Goal: Obtain resource: Obtain resource

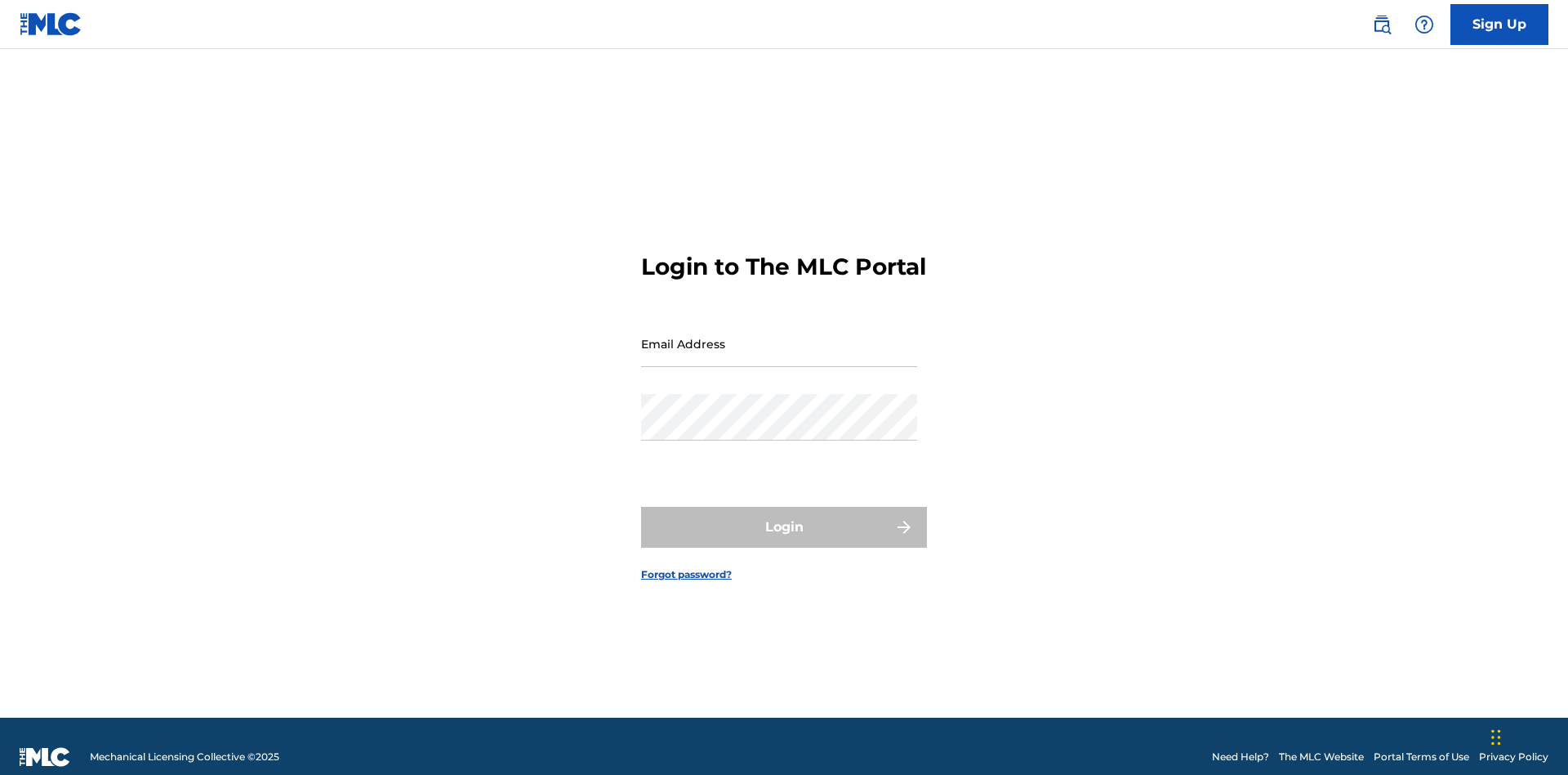
scroll to position [21, 0]
click at [779, 336] on input "Email Address" at bounding box center [779, 343] width 276 height 47
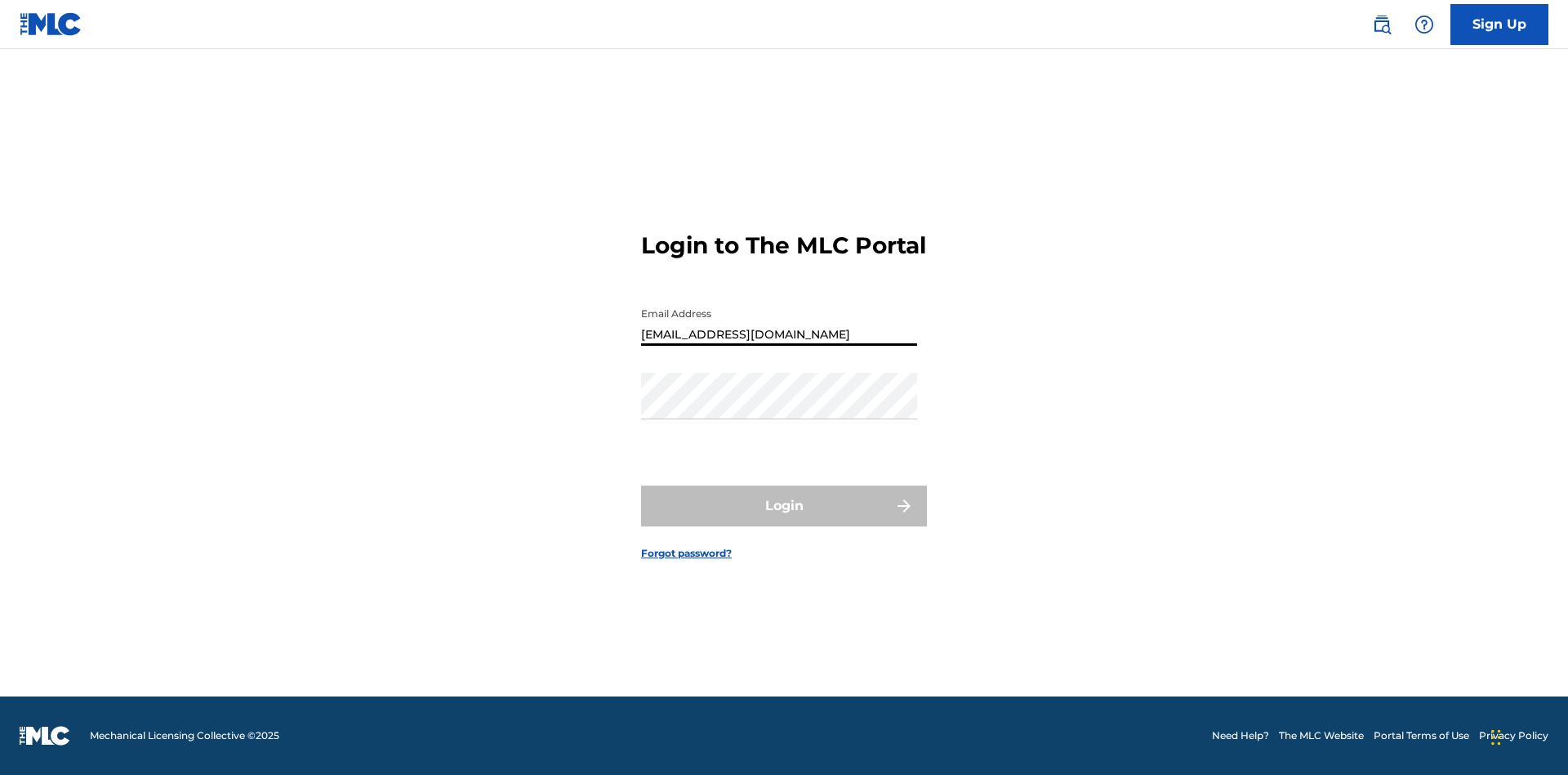
scroll to position [0, 42]
type input "bad50b08-31f7-445a-9741-c22067d3f286@mailslurp.biz"
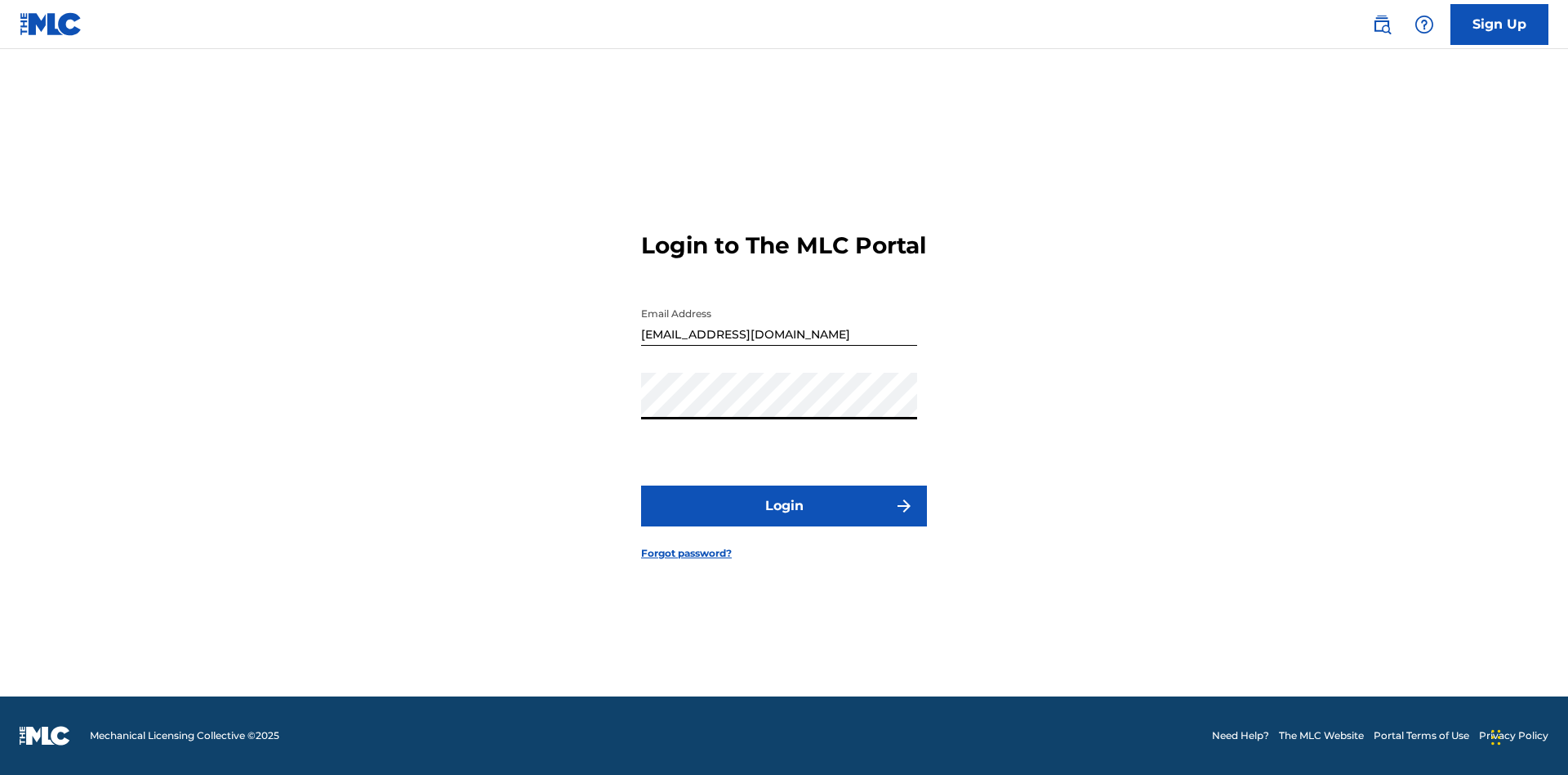
click at [784, 520] on button "Login" at bounding box center [784, 505] width 286 height 41
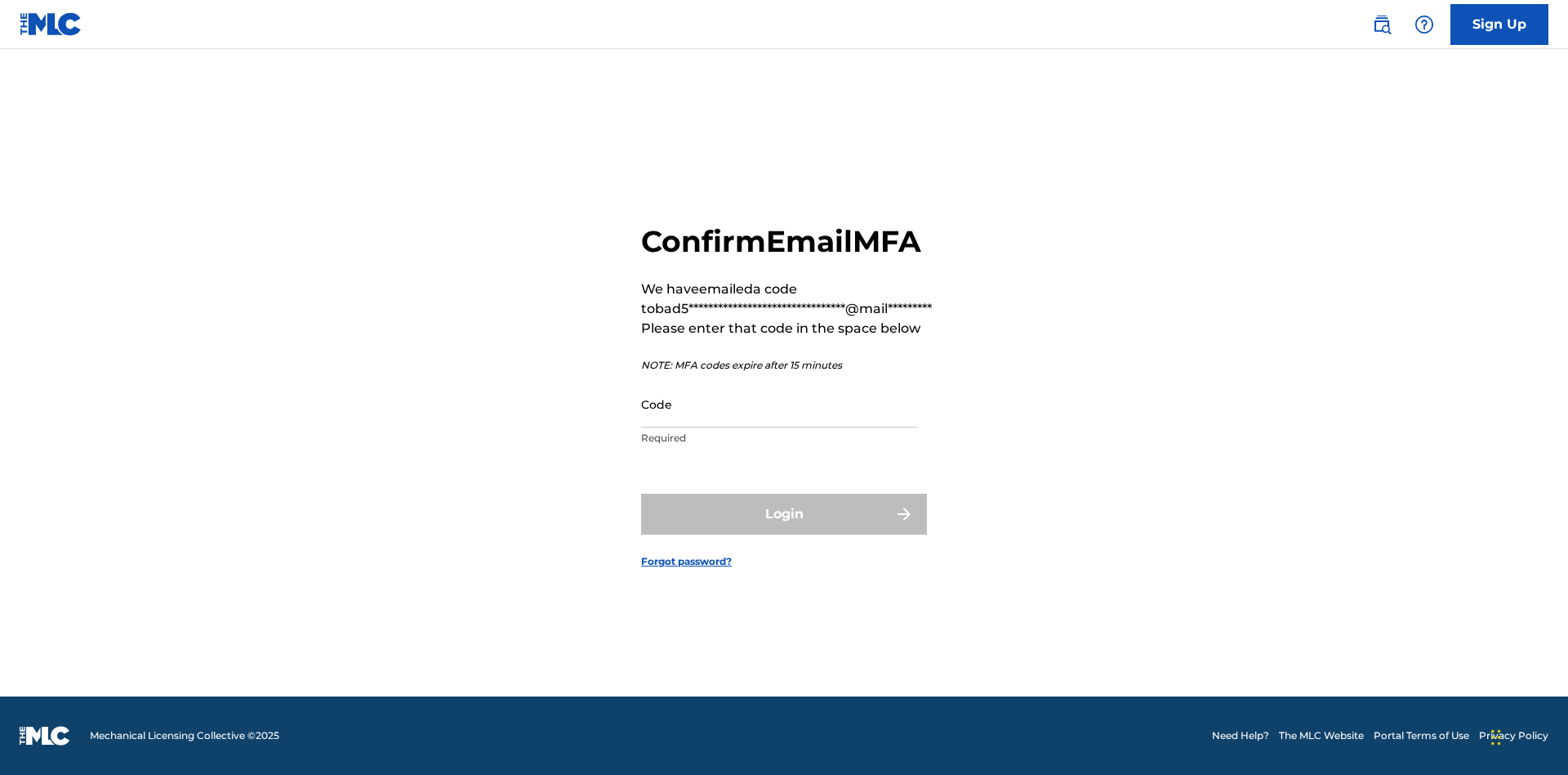
click at [779, 404] on input "Code" at bounding box center [779, 404] width 276 height 47
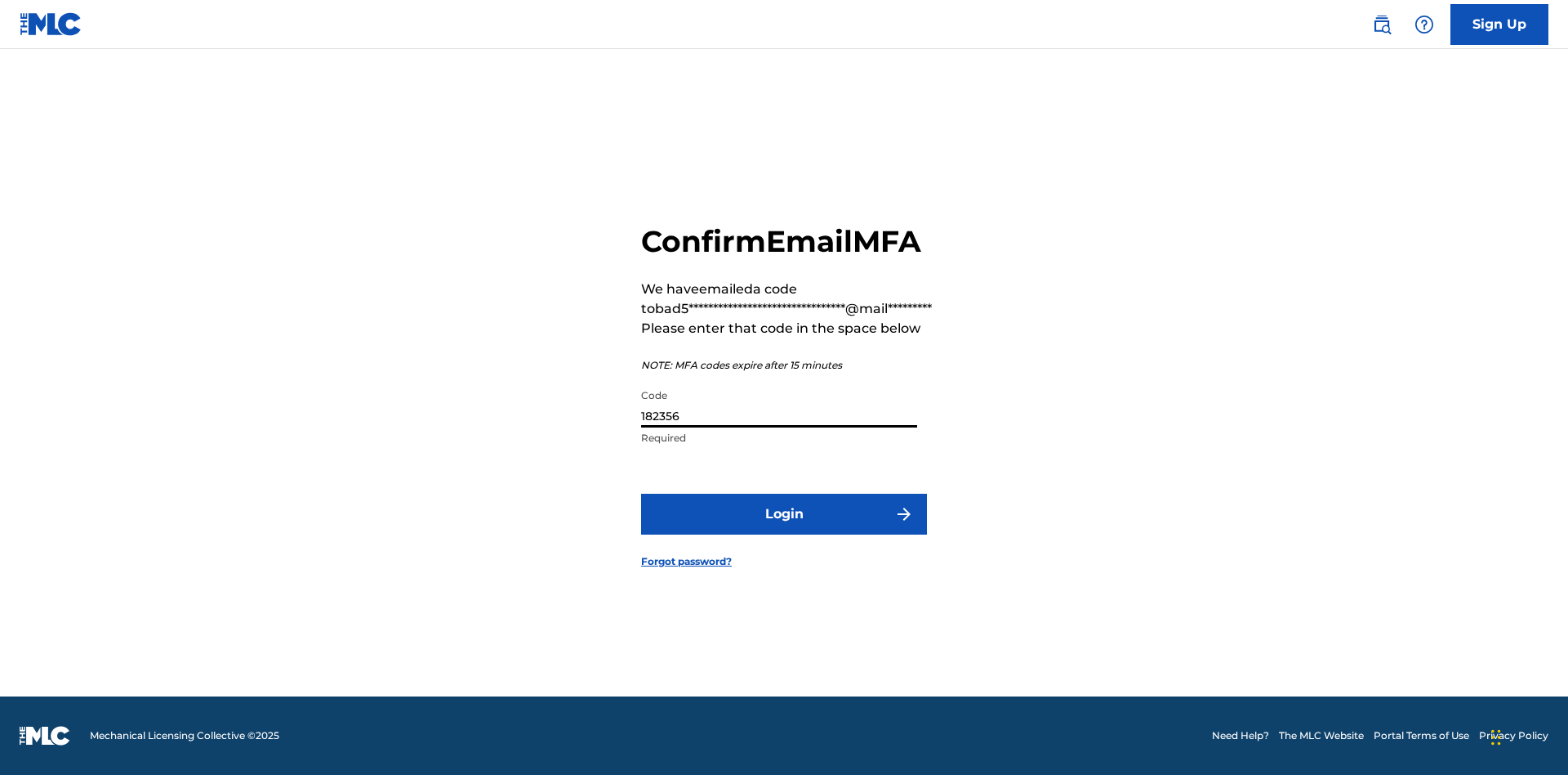
type input "182356"
click at [784, 513] on button "Login" at bounding box center [784, 513] width 286 height 41
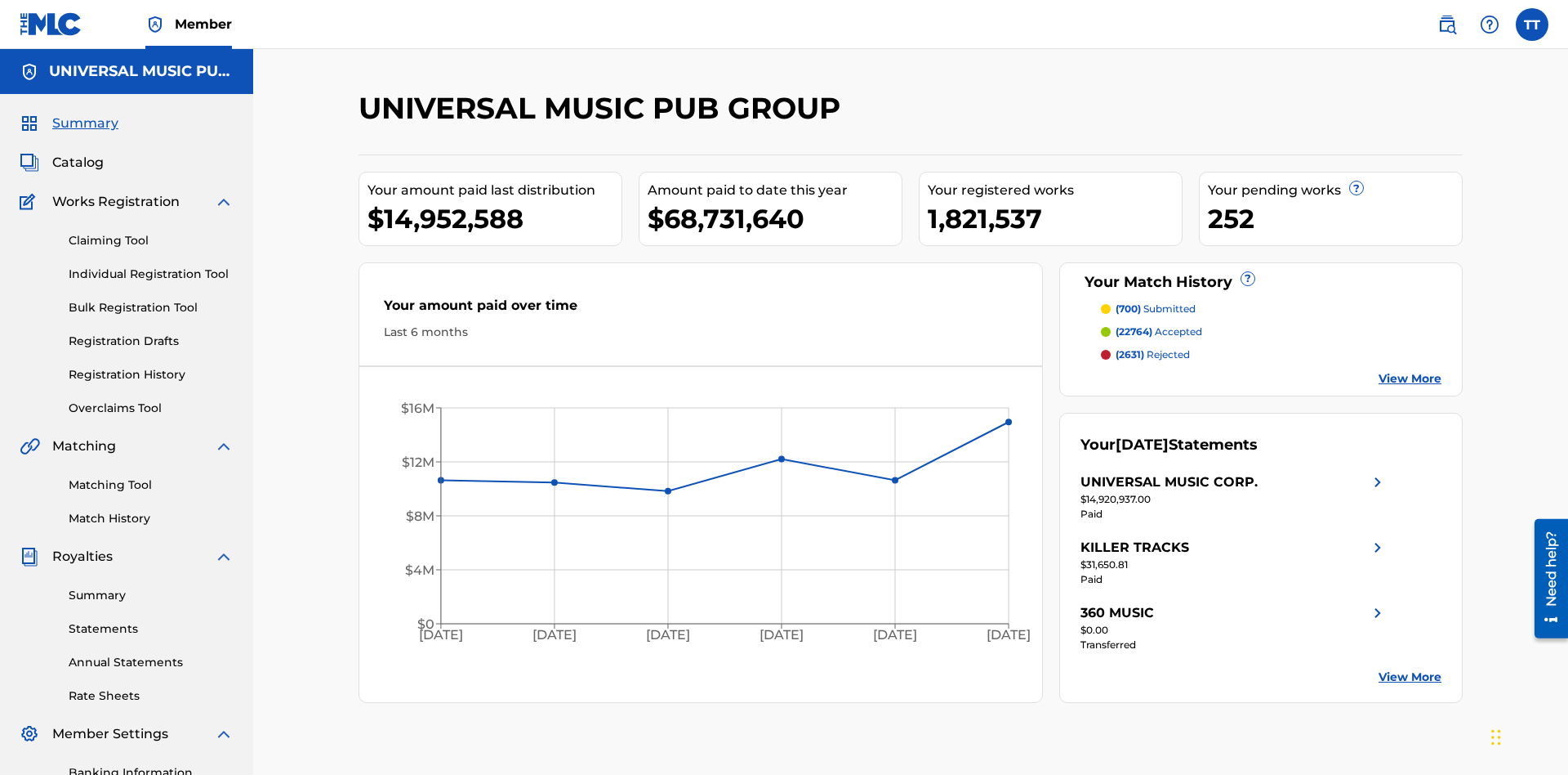
click at [151, 366] on link "Registration History" at bounding box center [151, 374] width 165 height 17
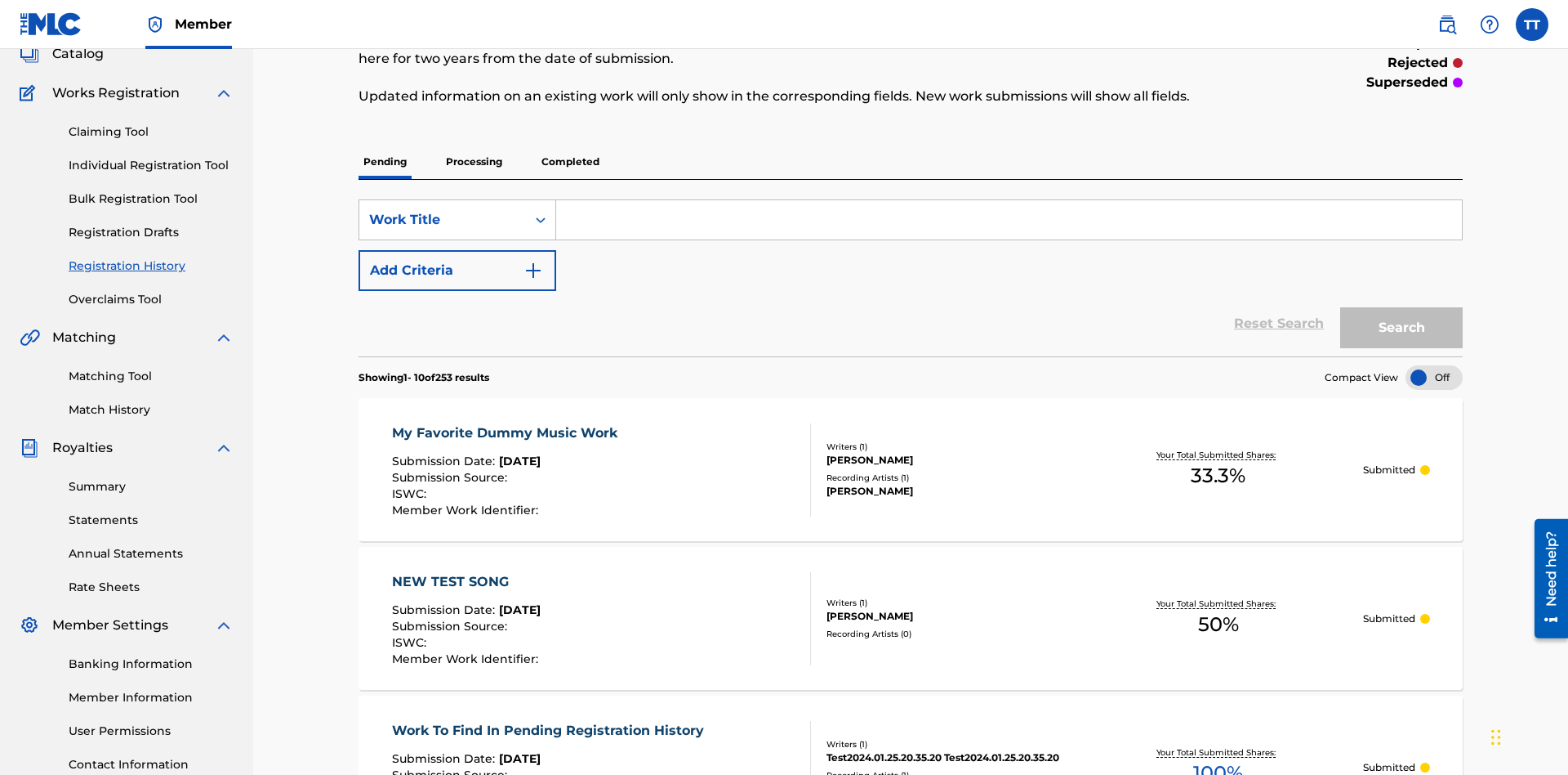
click at [570, 145] on p "Completed" at bounding box center [570, 162] width 68 height 34
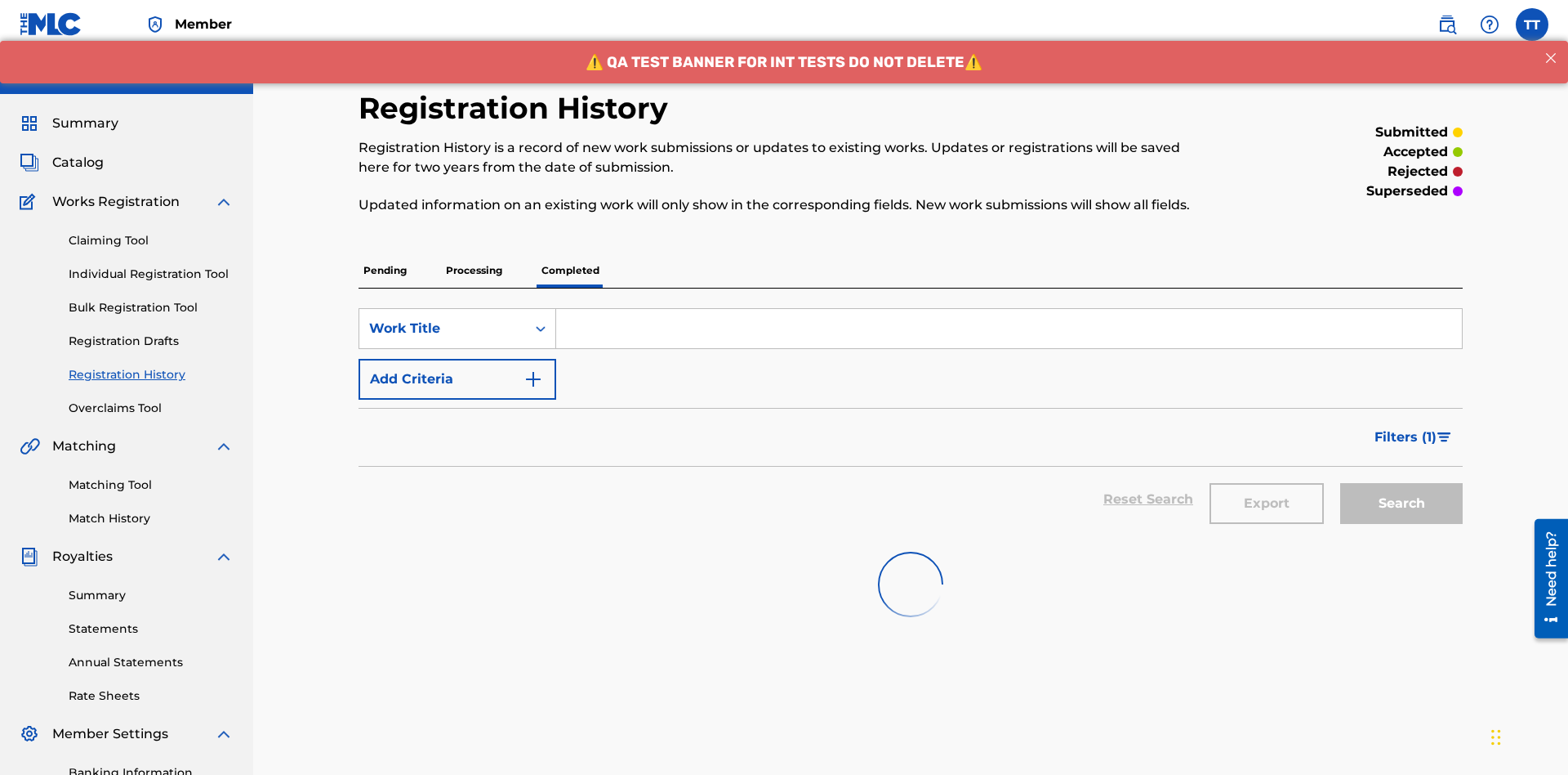
scroll to position [221, 0]
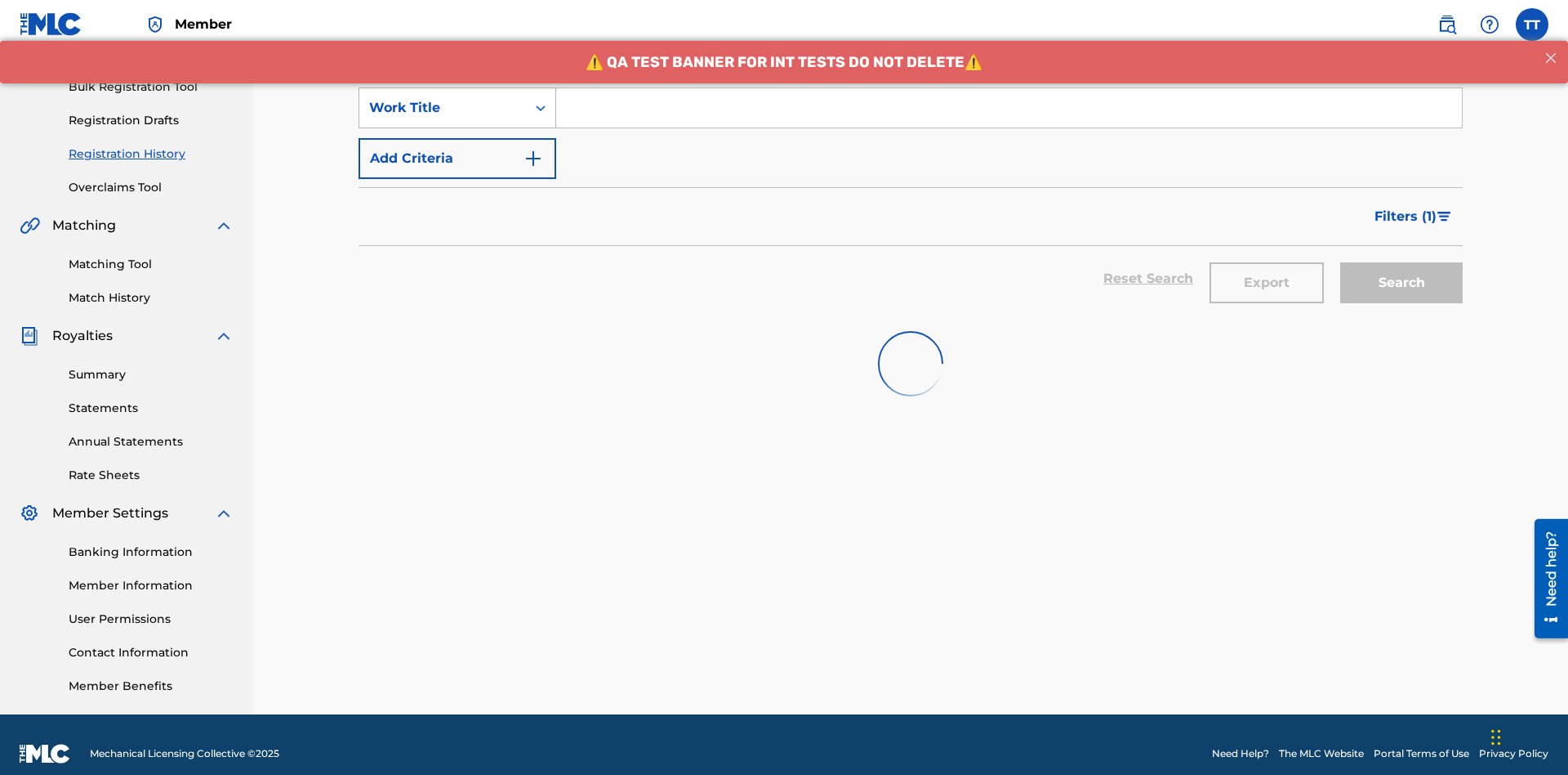
click at [443, 108] on div "Work Title" at bounding box center [443, 108] width 147 height 19
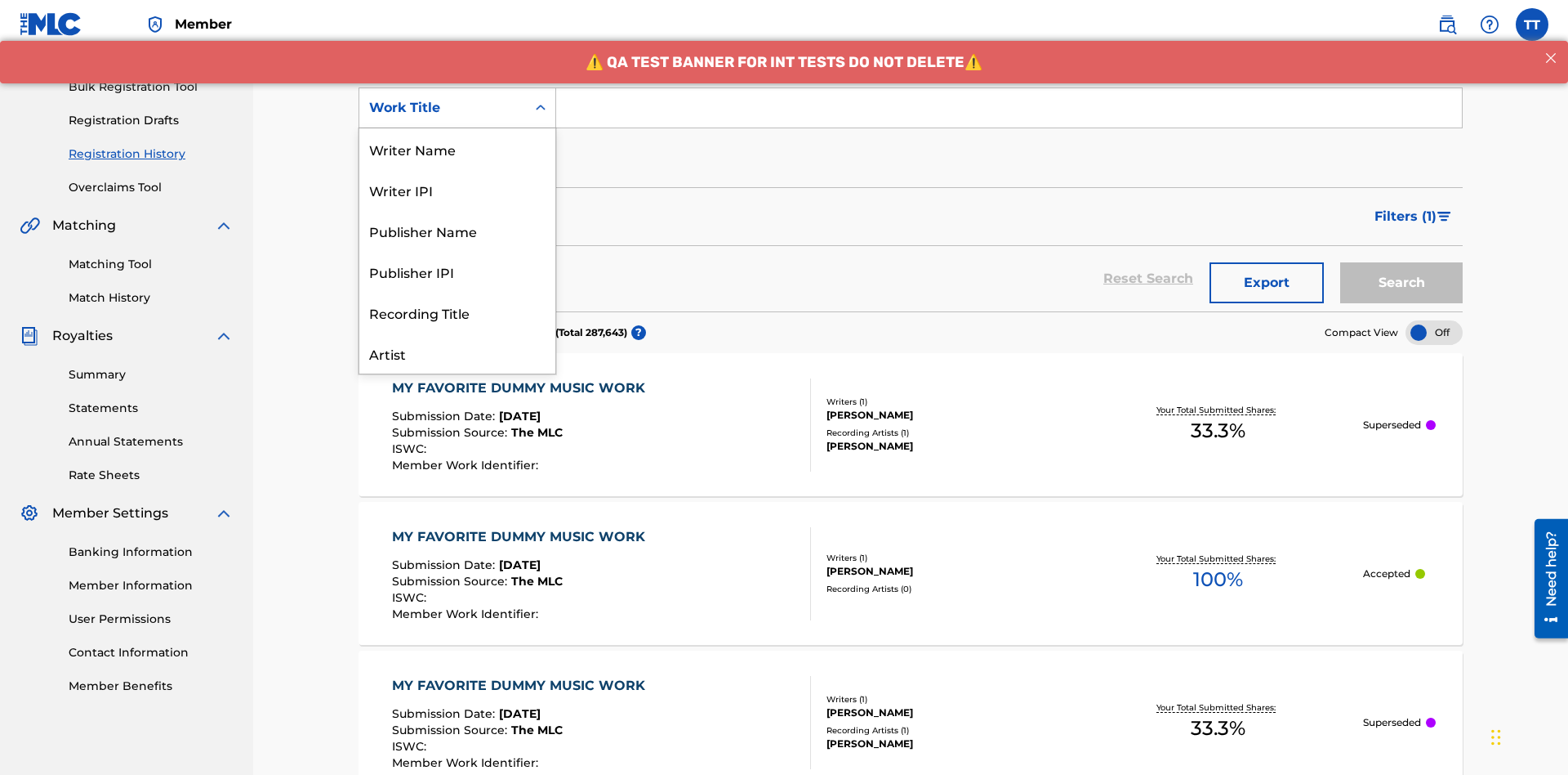
scroll to position [81, 0]
click at [458, 312] on div "ISRC" at bounding box center [458, 312] width 196 height 41
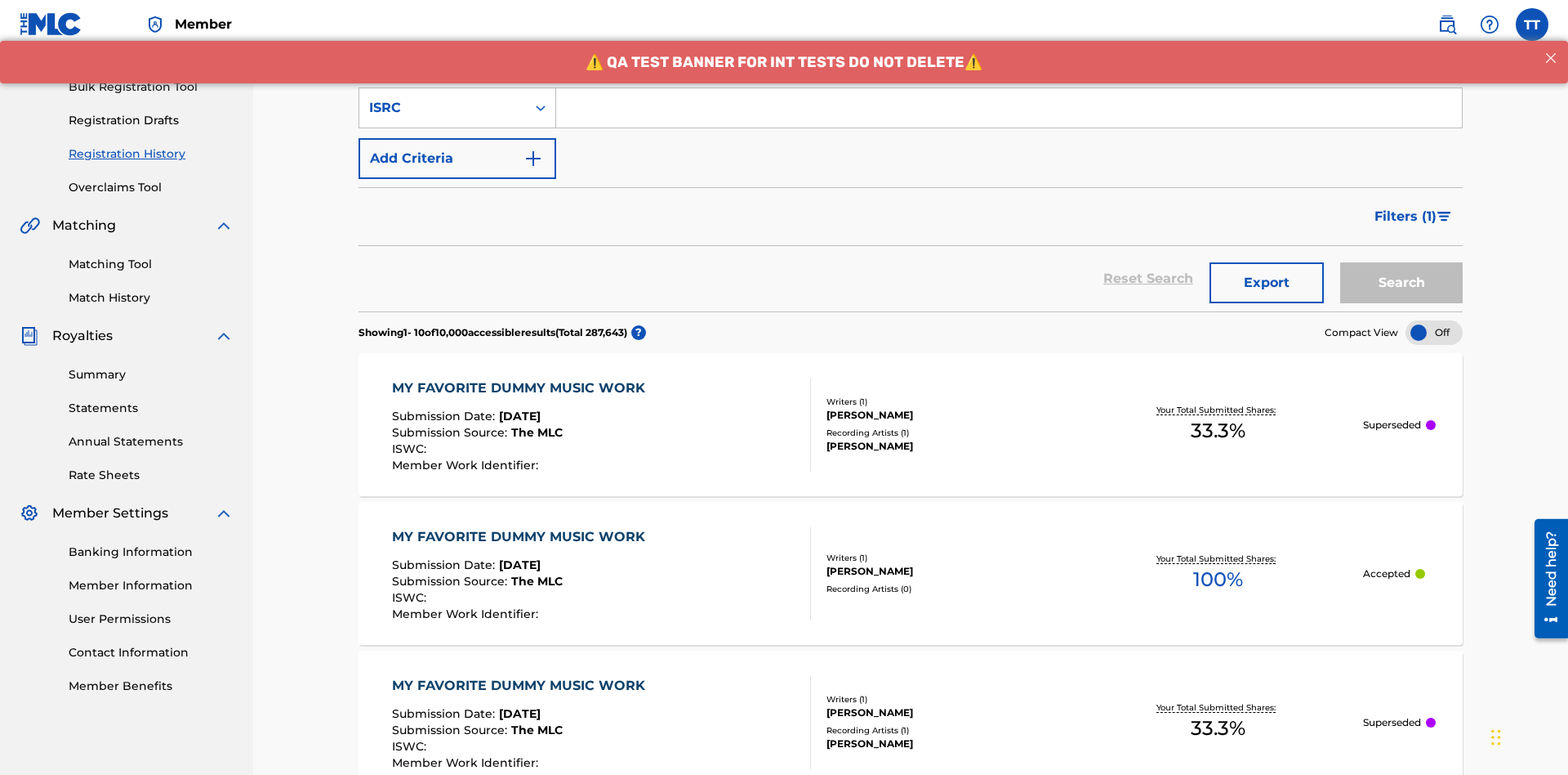
click at [1009, 118] on input "Search Form" at bounding box center [1009, 108] width 905 height 39
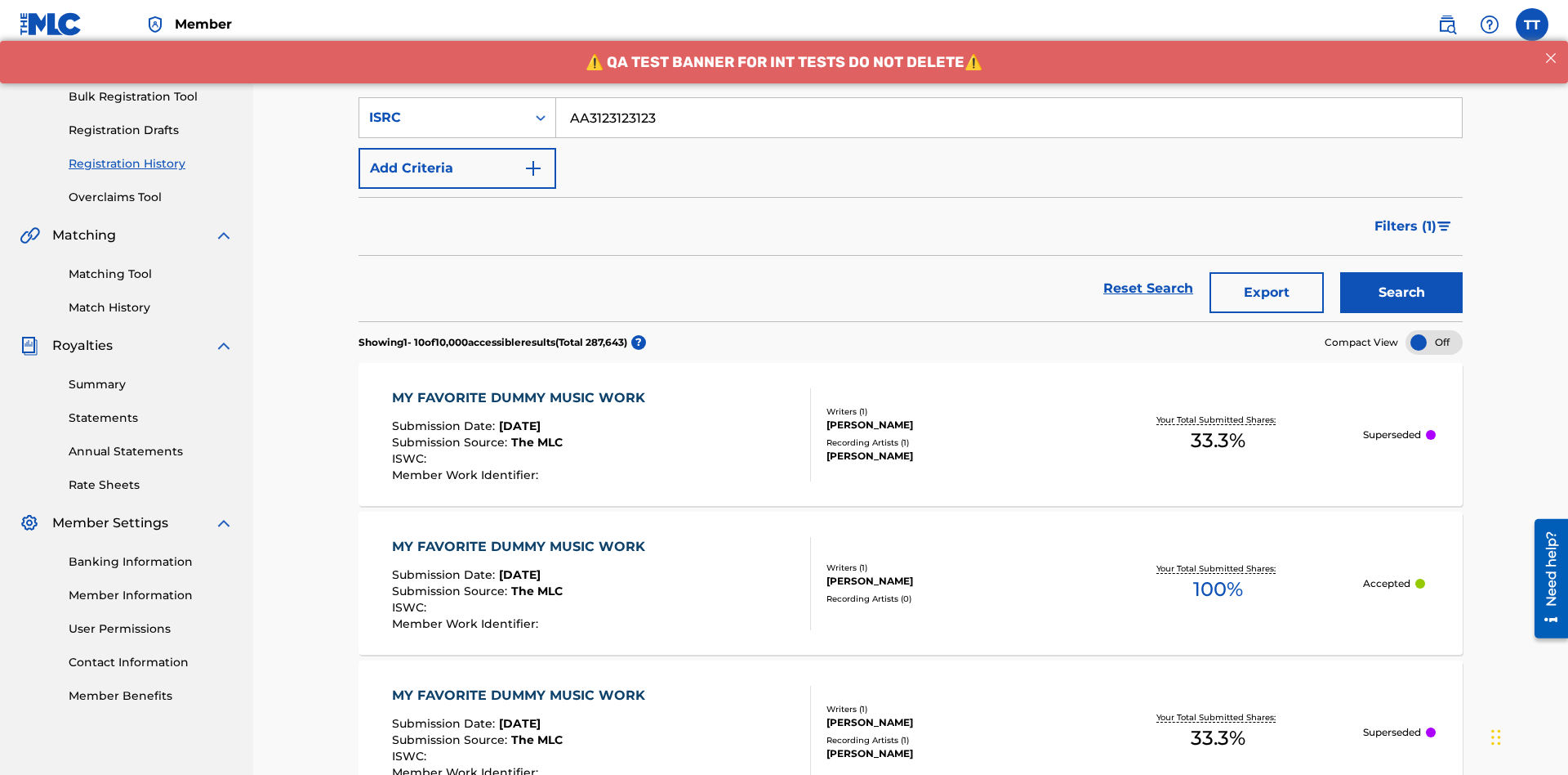
type input "AA3123123123"
click at [1402, 272] on button "Search" at bounding box center [1401, 293] width 123 height 41
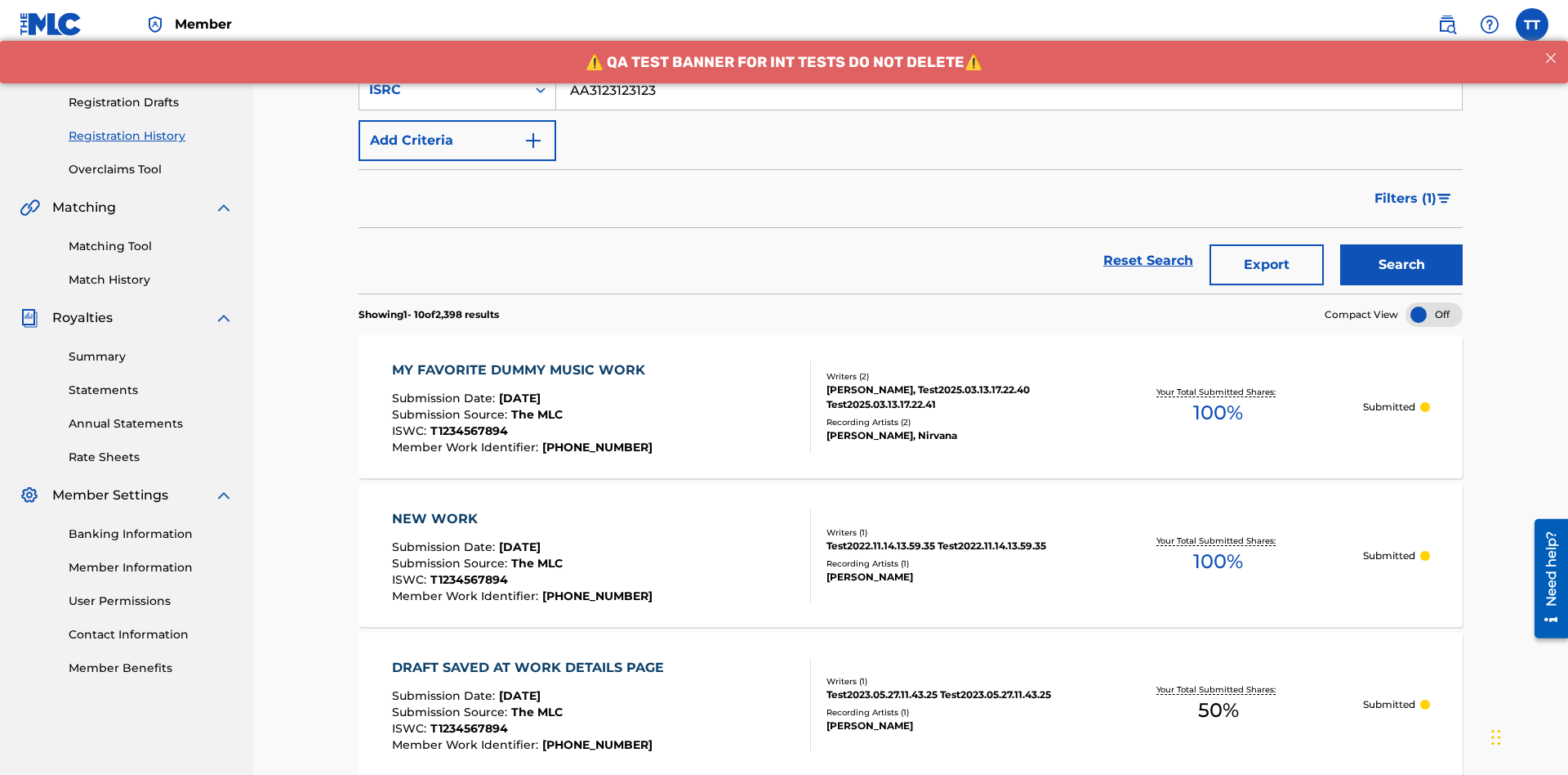
click at [1267, 244] on button "Export" at bounding box center [1266, 264] width 114 height 41
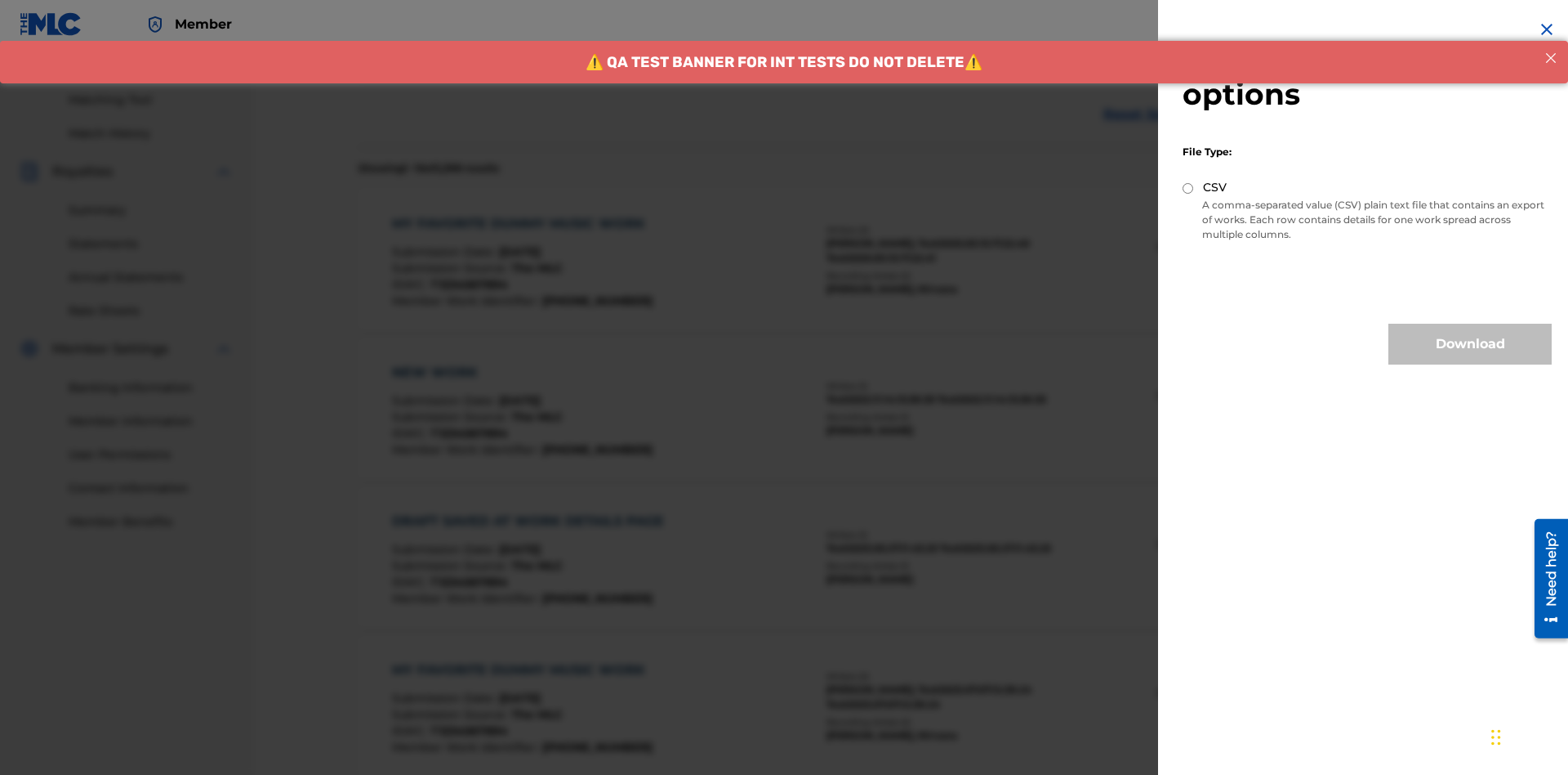
click at [1188, 188] on input "CSV" at bounding box center [1188, 188] width 11 height 11
radio input "true"
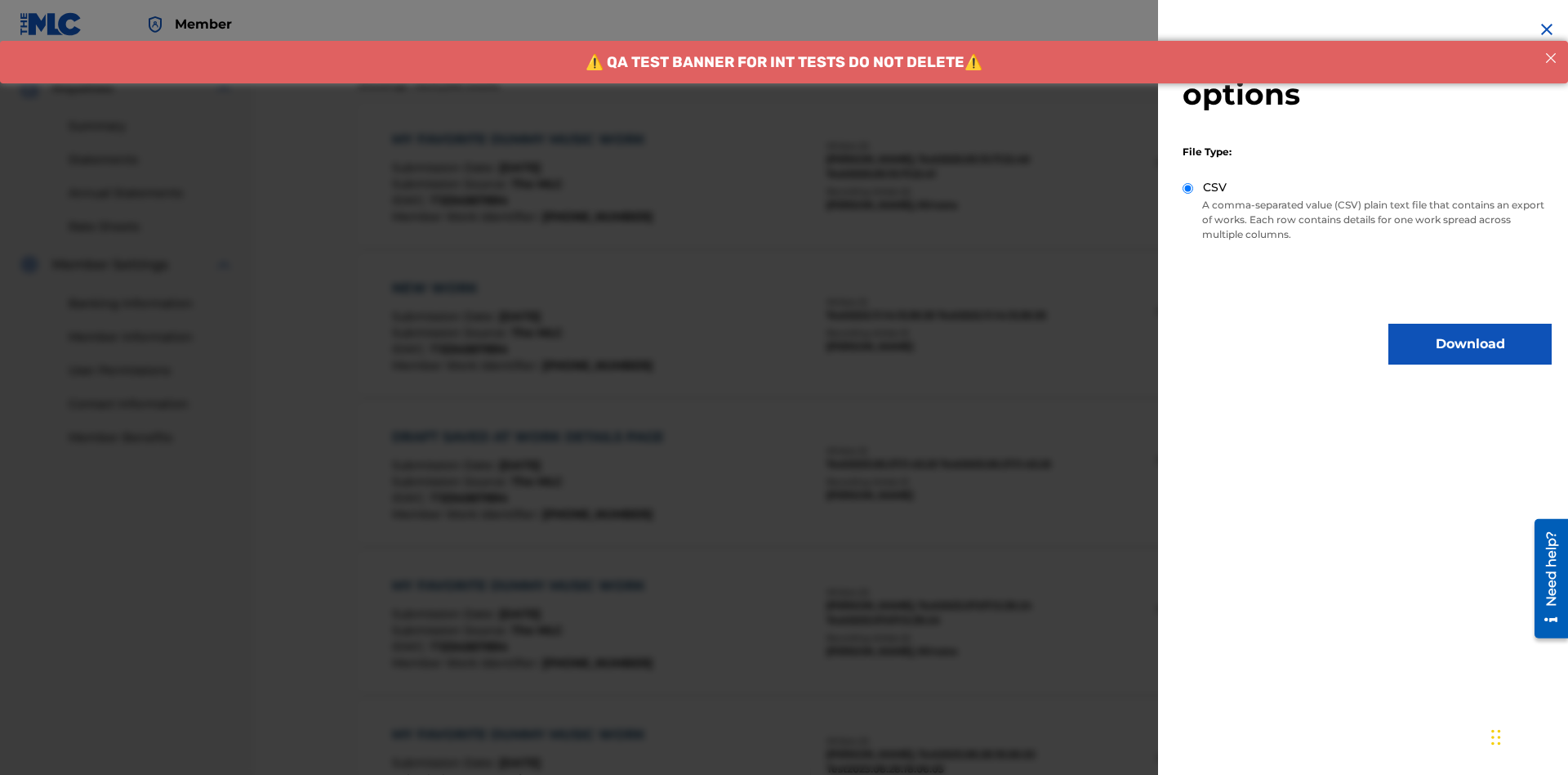
click at [1470, 344] on button "Download" at bounding box center [1470, 344] width 163 height 41
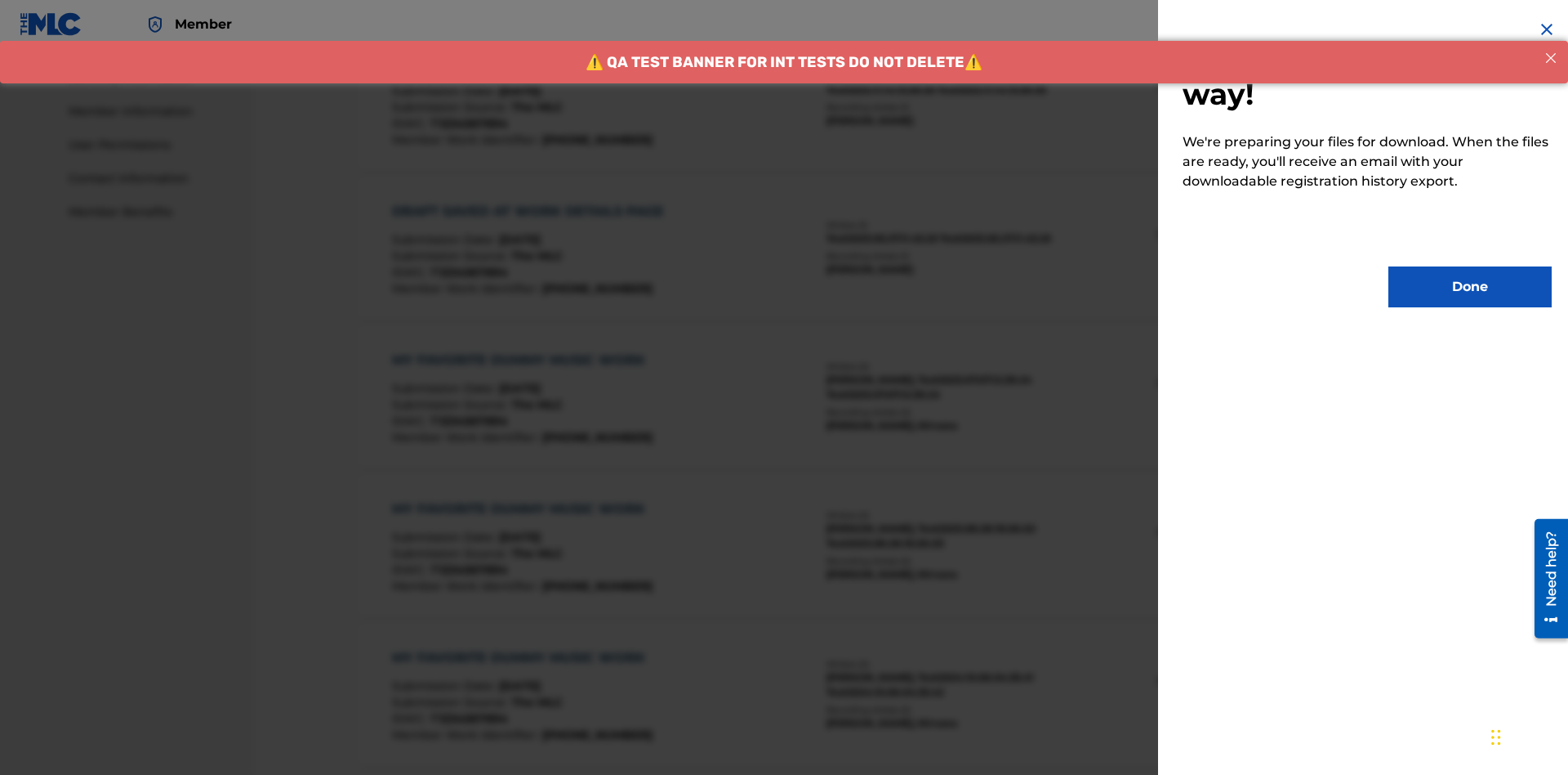
click at [1470, 287] on button "Done" at bounding box center [1470, 286] width 163 height 41
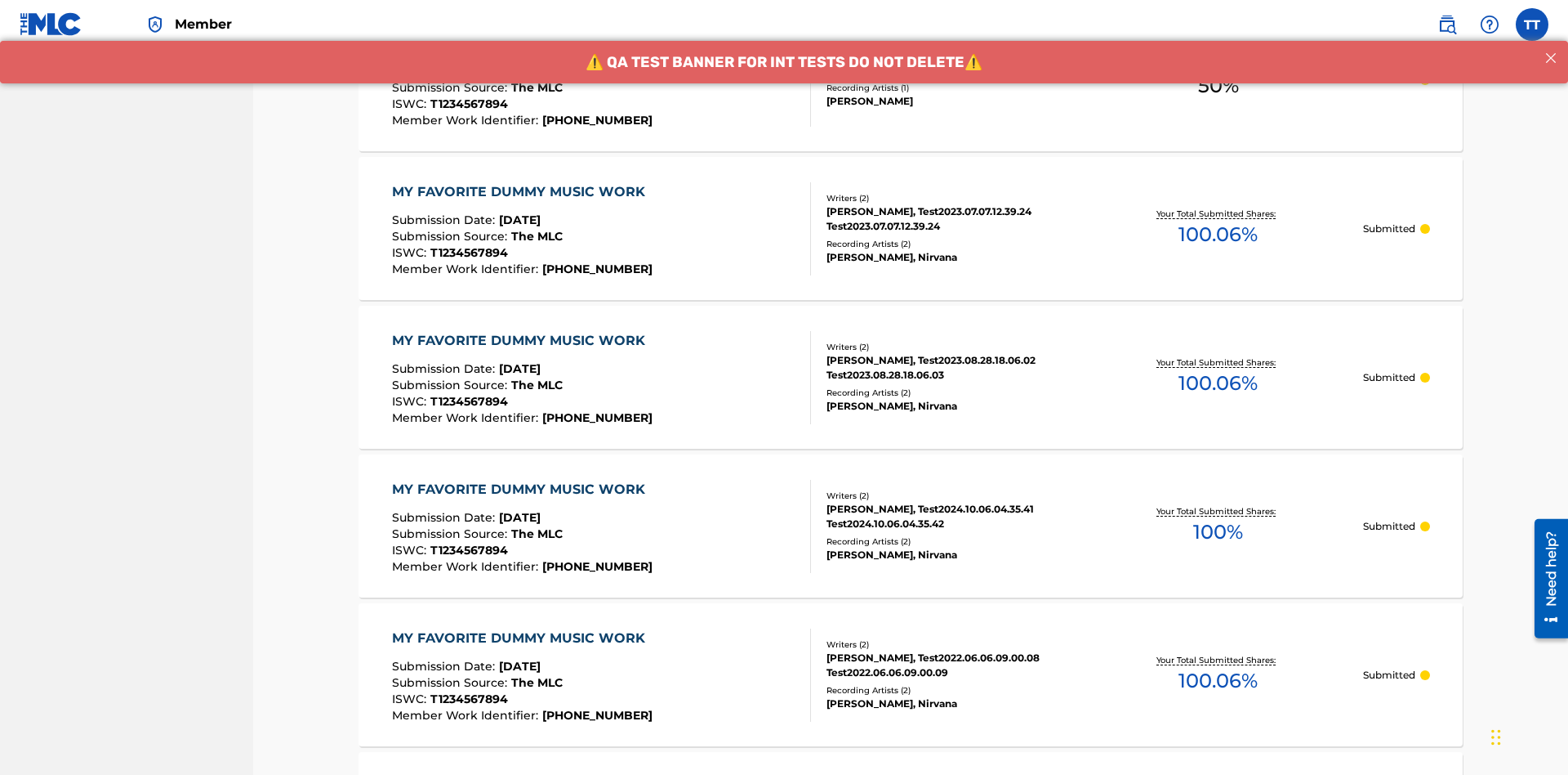
scroll to position [443, 0]
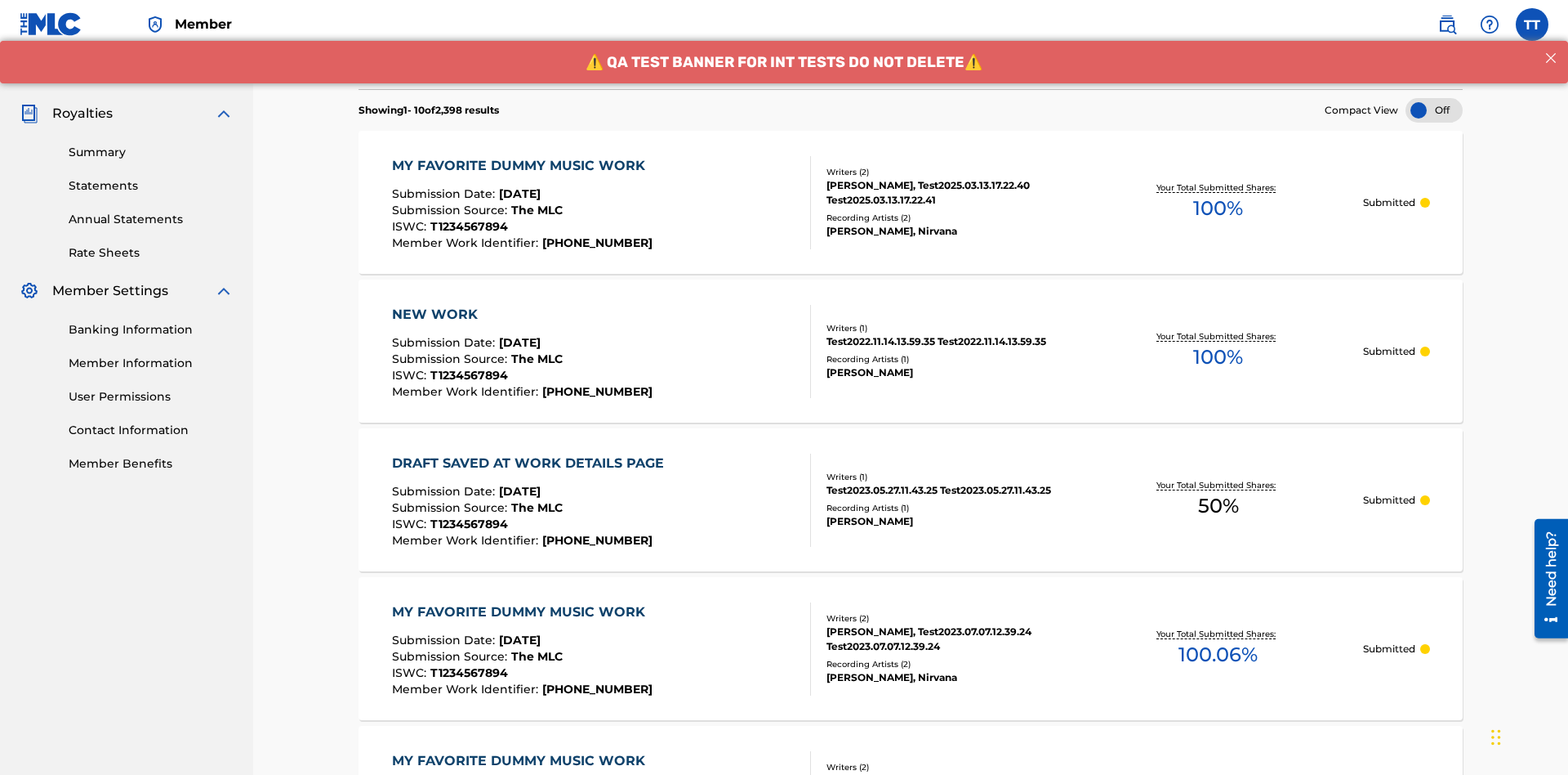
click at [520, 156] on div "MY FAVORITE DUMMY MUSIC WORK" at bounding box center [523, 166] width 261 height 19
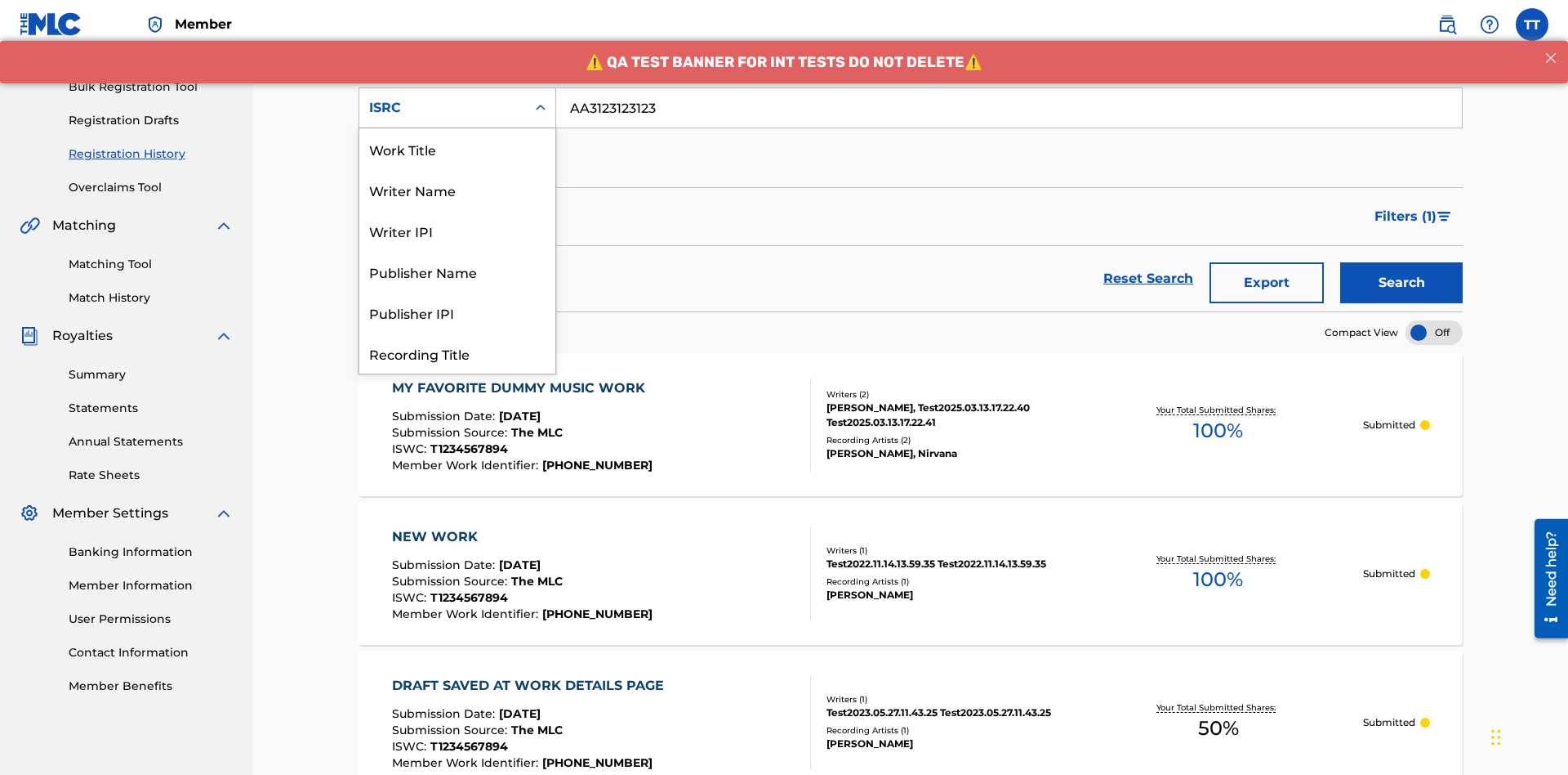
scroll to position [81, 0]
click at [458, 271] on div "Recording Title" at bounding box center [458, 271] width 196 height 41
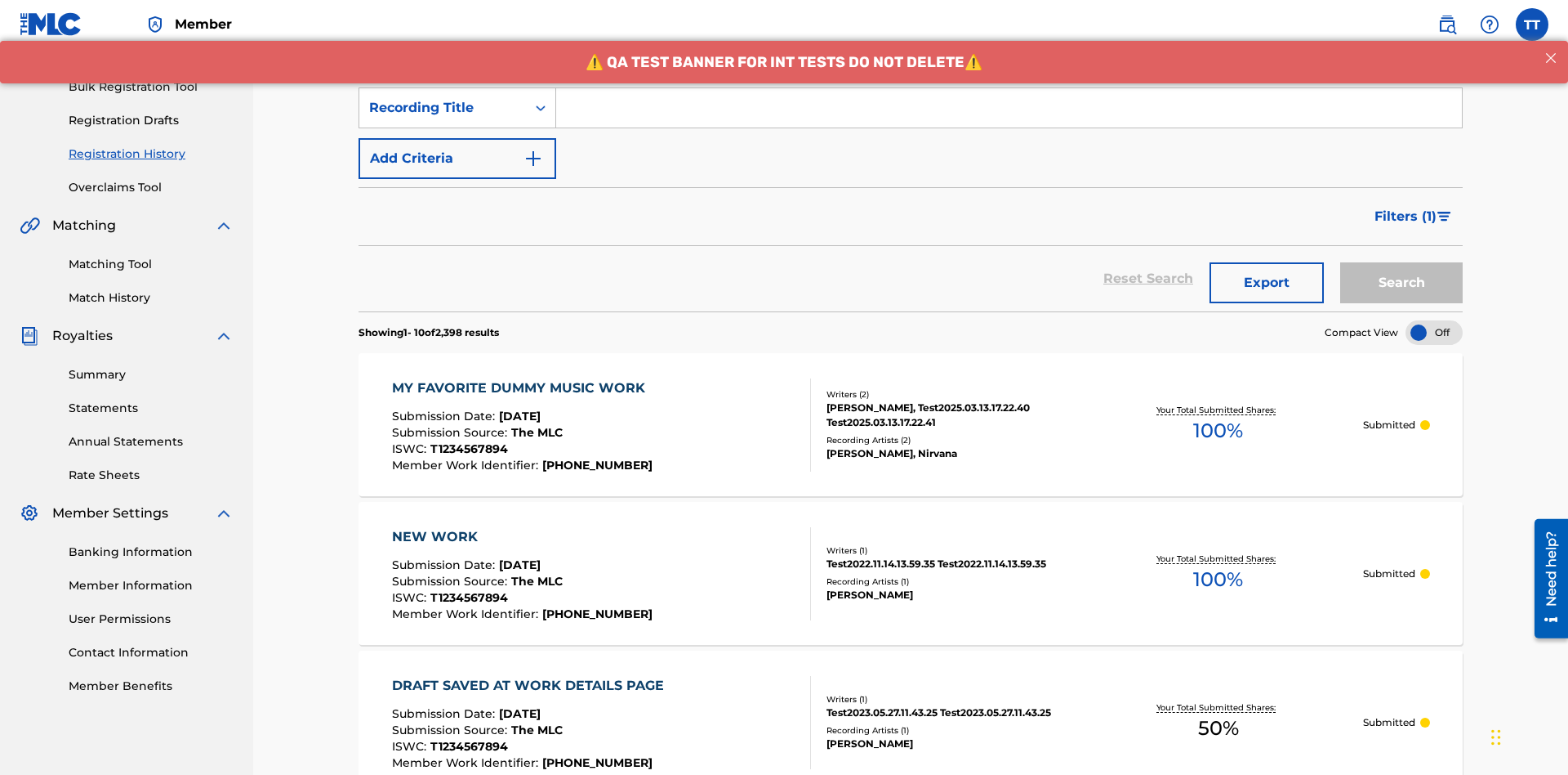
click at [1009, 118] on input "Search Form" at bounding box center [1009, 108] width 905 height 39
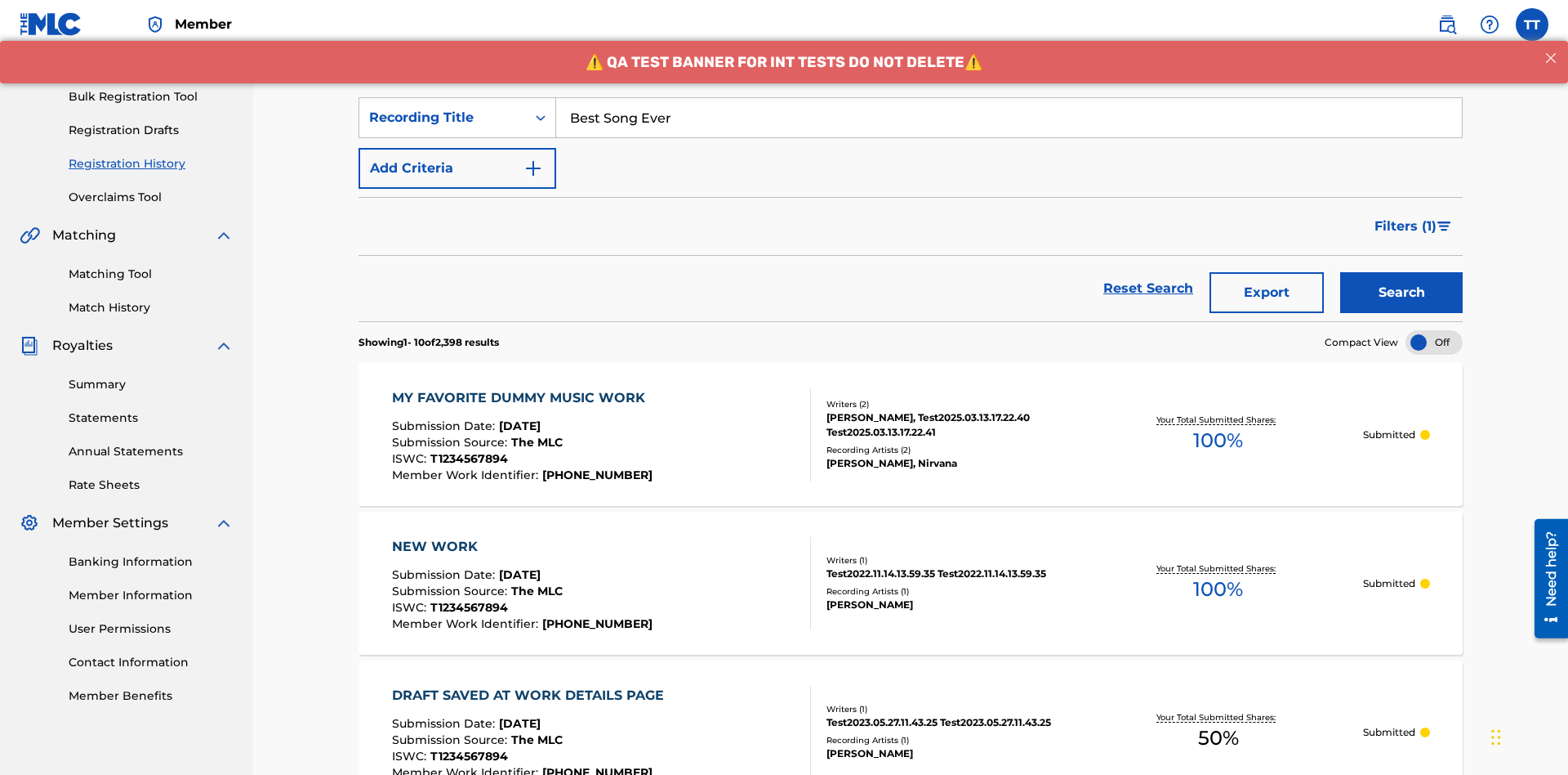
type input "Best Song Ever"
click at [1402, 272] on button "Search" at bounding box center [1401, 293] width 123 height 41
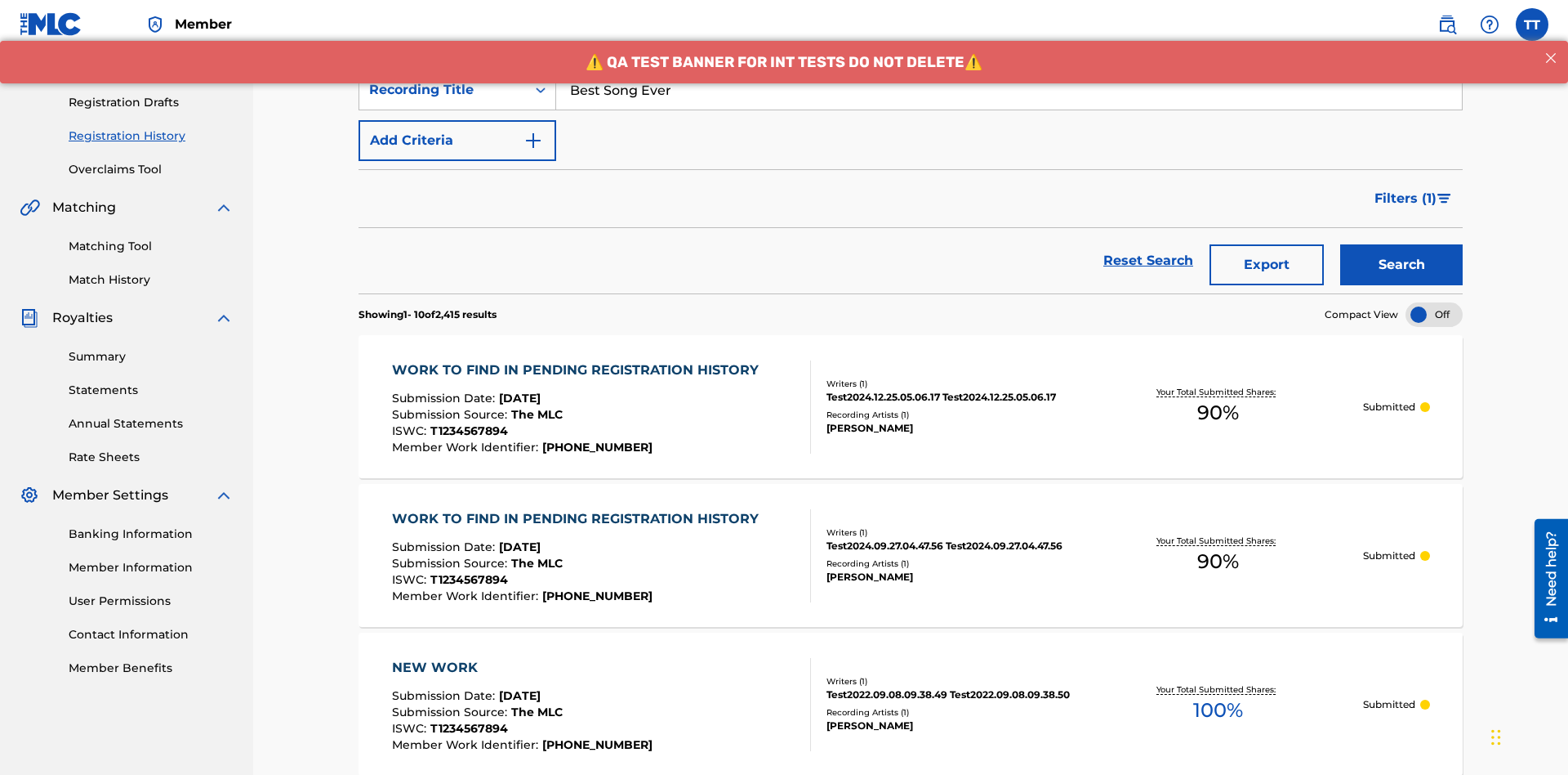
click at [1267, 244] on button "Export" at bounding box center [1266, 264] width 114 height 41
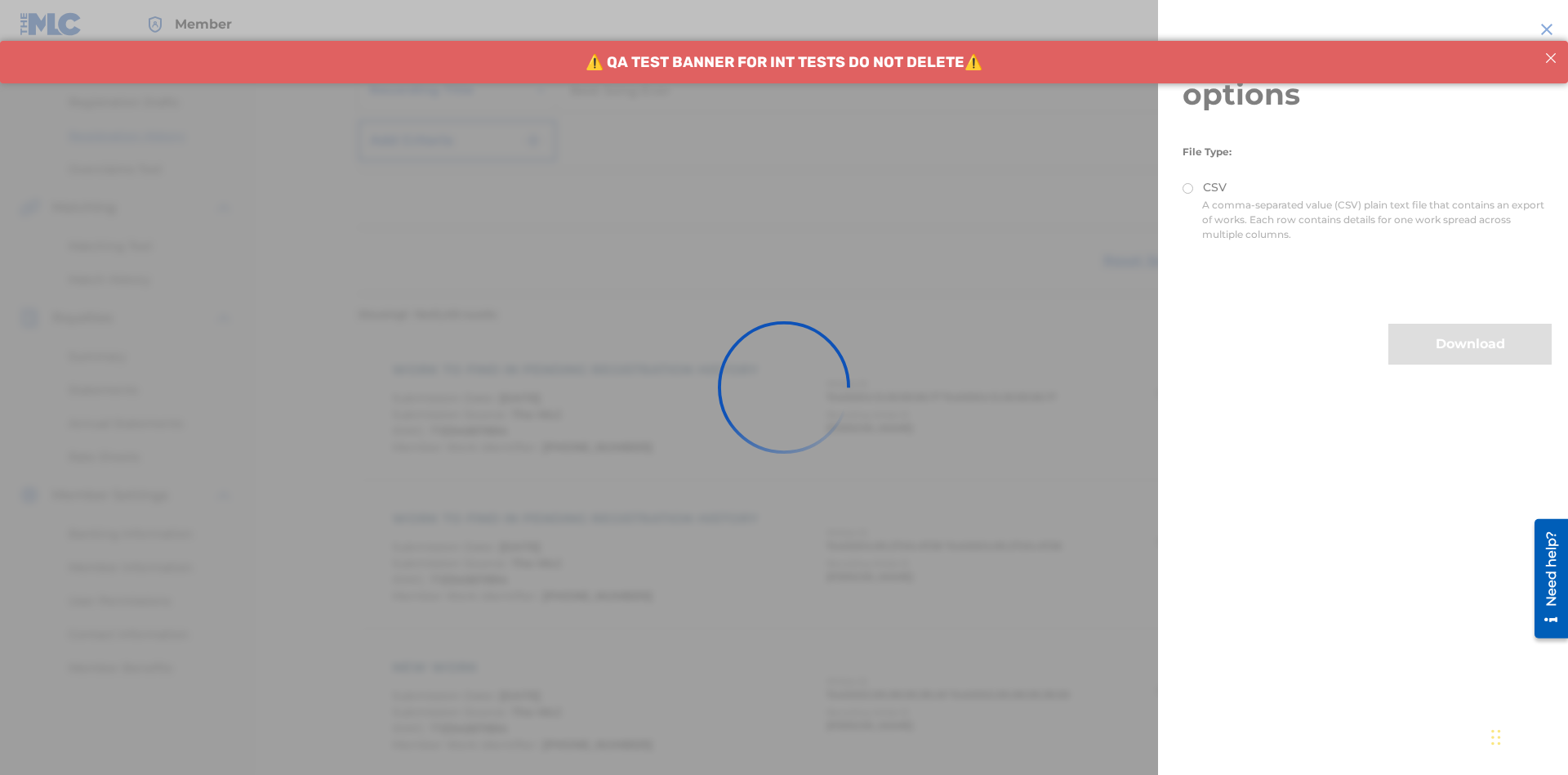
scroll to position [385, 0]
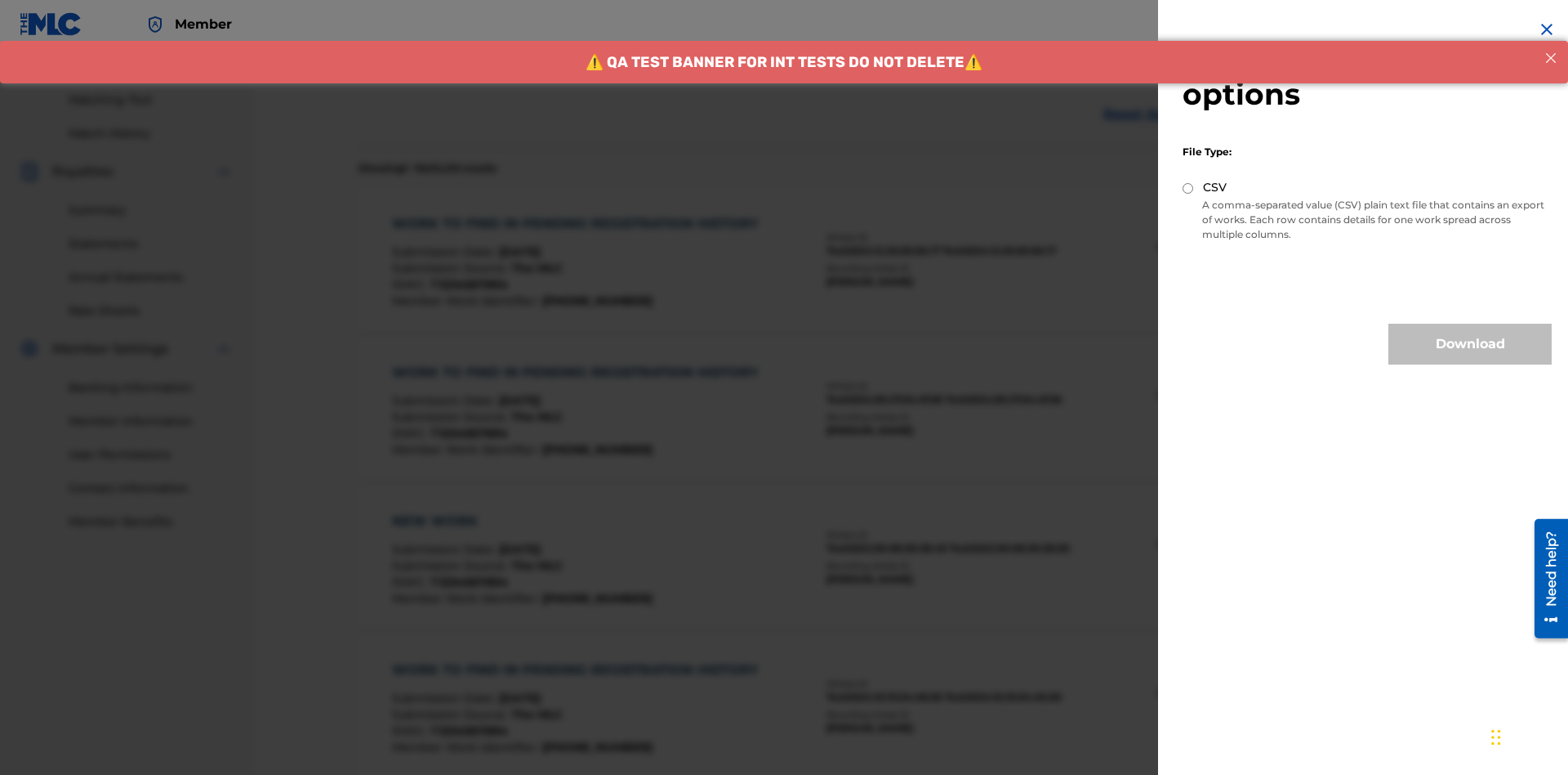
click at [1188, 188] on input "CSV" at bounding box center [1188, 188] width 11 height 11
radio input "true"
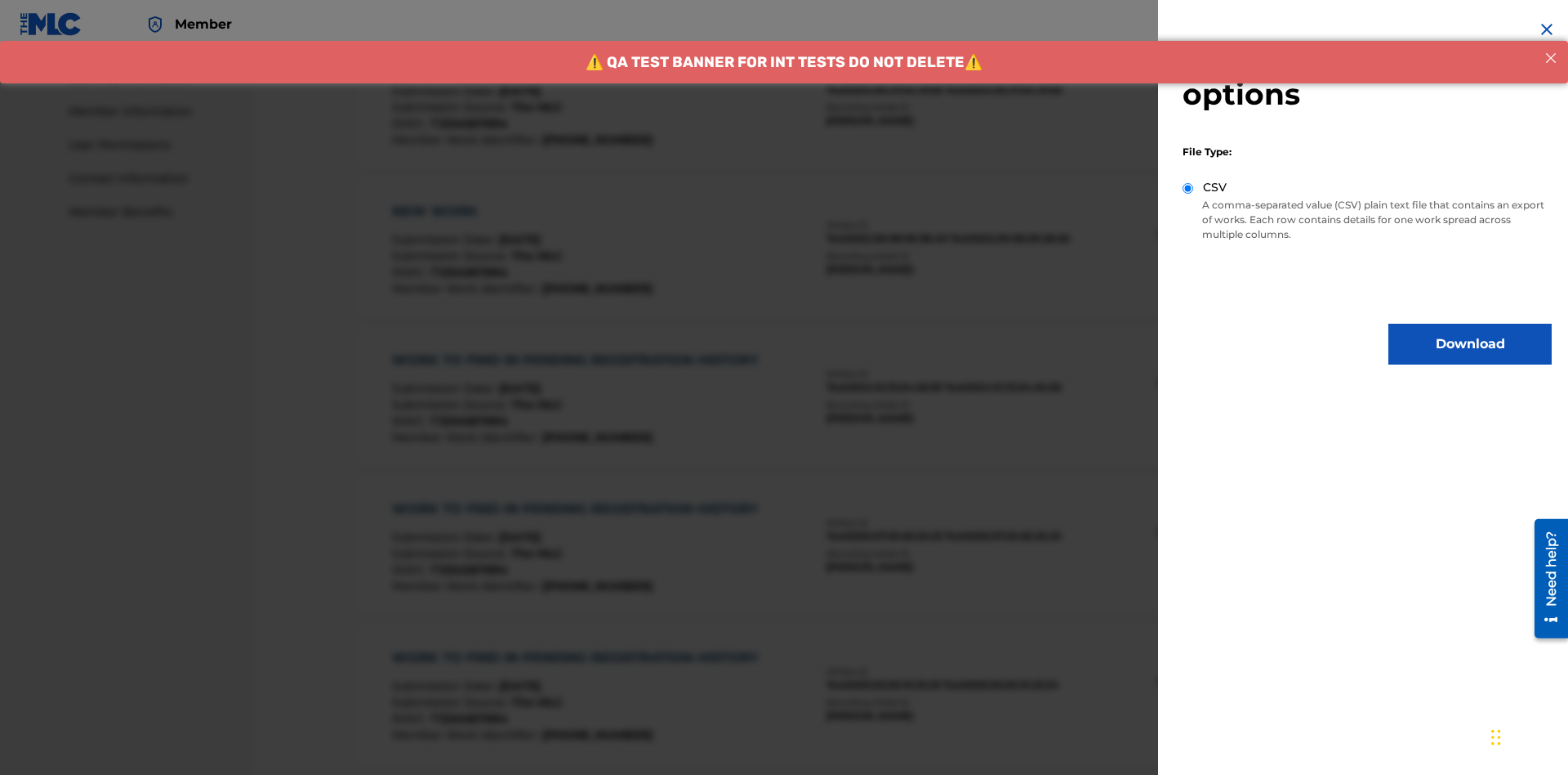
click at [1470, 344] on button "Download" at bounding box center [1470, 344] width 163 height 41
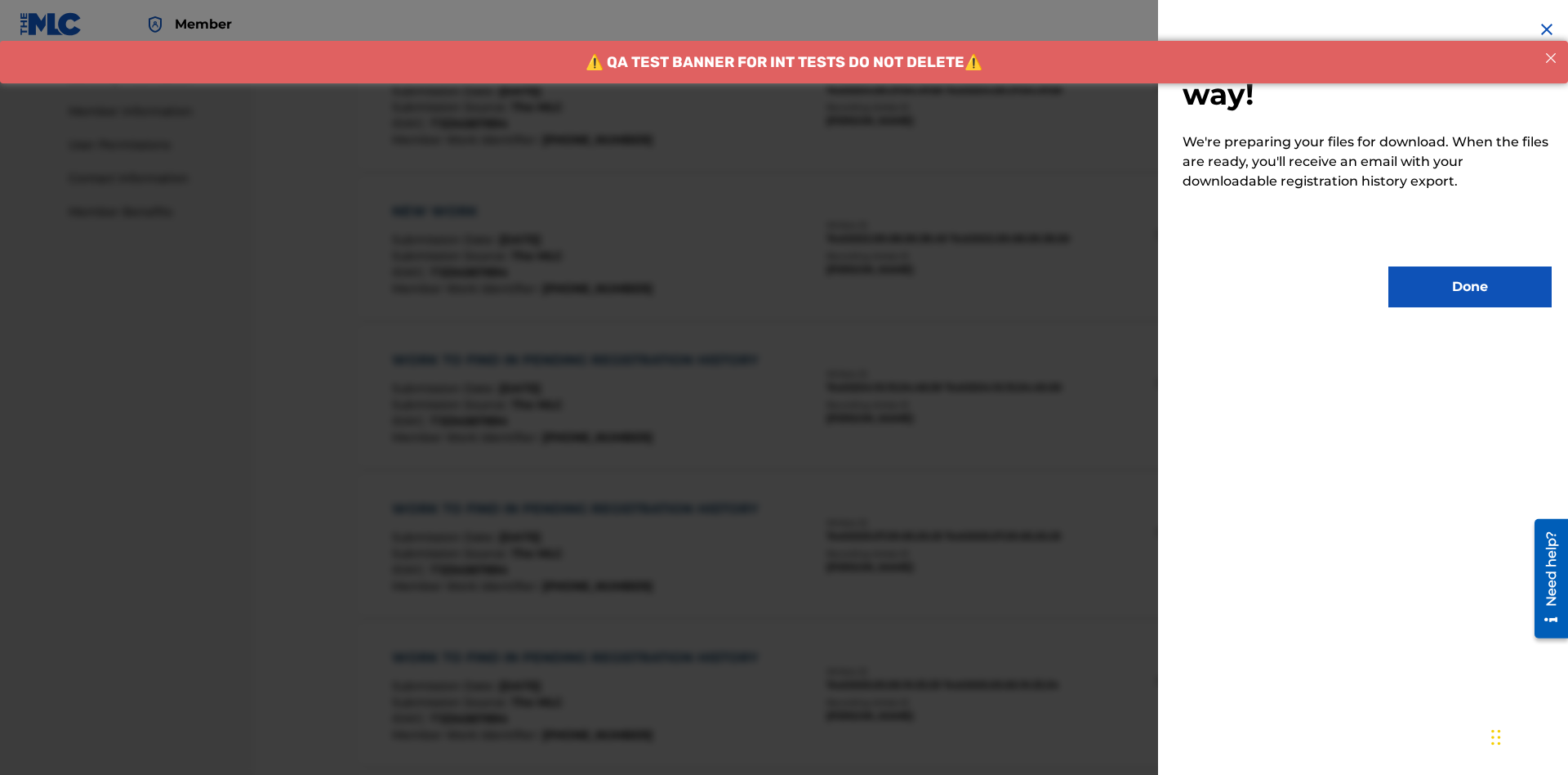
click at [1470, 287] on button "Done" at bounding box center [1470, 286] width 163 height 41
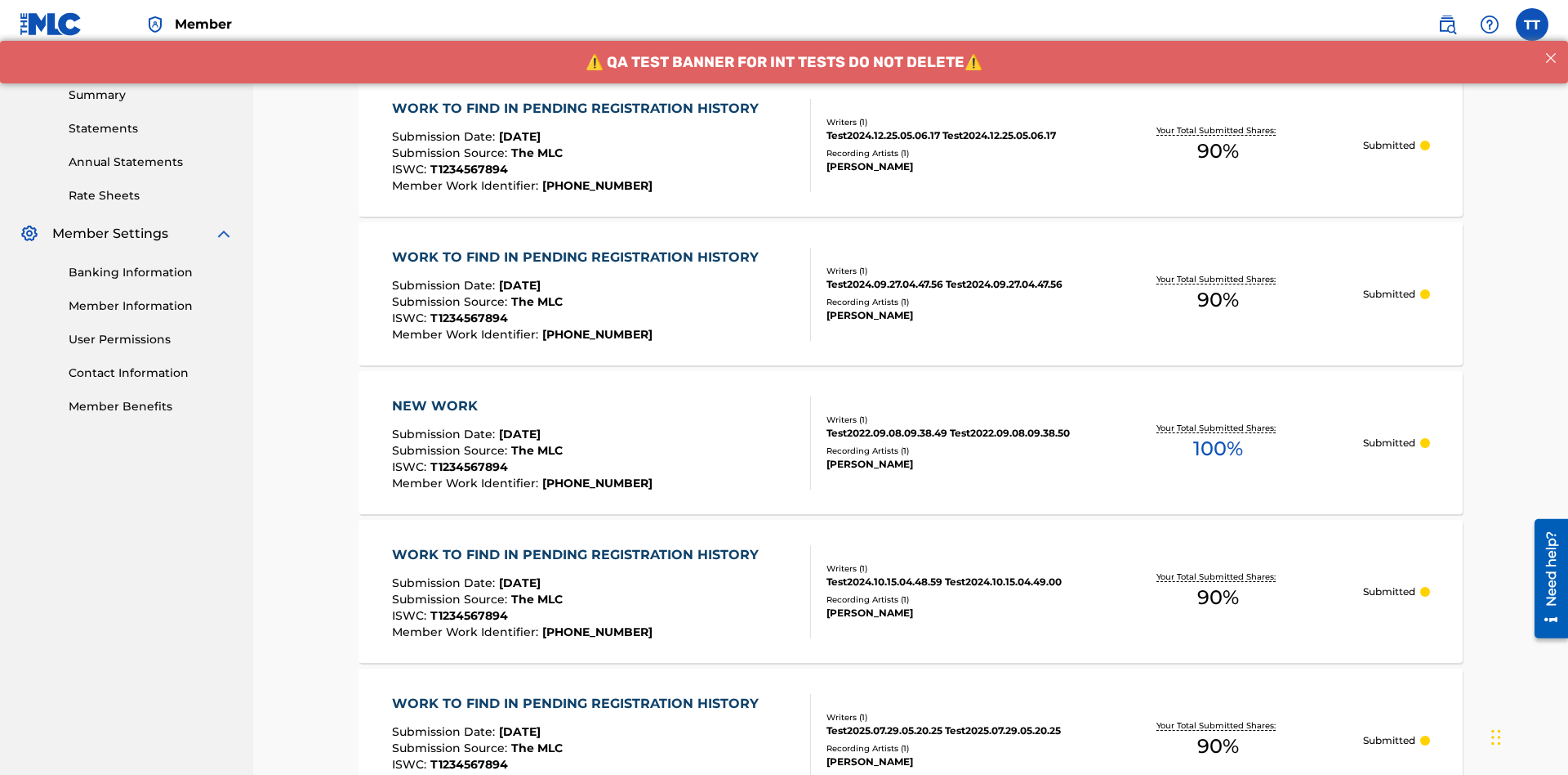
scroll to position [221, 0]
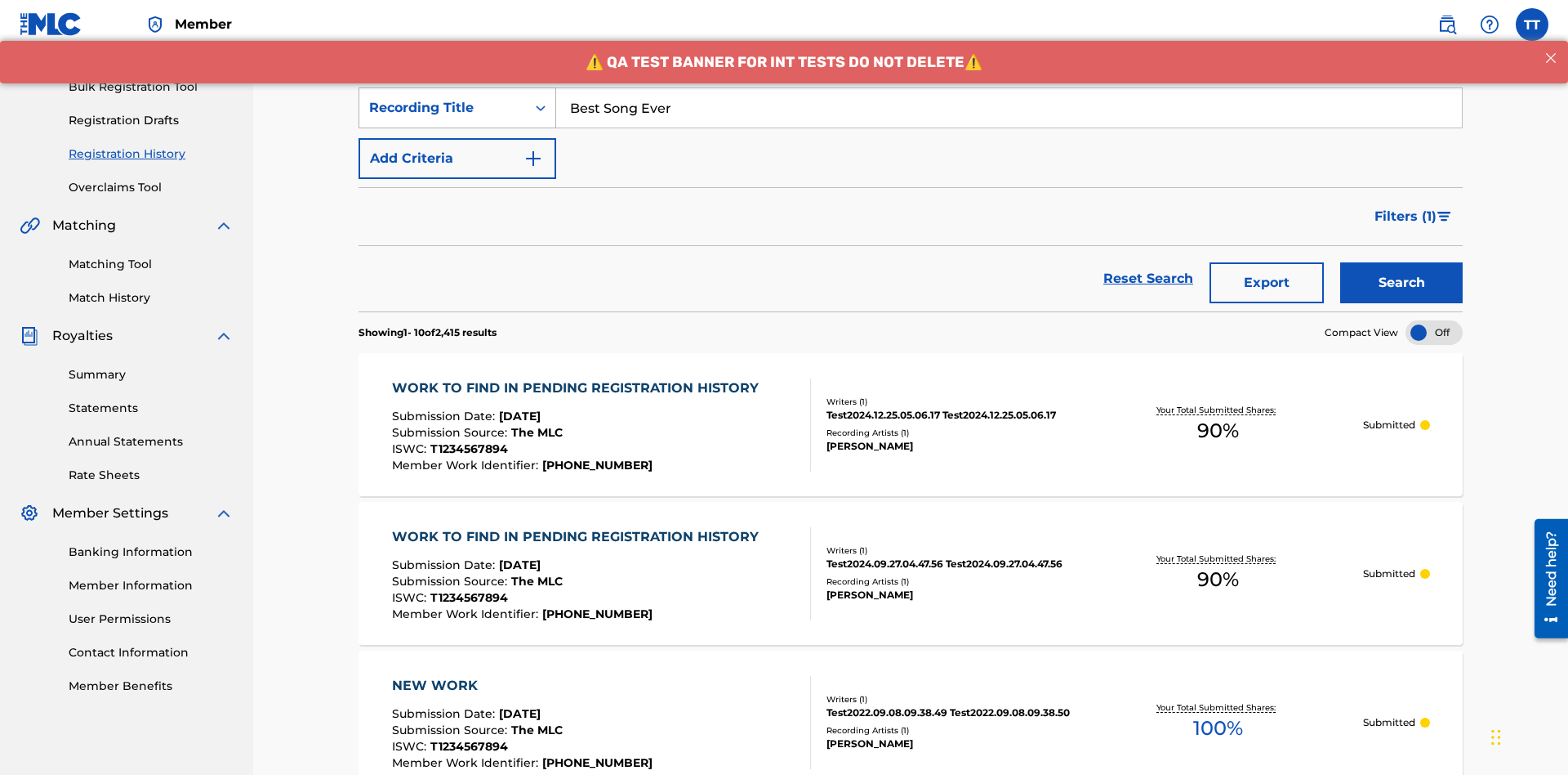
click at [443, 108] on div "Recording Title" at bounding box center [443, 108] width 147 height 19
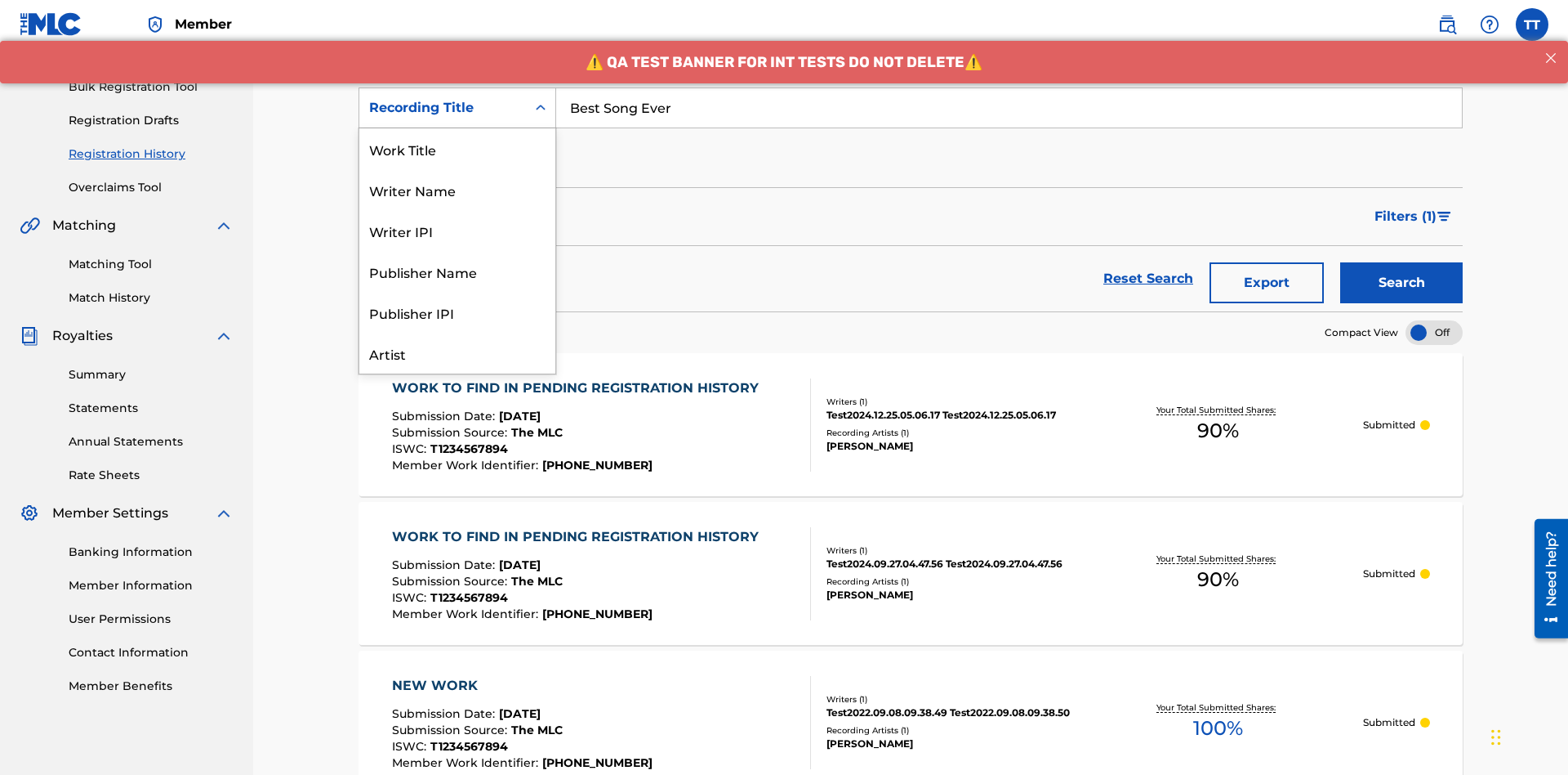
scroll to position [81, 0]
click at [458, 87] on div "Work Title" at bounding box center [458, 67] width 196 height 41
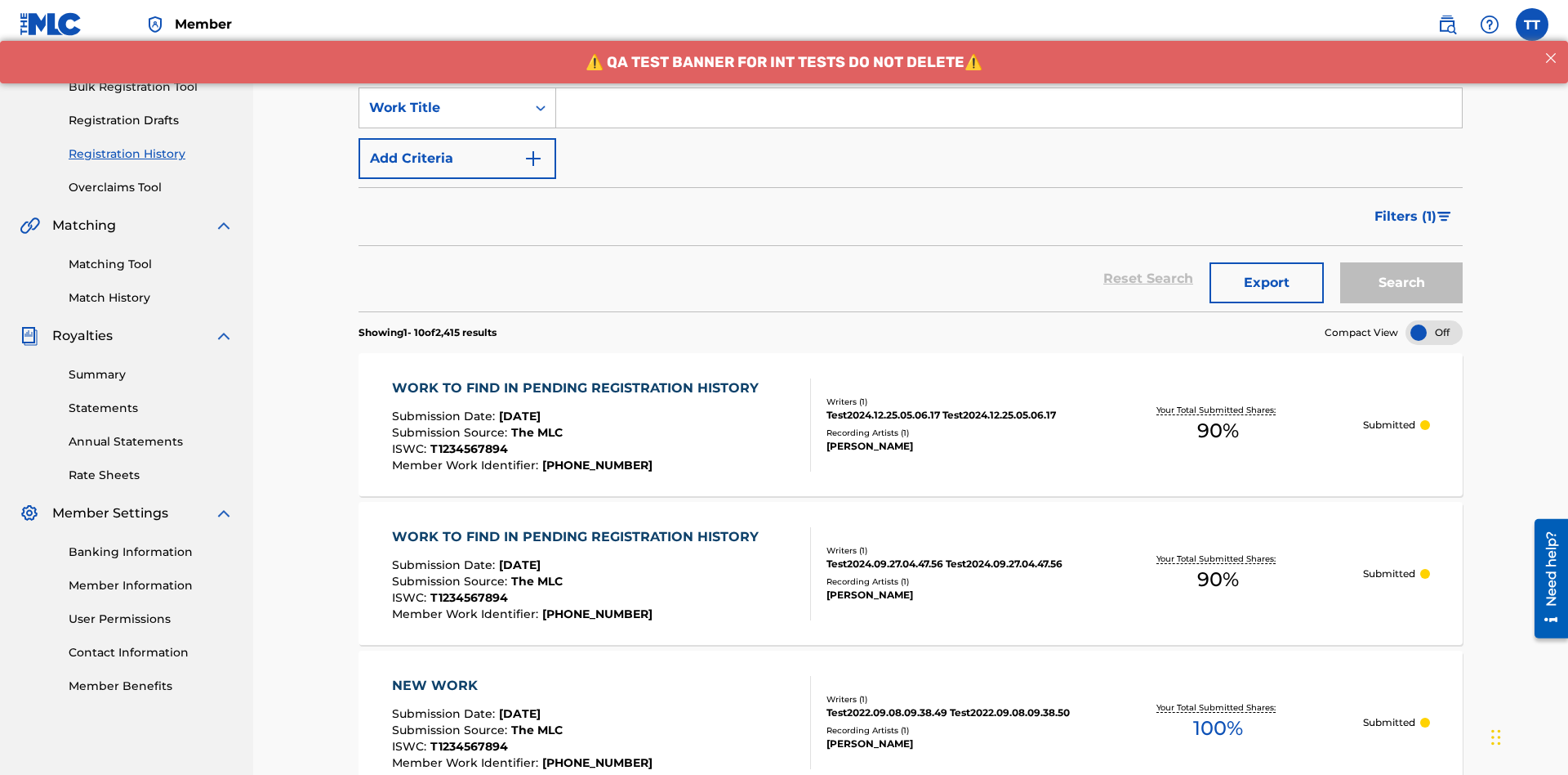
scroll to position [0, 0]
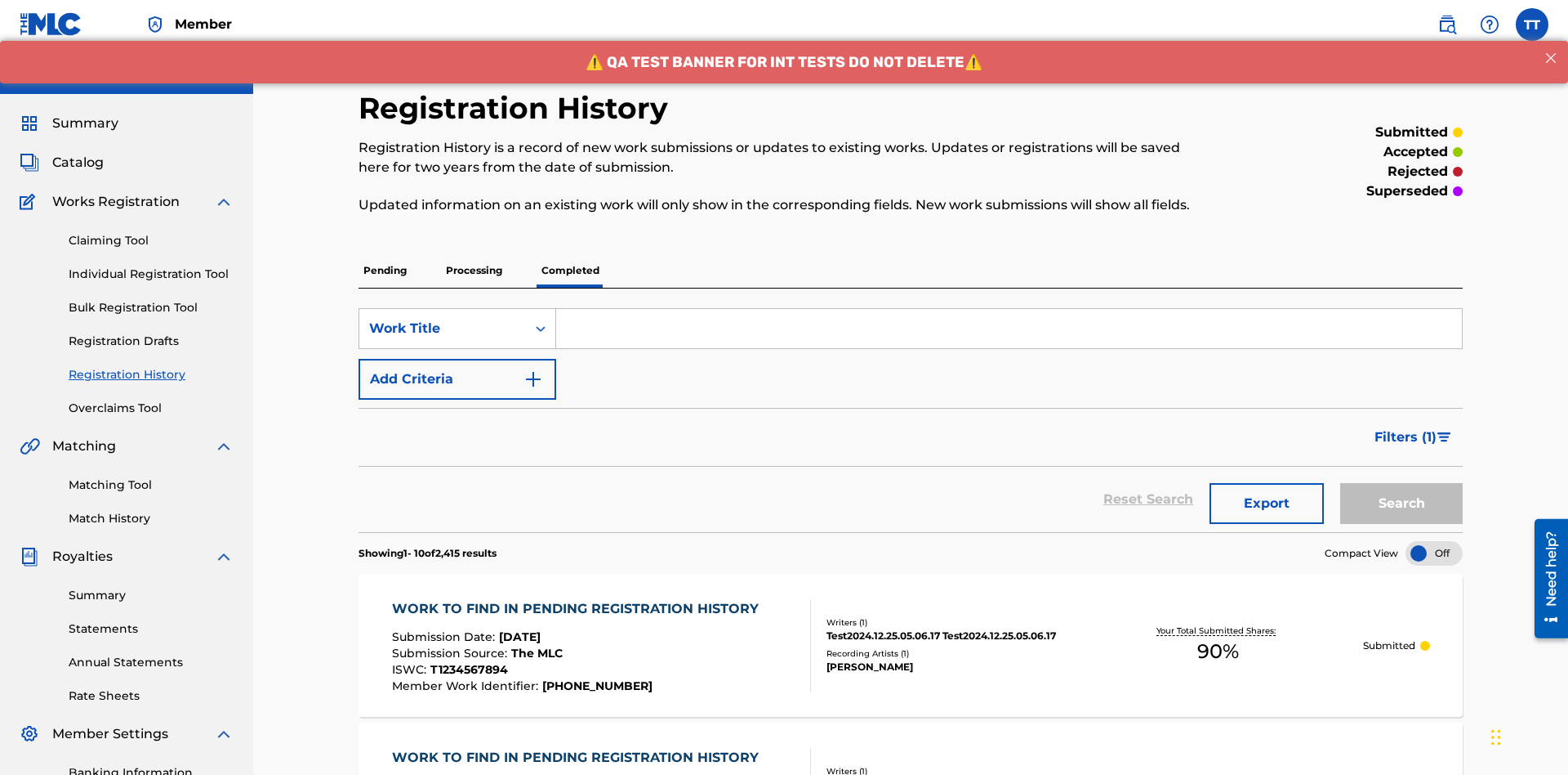
click at [1009, 309] on input "Search Form" at bounding box center [1009, 329] width 905 height 39
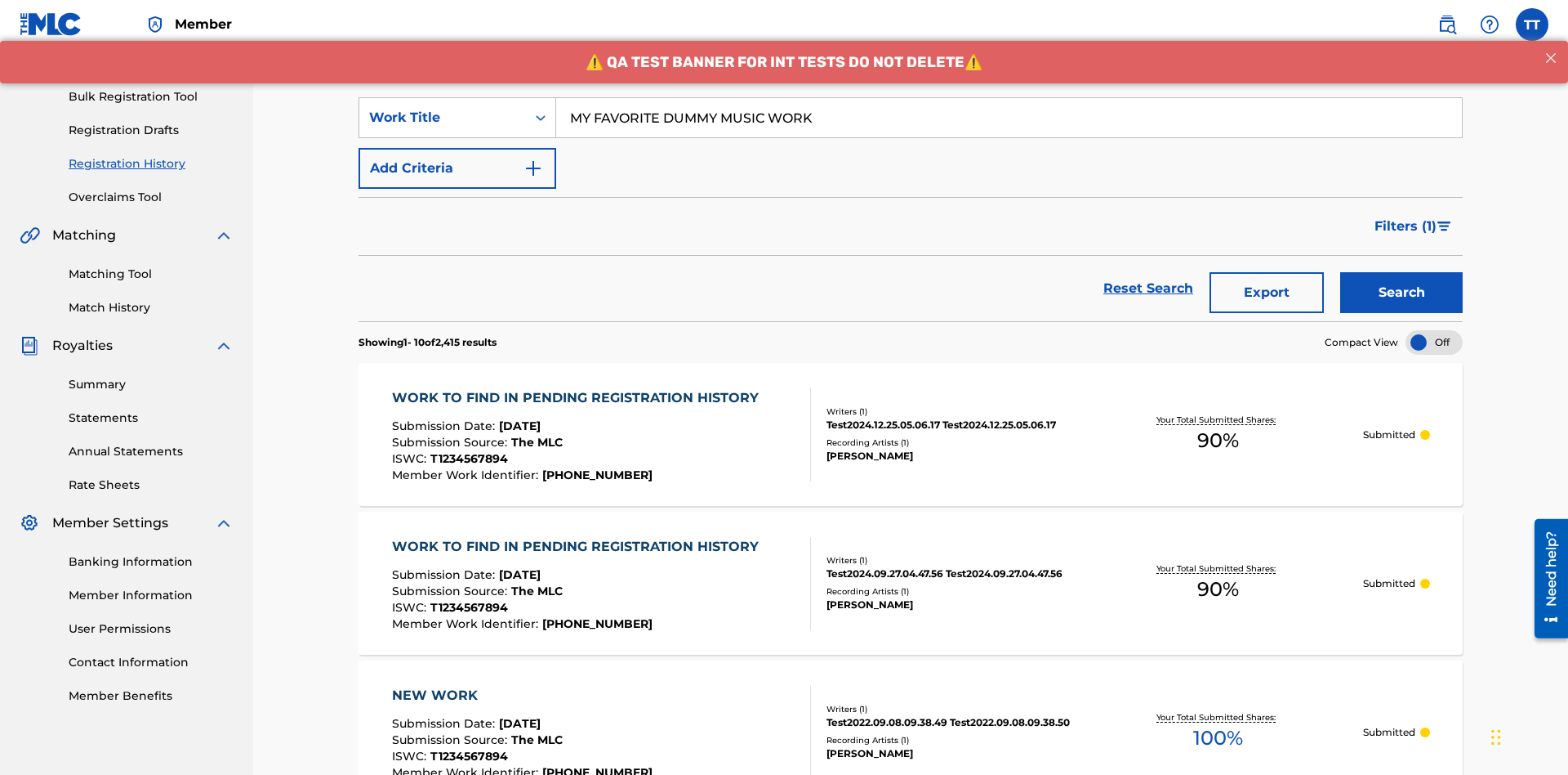
type input "MY FAVORITE DUMMY MUSIC WORK"
click at [1402, 272] on button "Search" at bounding box center [1401, 293] width 123 height 41
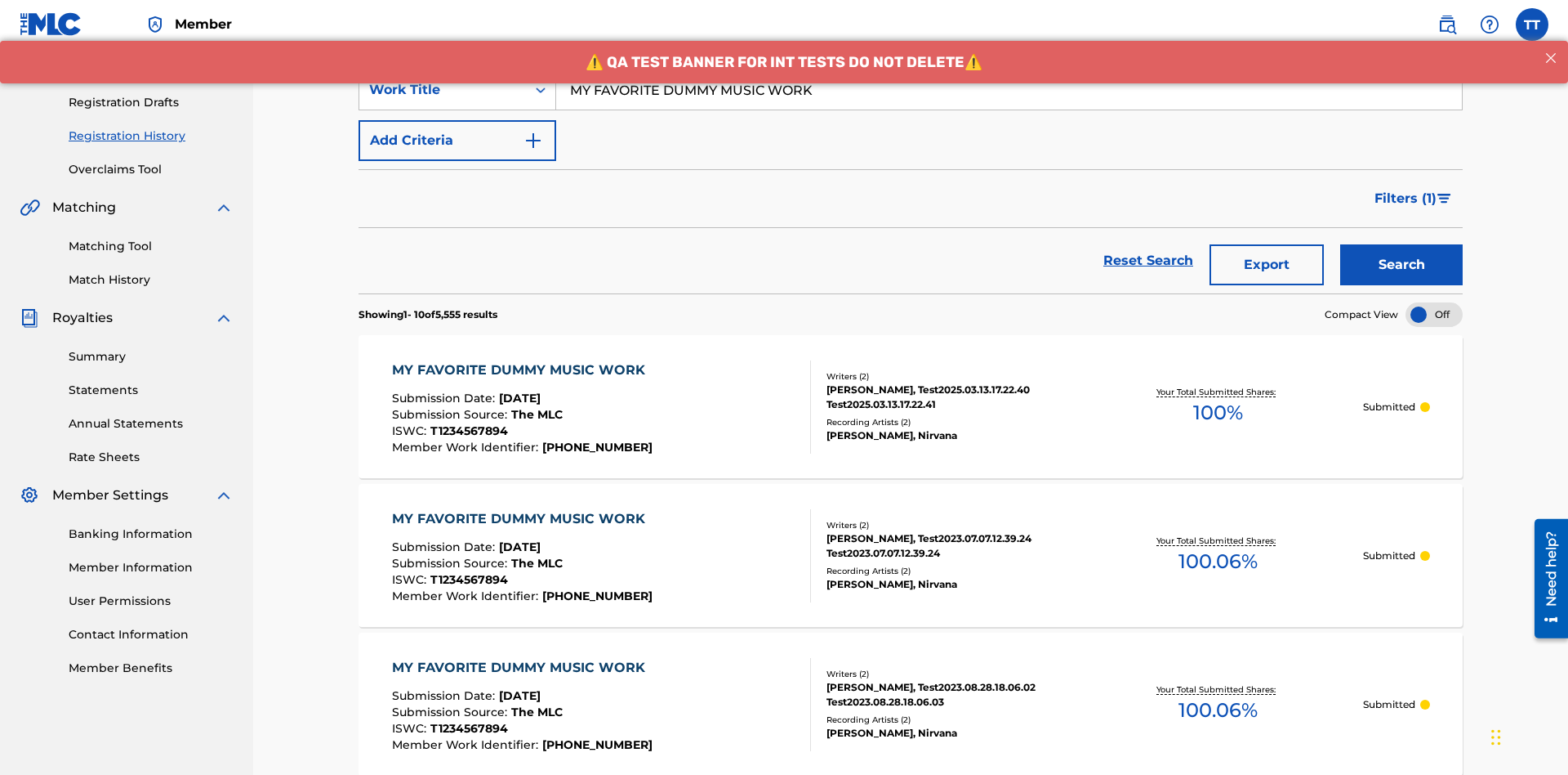
click at [1267, 244] on button "Export" at bounding box center [1266, 264] width 114 height 41
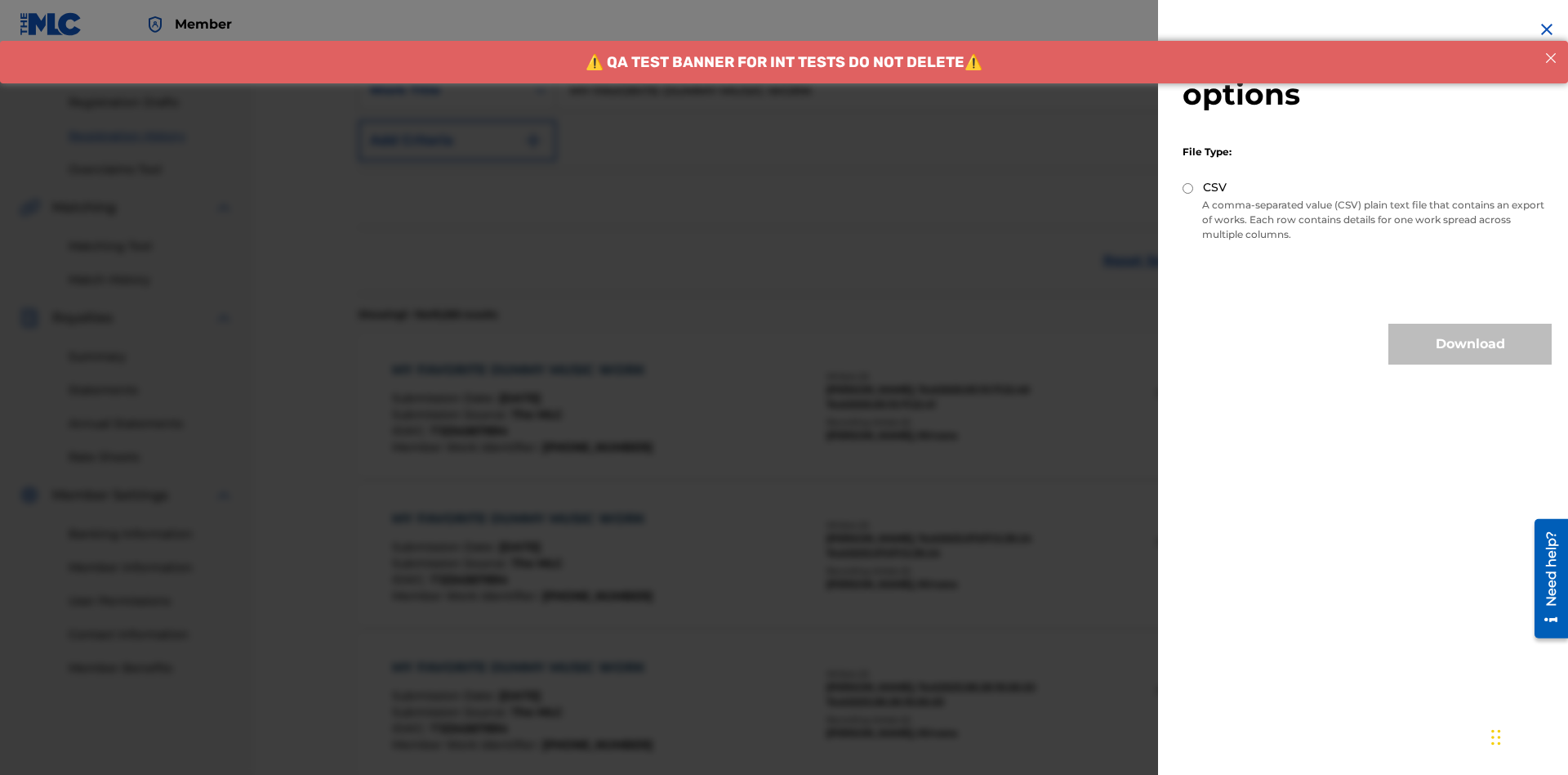
scroll to position [385, 0]
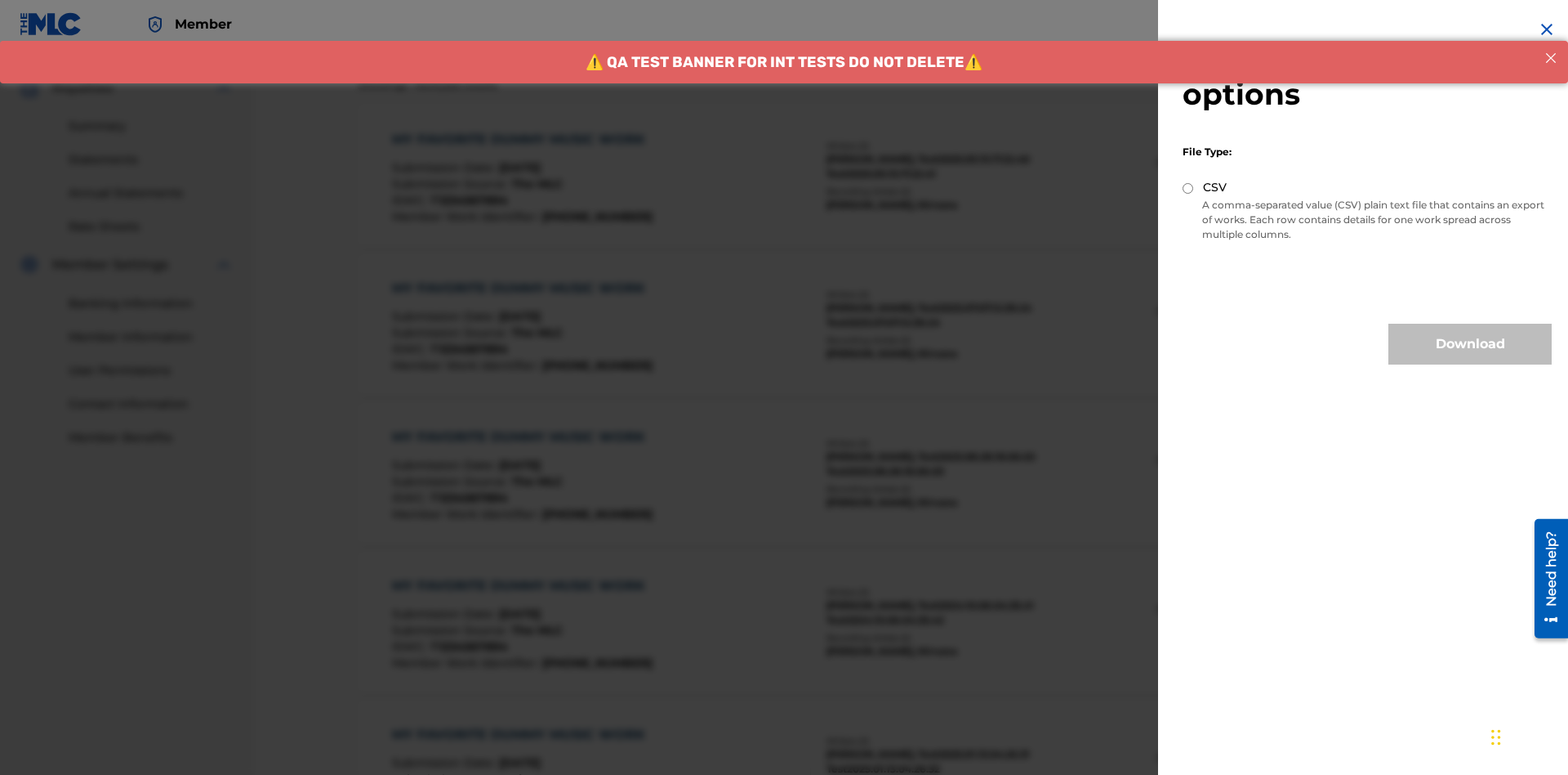
click at [1188, 188] on input "CSV" at bounding box center [1188, 188] width 11 height 11
radio input "true"
click at [1470, 344] on button "Download" at bounding box center [1470, 344] width 163 height 41
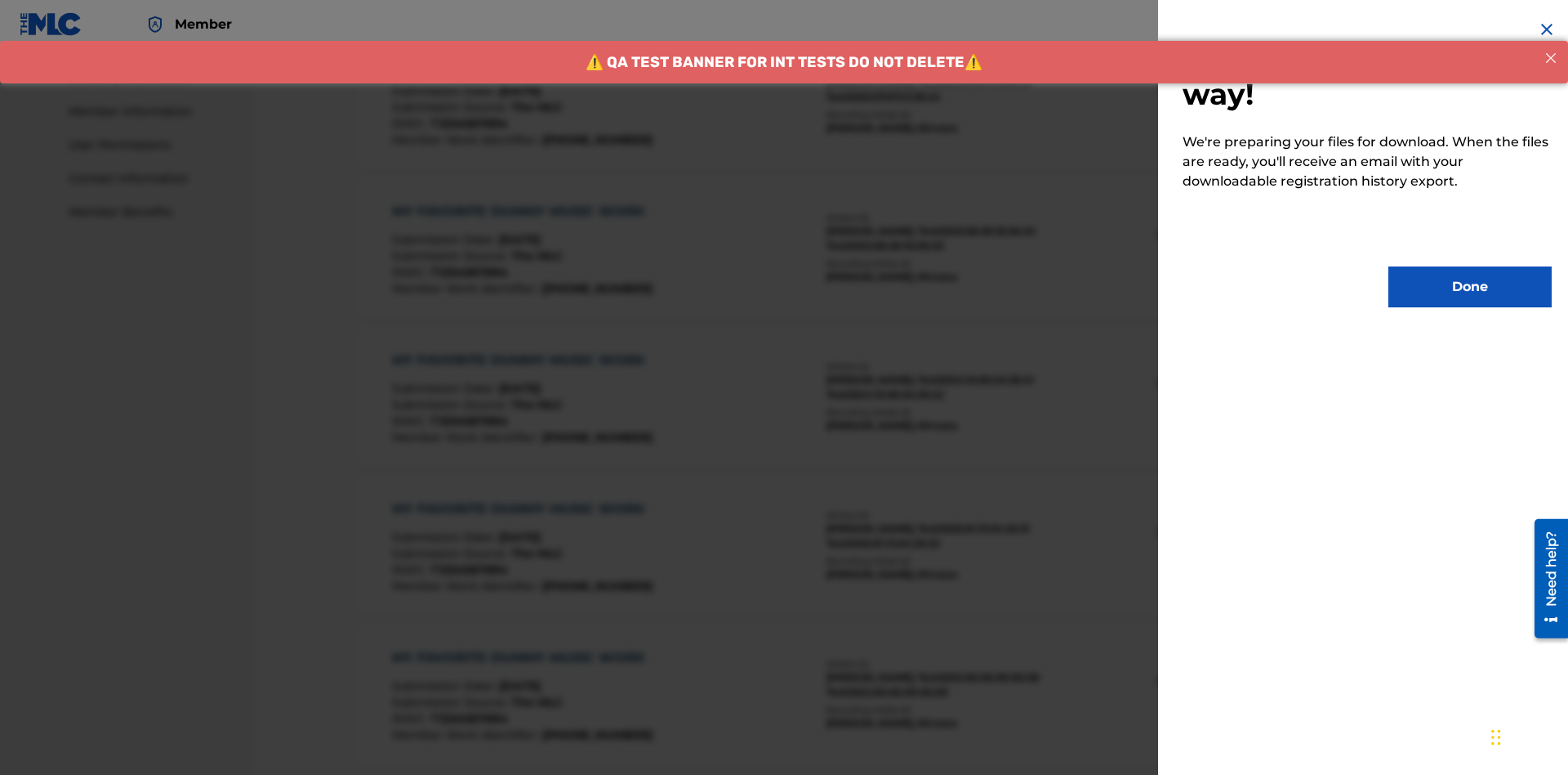
click at [1470, 287] on button "Done" at bounding box center [1470, 286] width 163 height 41
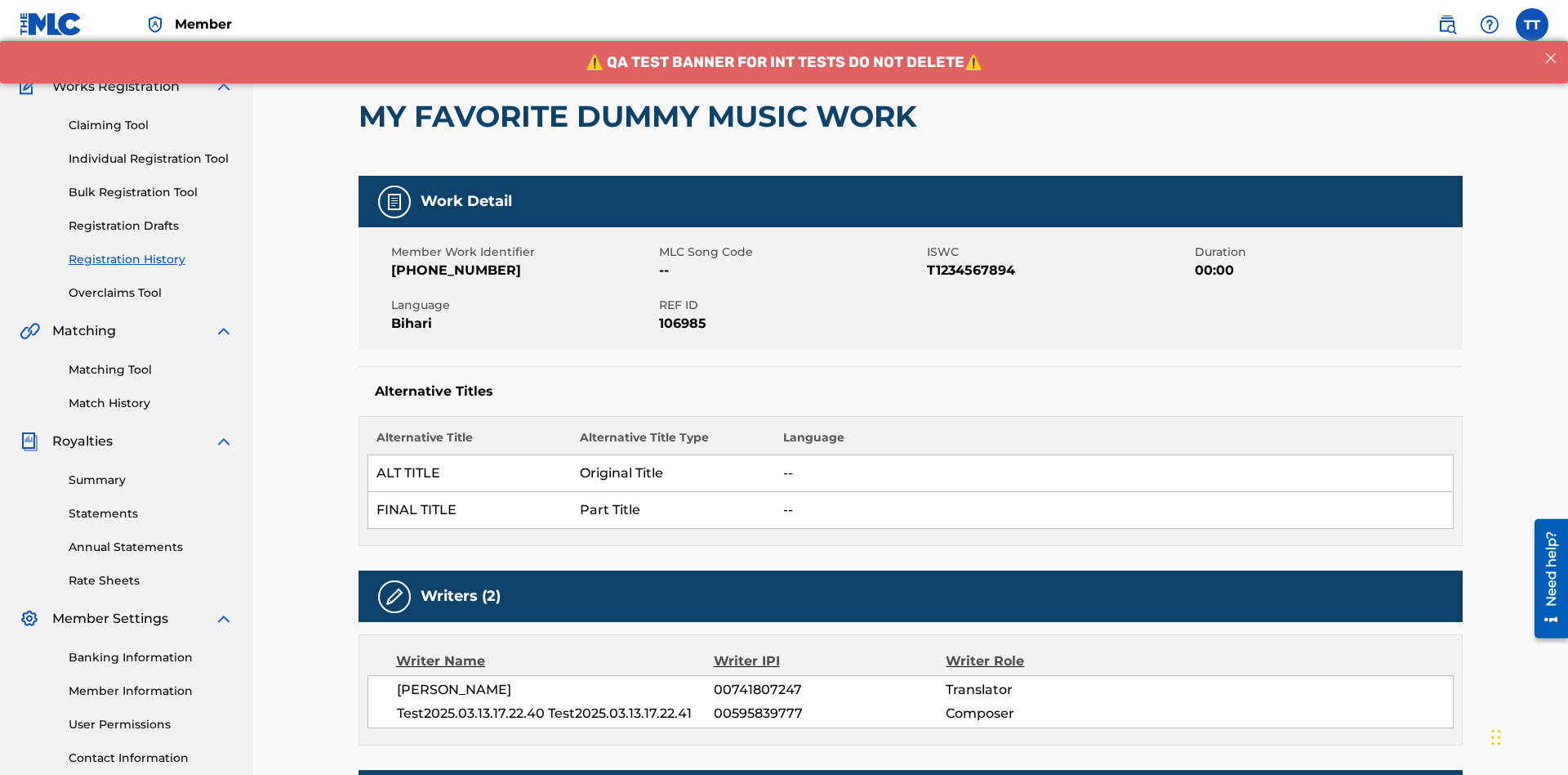
click at [407, 36] on button "< Back" at bounding box center [407, 15] width 98 height 41
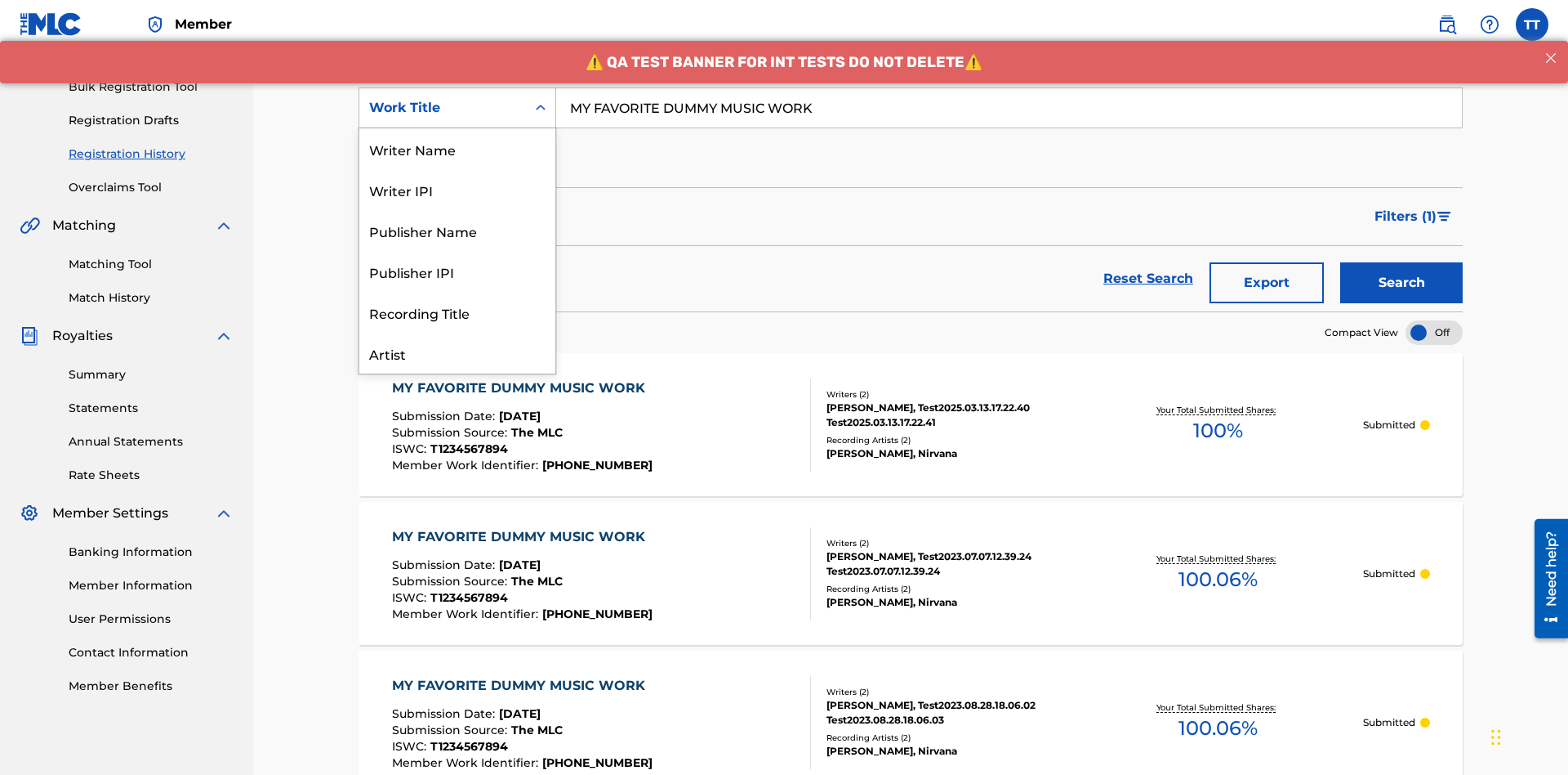
scroll to position [81, 0]
click at [458, 87] on div "Writer Name" at bounding box center [458, 67] width 196 height 41
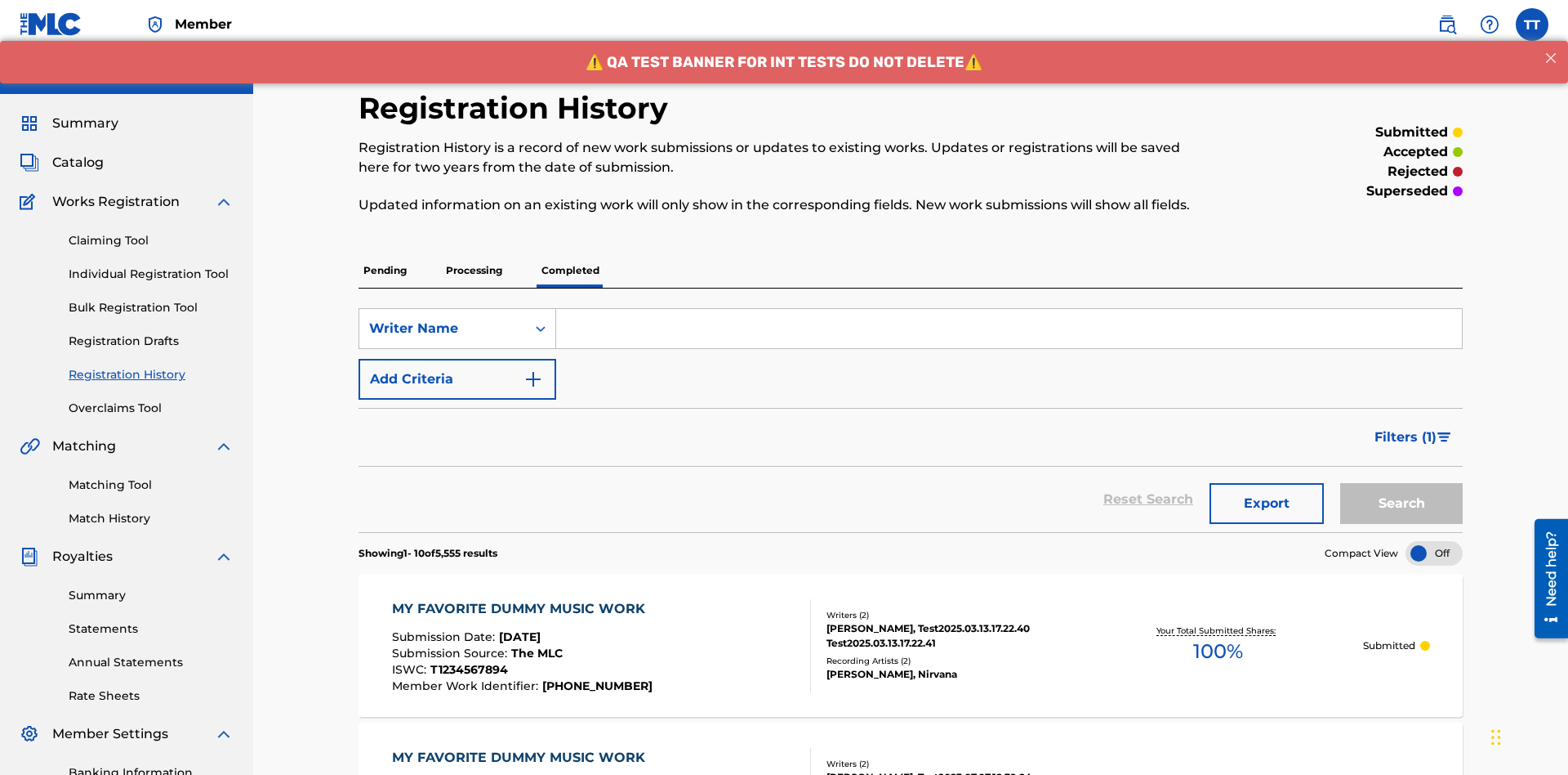
click at [1009, 309] on input "Search Form" at bounding box center [1009, 329] width 905 height 39
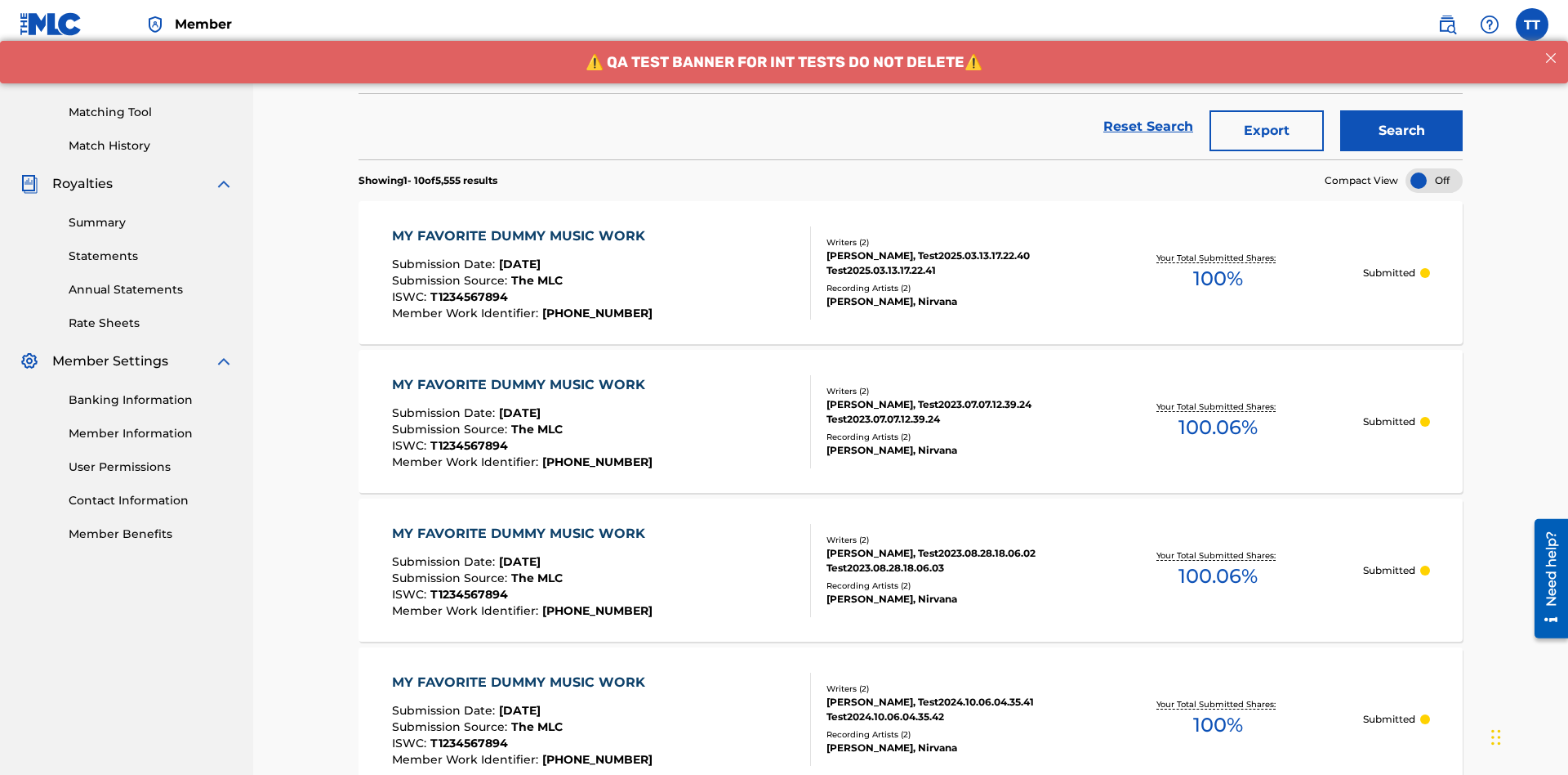
type input "BERKOWITZ"
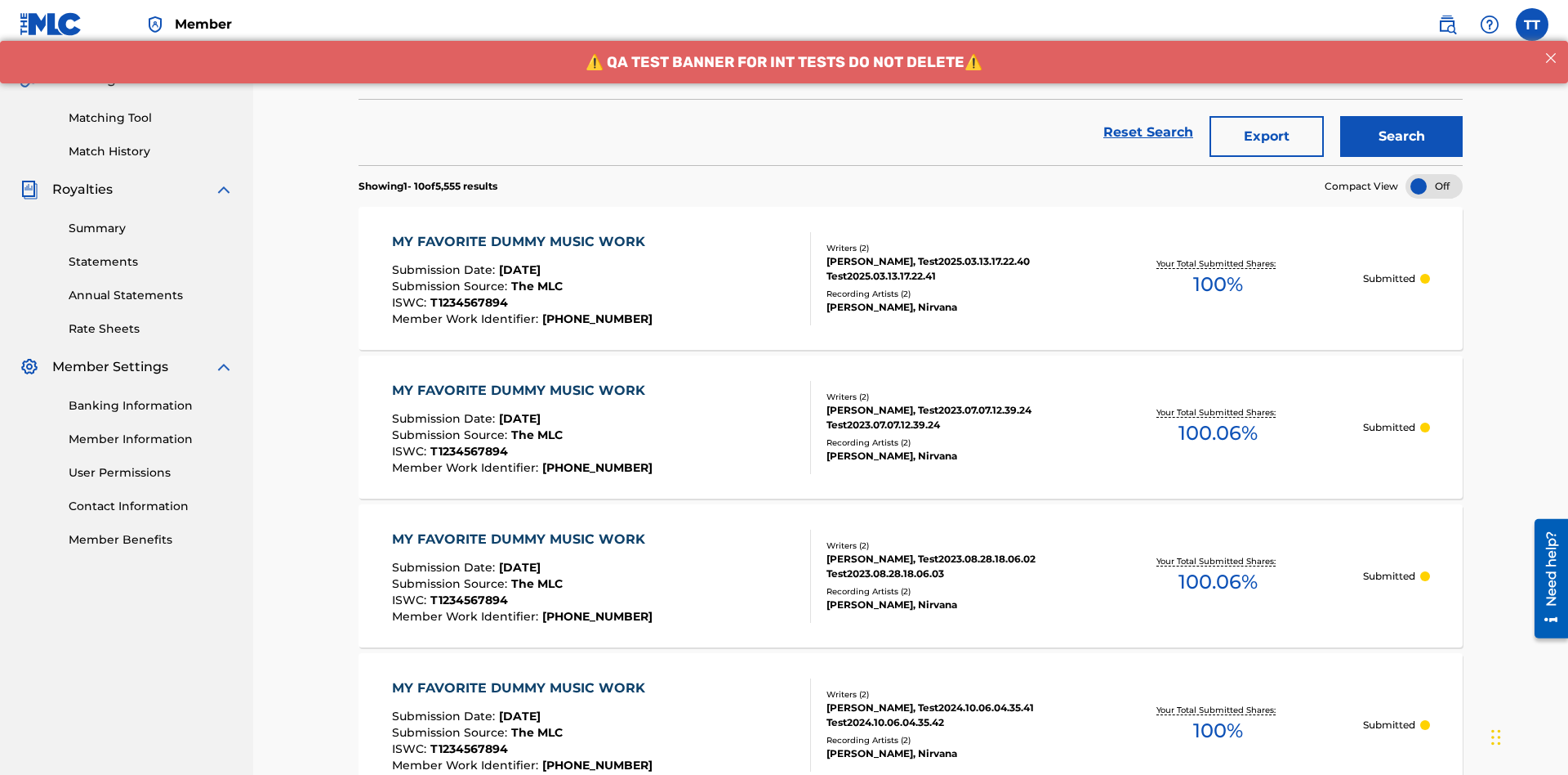
click at [1402, 118] on button "Search" at bounding box center [1401, 136] width 123 height 41
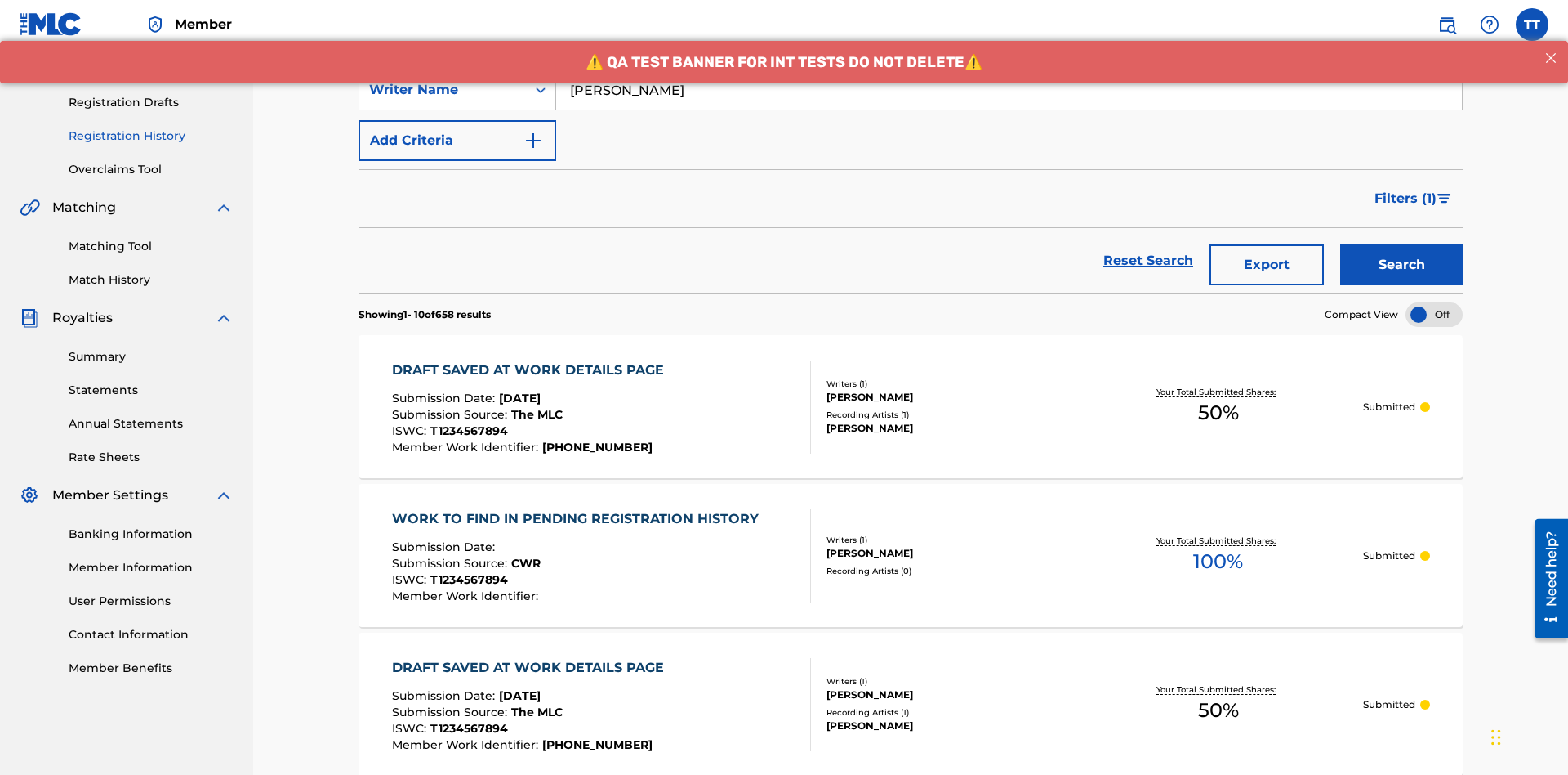
click at [1267, 244] on button "Export" at bounding box center [1266, 264] width 114 height 41
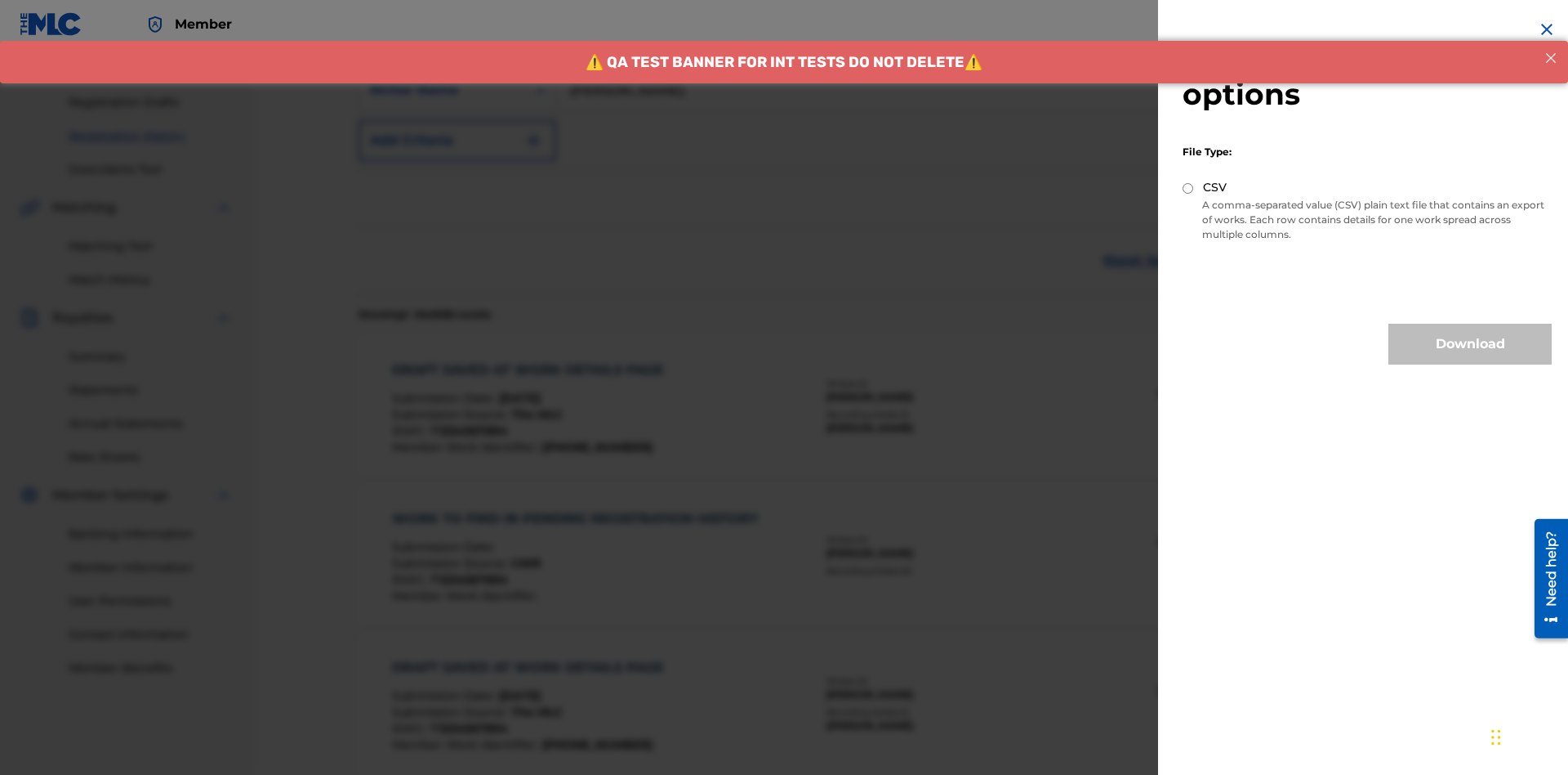
scroll to position [385, 0]
click at [1188, 188] on input "CSV" at bounding box center [1188, 188] width 11 height 11
radio input "true"
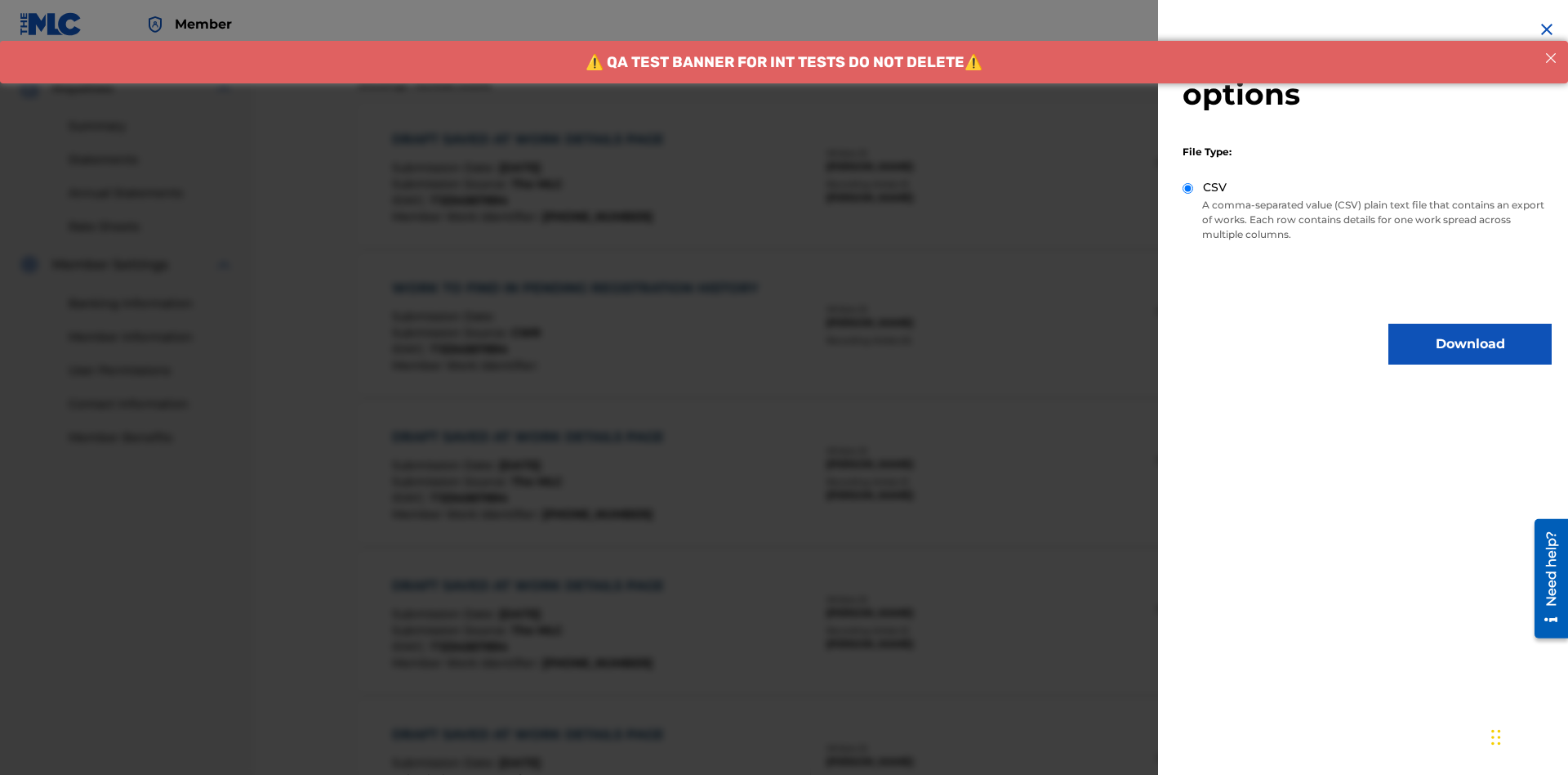
click at [1470, 344] on button "Download" at bounding box center [1470, 344] width 163 height 41
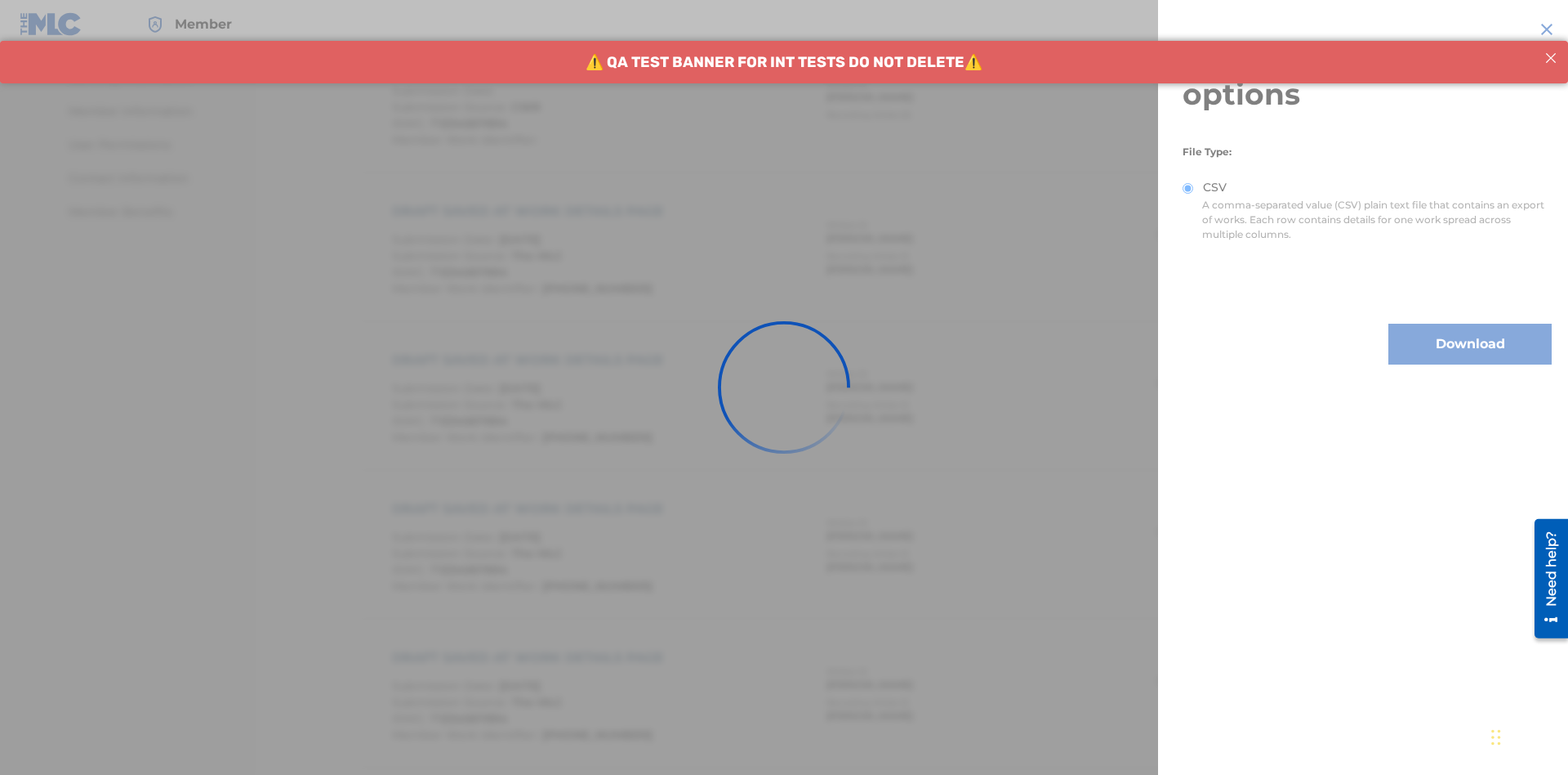
scroll to position [862, 0]
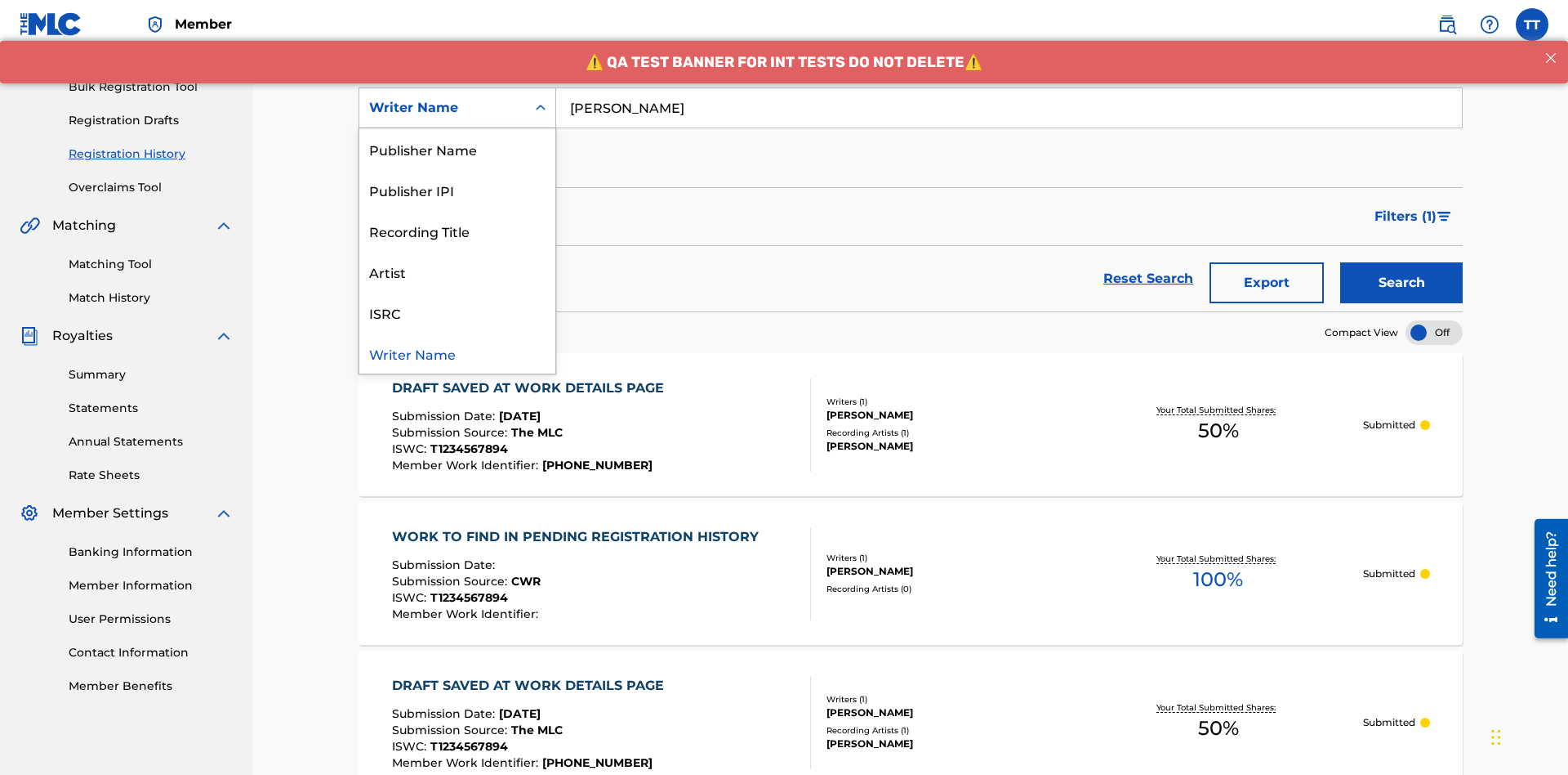
click at [458, 128] on div "Writer IPI" at bounding box center [458, 108] width 196 height 41
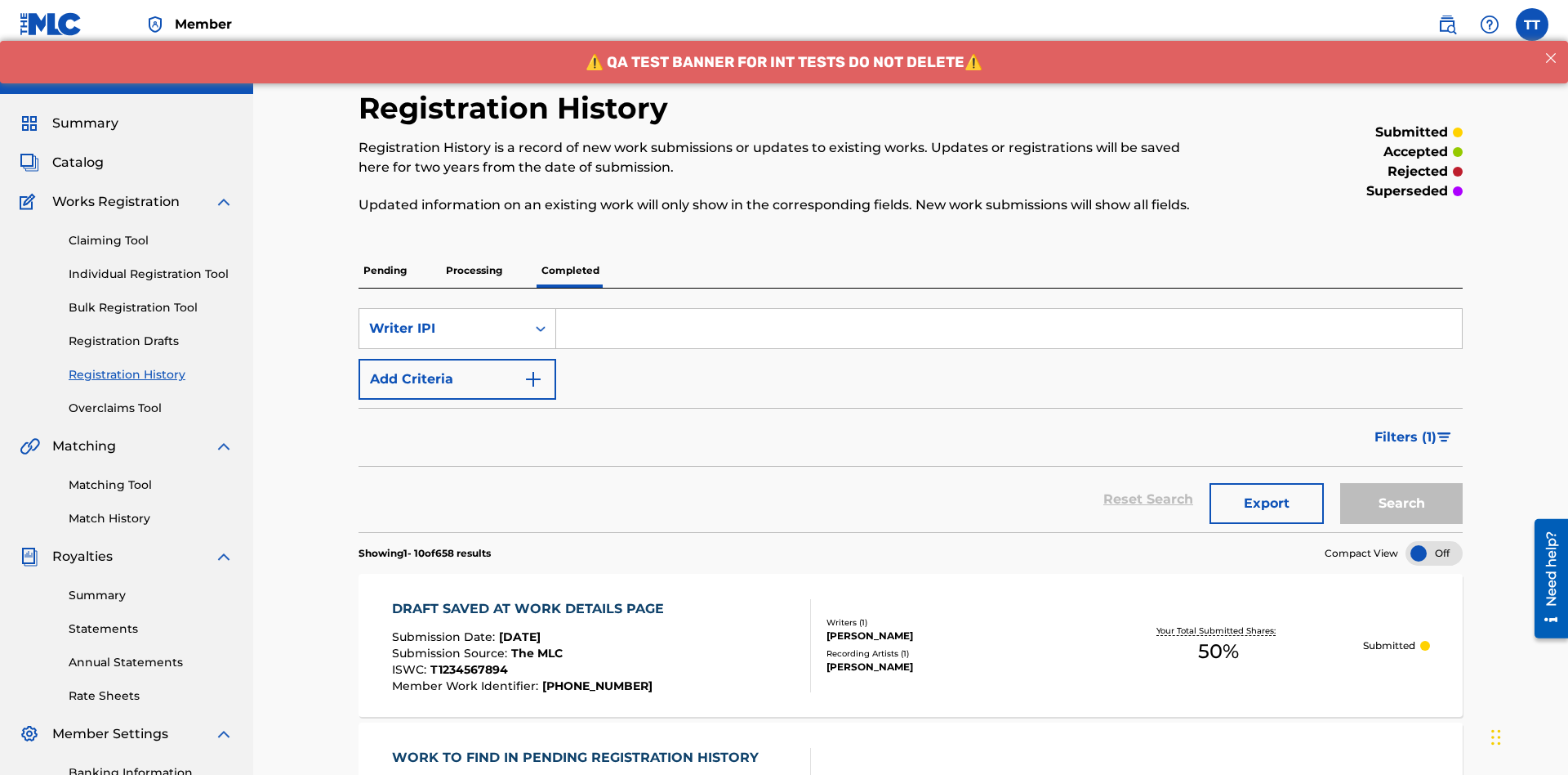
click at [1009, 309] on input "Search Form" at bounding box center [1009, 329] width 905 height 39
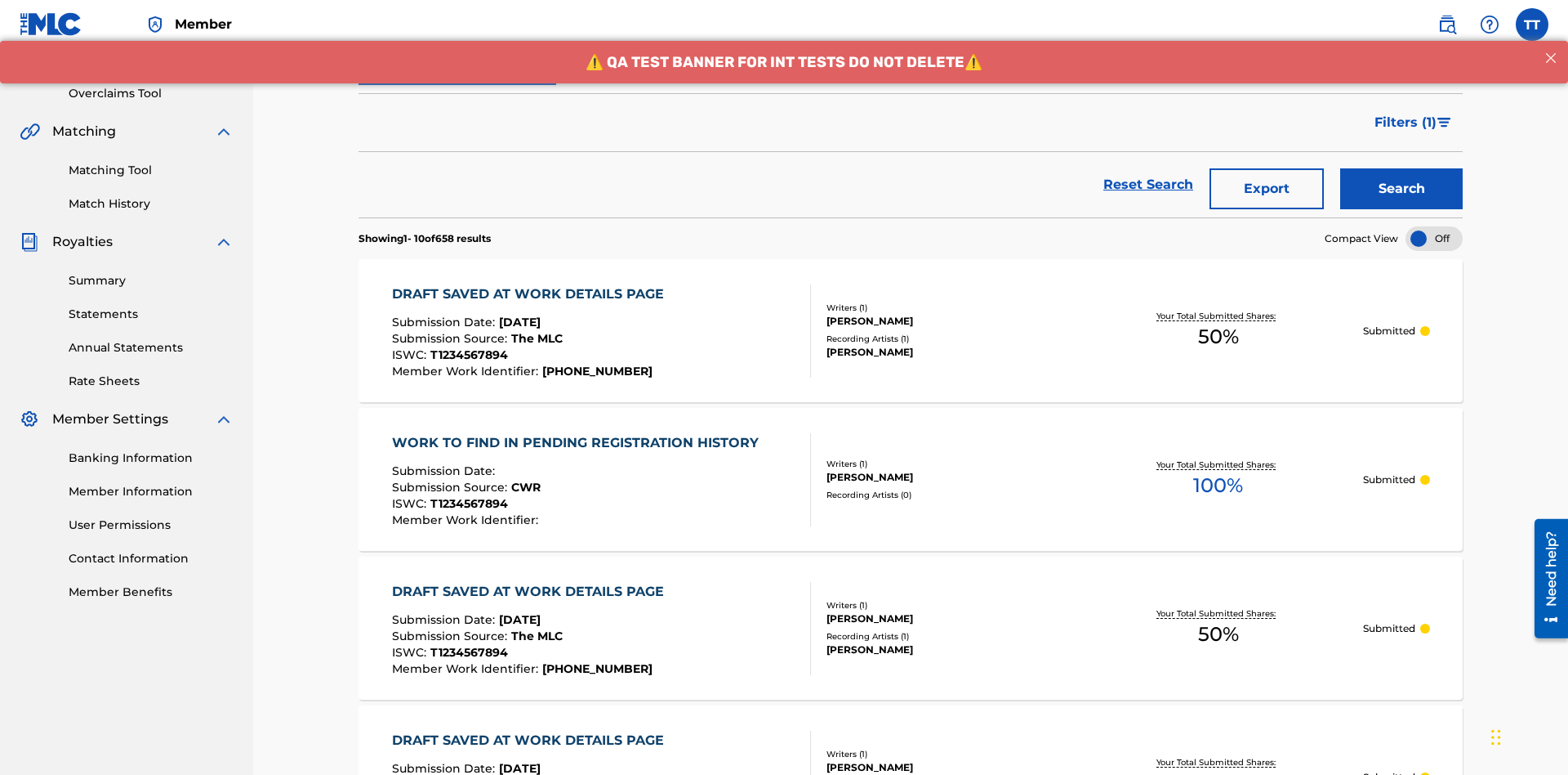
type input "00741807247"
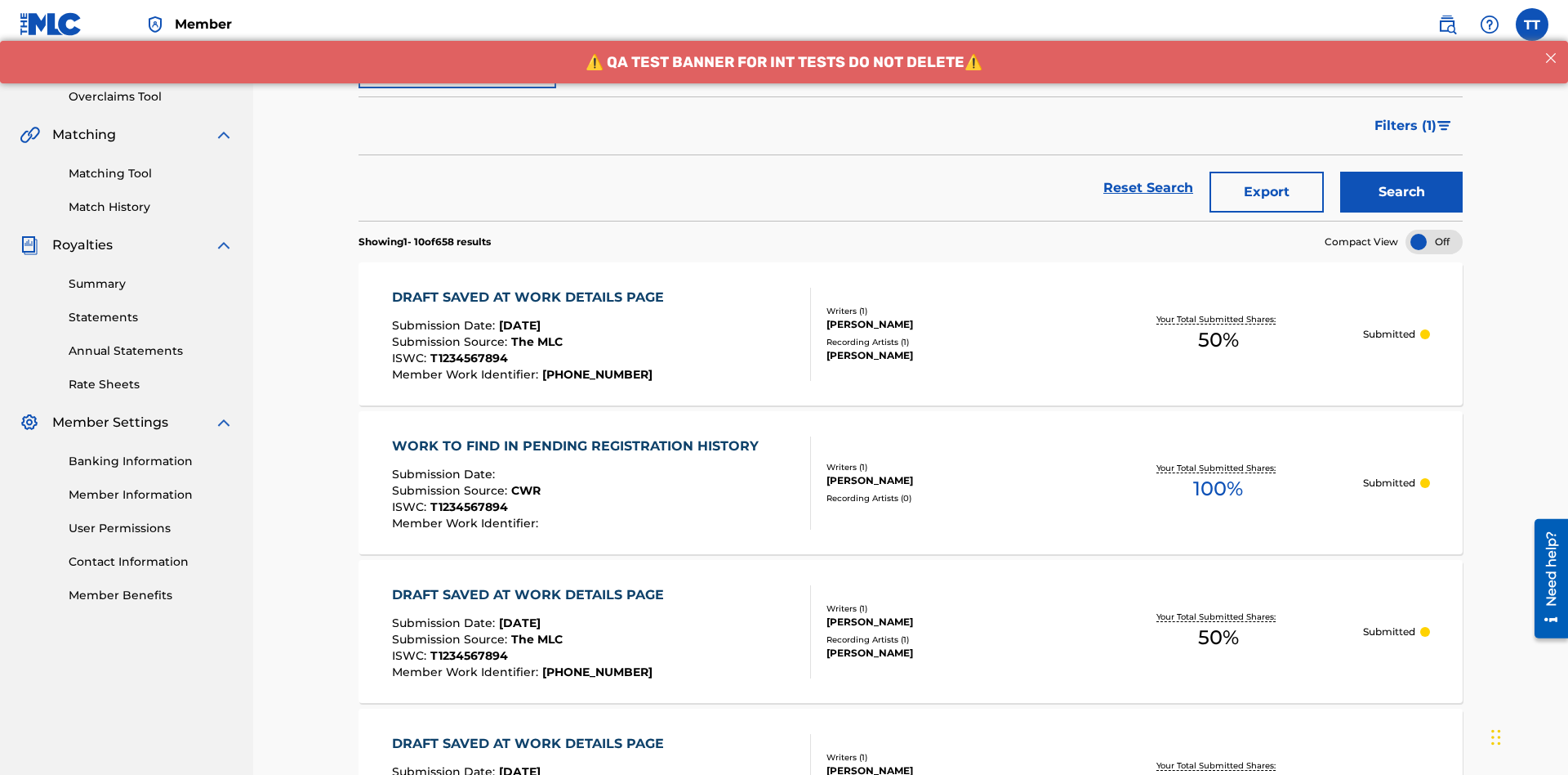
click at [1402, 171] on button "Search" at bounding box center [1401, 192] width 123 height 41
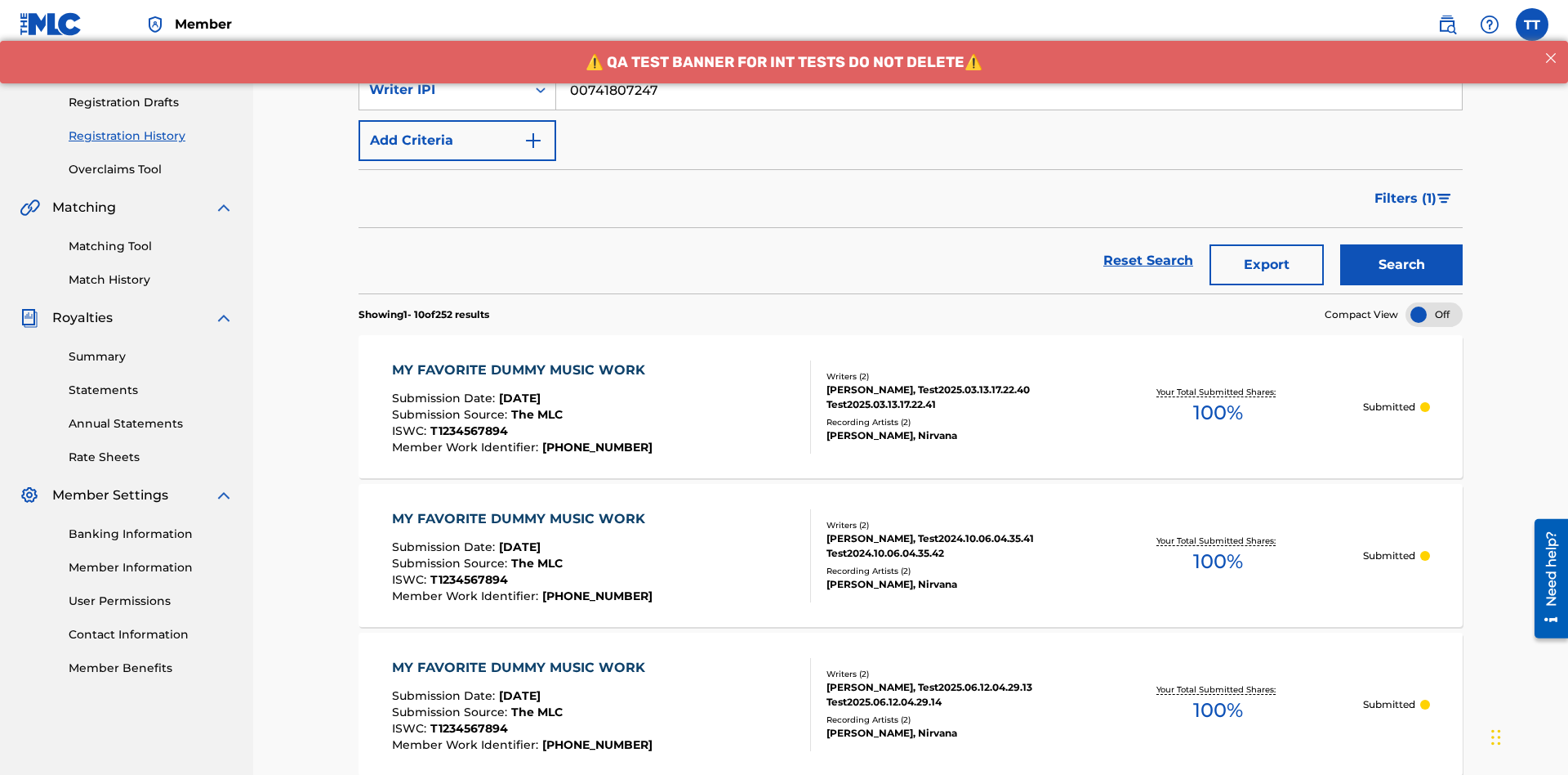
click at [1267, 244] on button "Export" at bounding box center [1266, 264] width 114 height 41
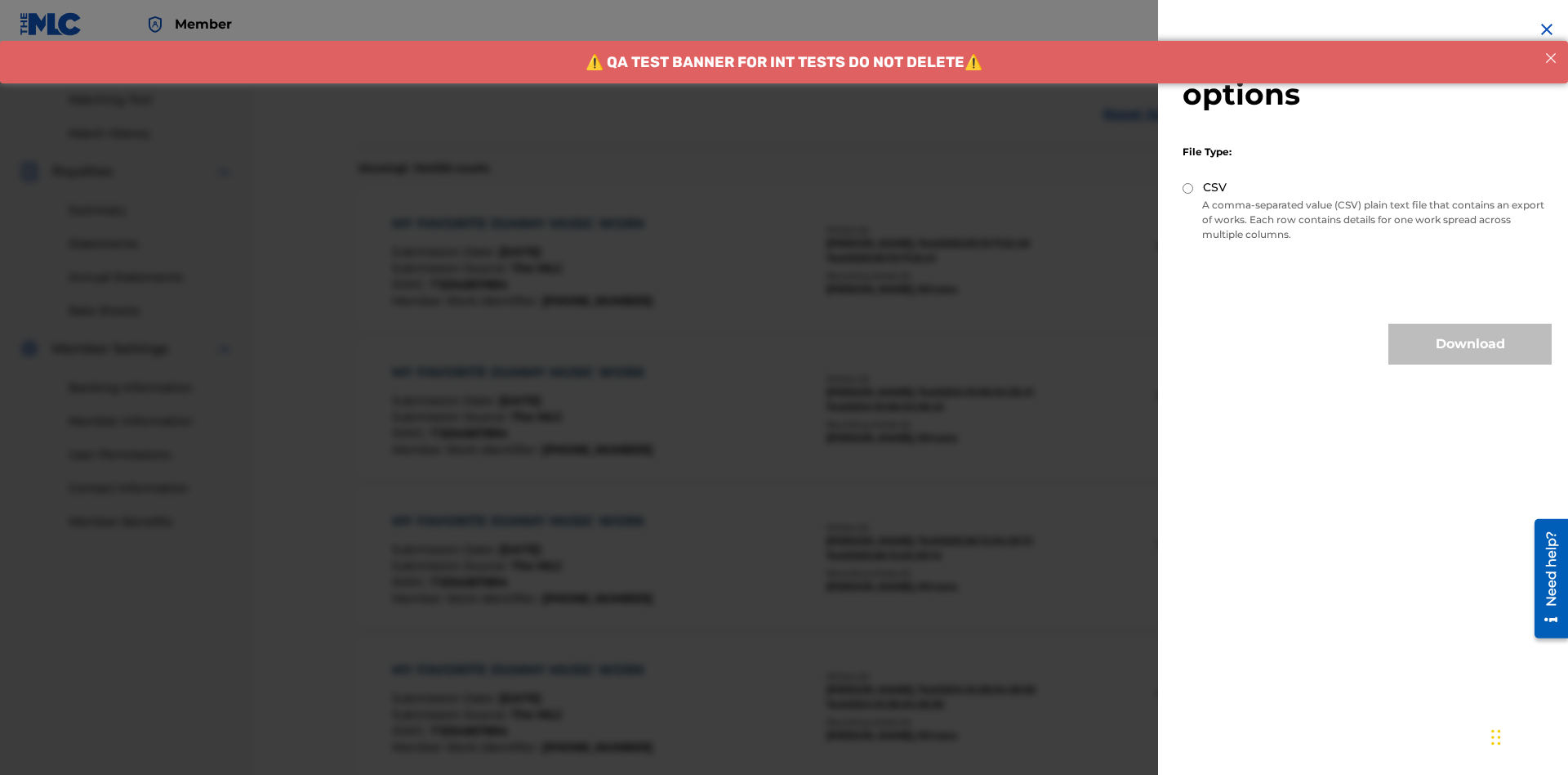
click at [1188, 188] on input "CSV" at bounding box center [1188, 188] width 11 height 11
radio input "true"
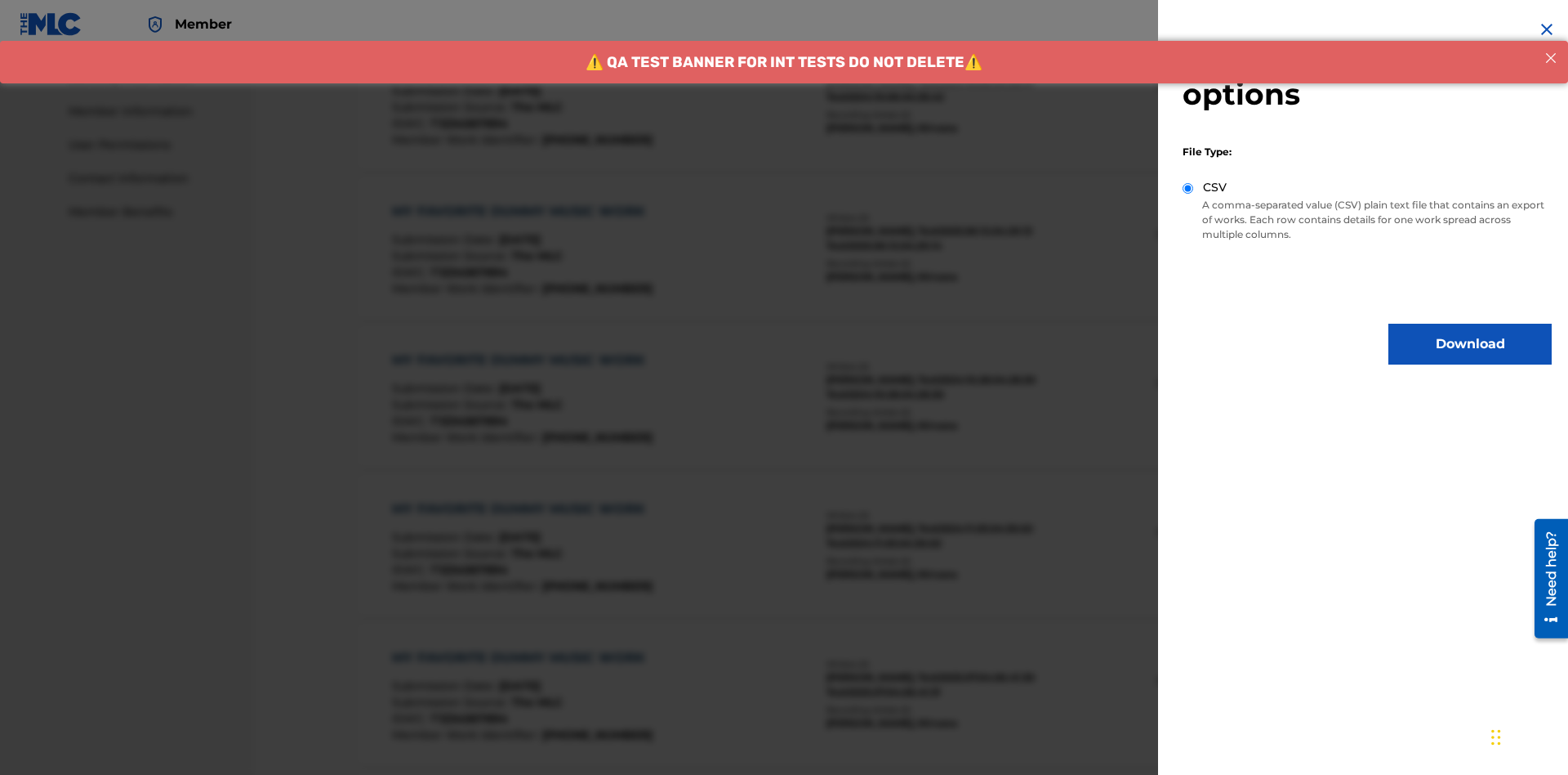
click at [1470, 344] on button "Download" at bounding box center [1470, 344] width 163 height 41
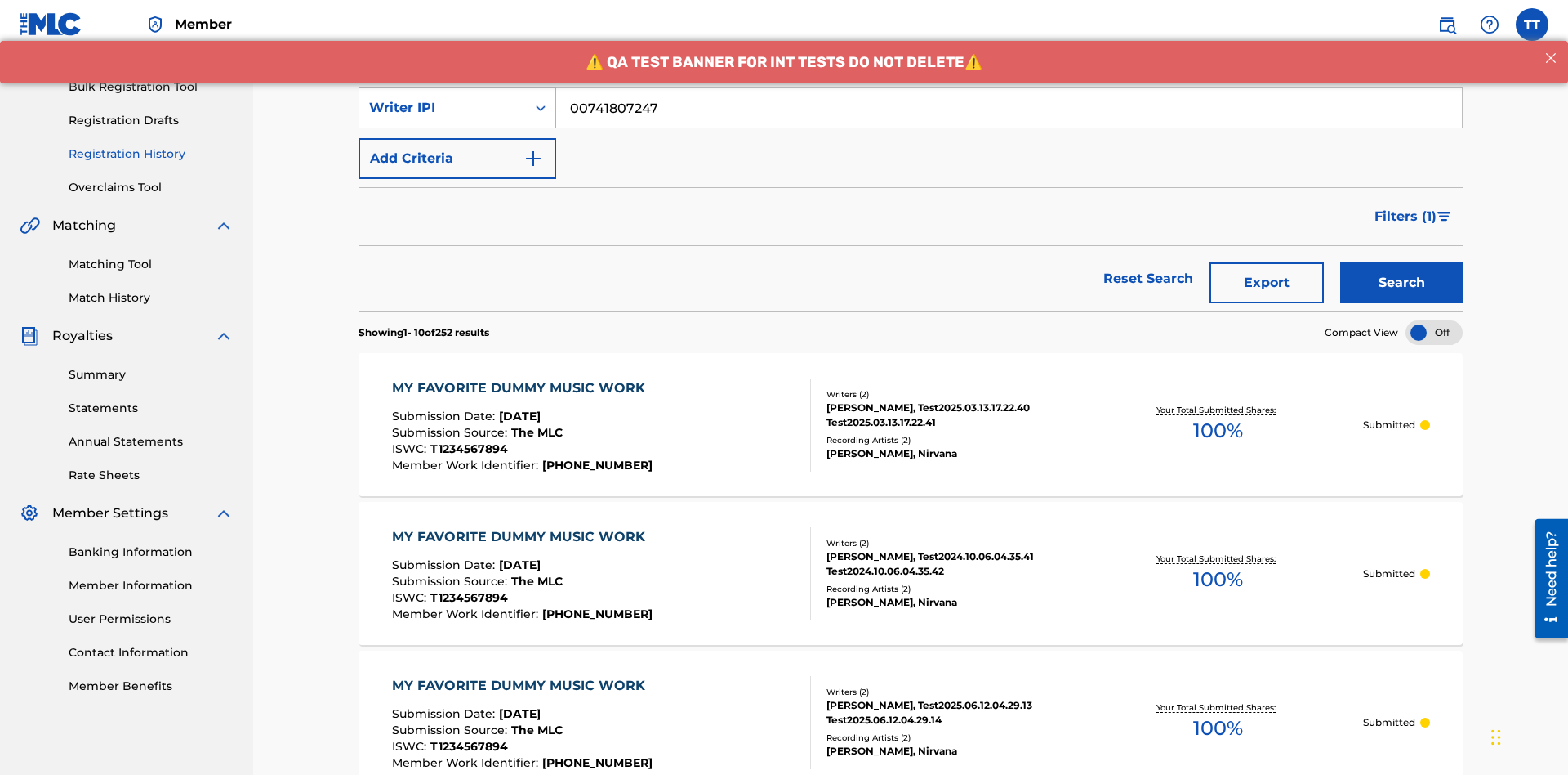
click at [443, 108] on div "Writer IPI" at bounding box center [443, 108] width 147 height 19
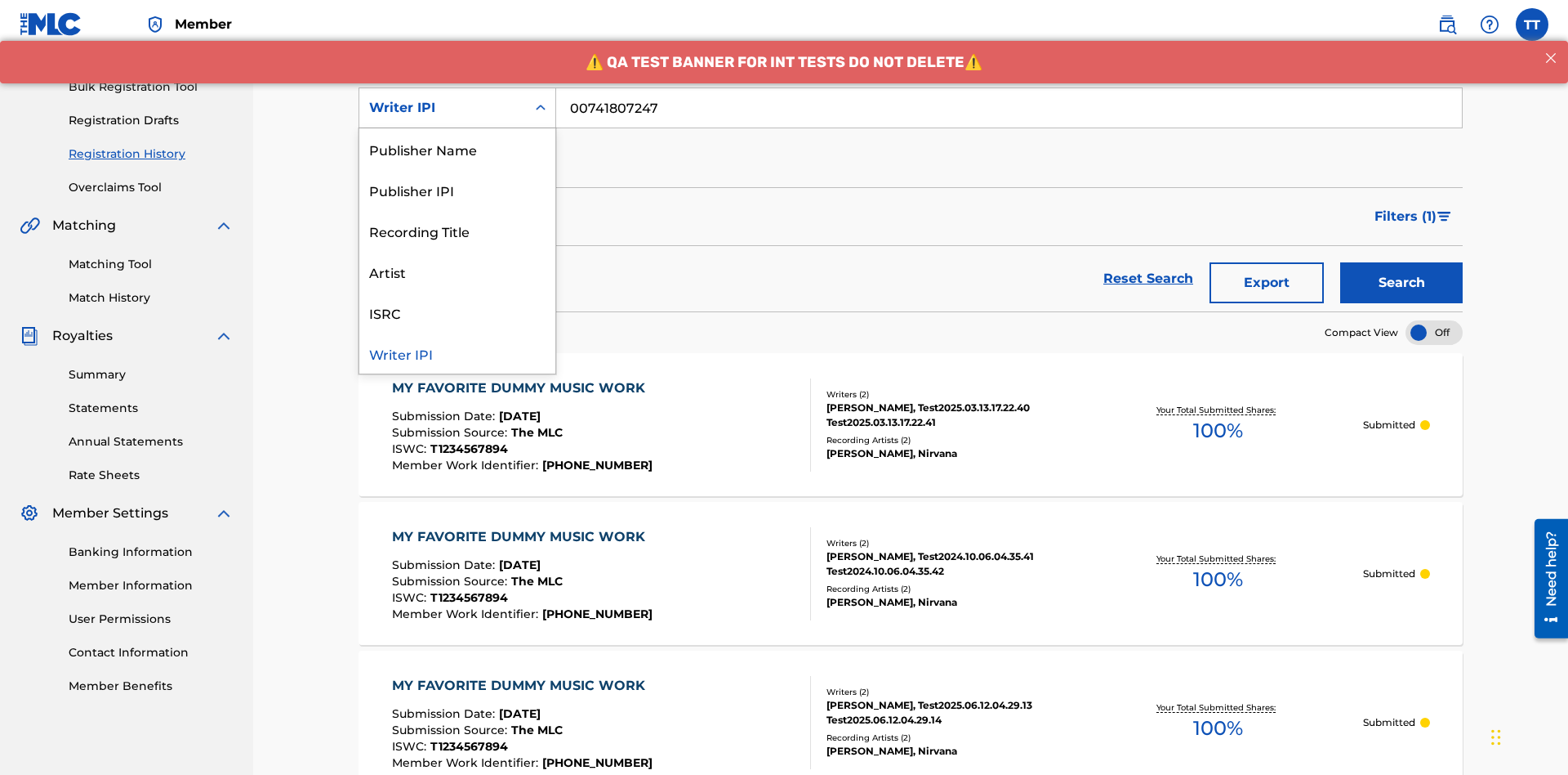
click at [458, 148] on div "Publisher Name" at bounding box center [458, 148] width 196 height 41
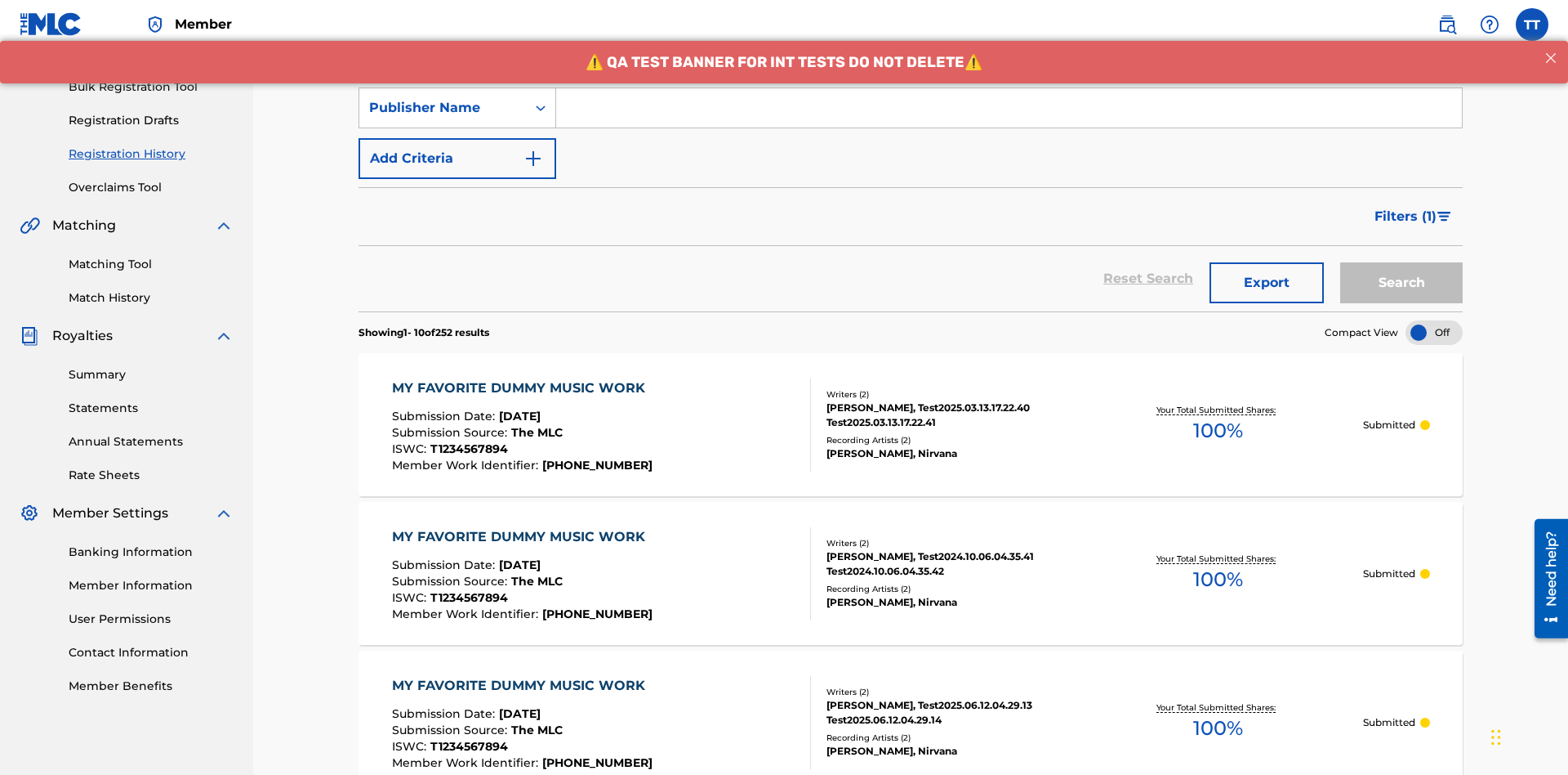
click at [1009, 118] on input "Search Form" at bounding box center [1009, 108] width 905 height 39
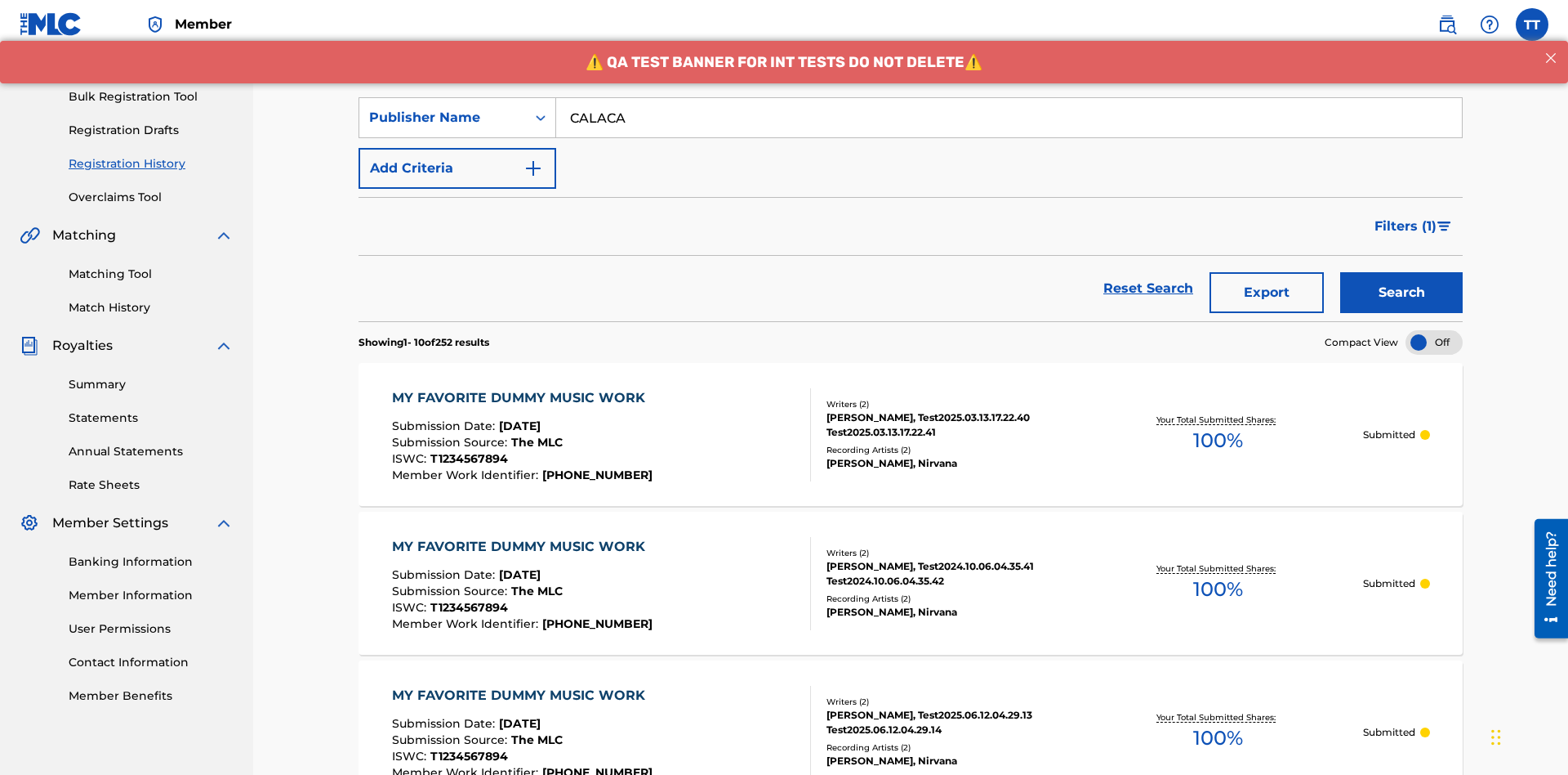
type input "CALACA"
click at [1402, 272] on button "Search" at bounding box center [1401, 293] width 123 height 41
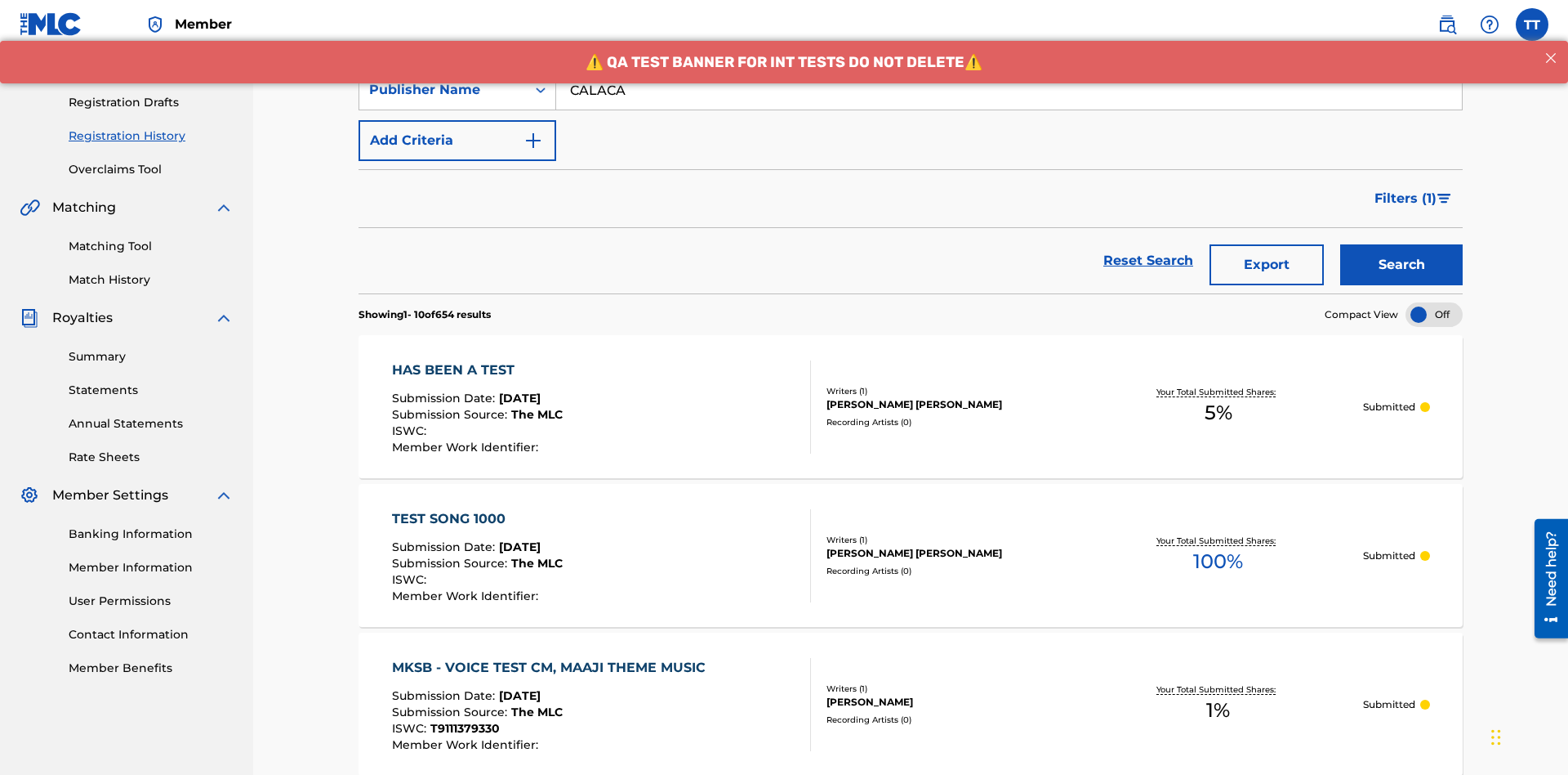
click at [1267, 244] on button "Export" at bounding box center [1266, 264] width 114 height 41
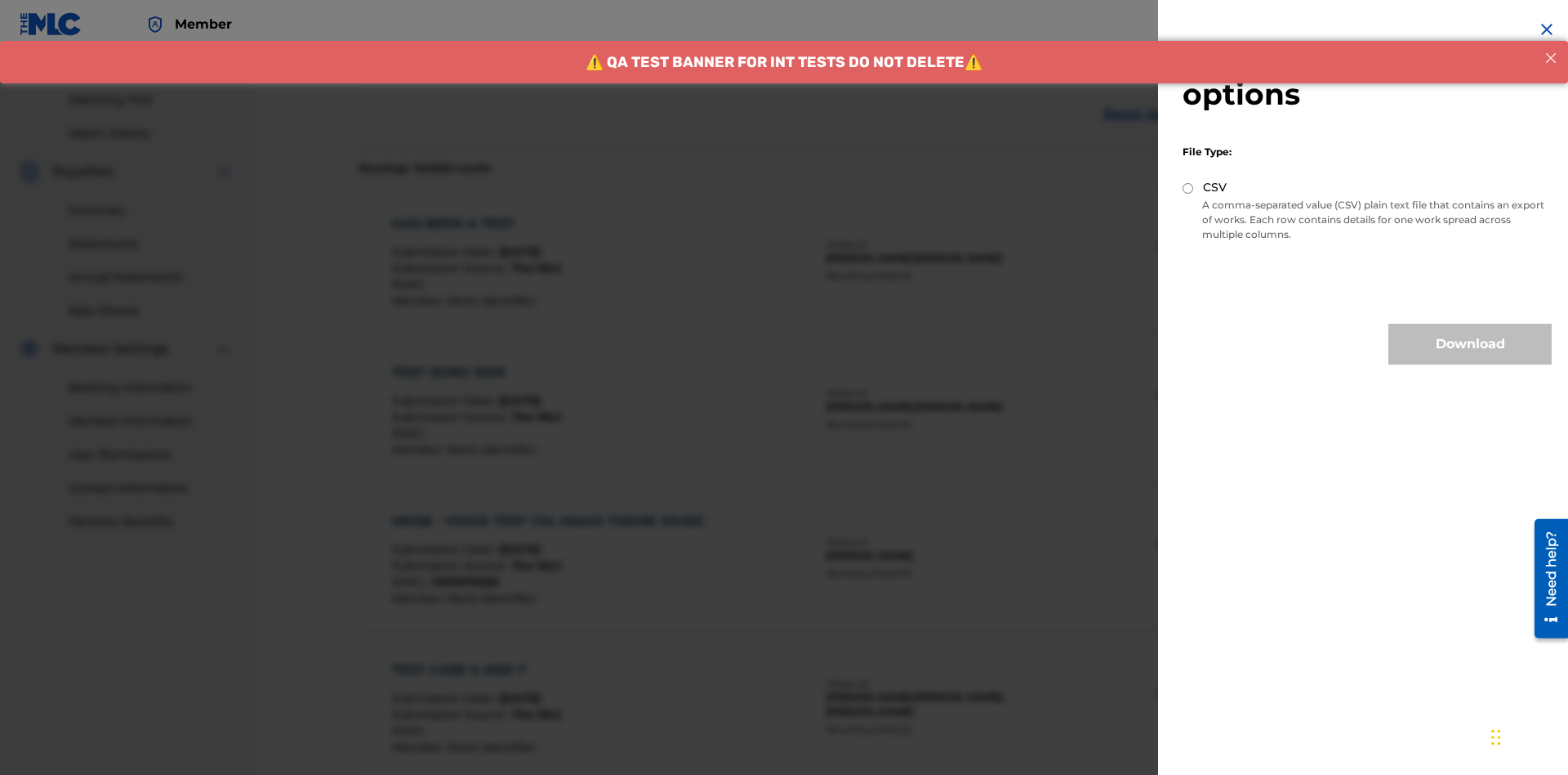
click at [1188, 188] on input "CSV" at bounding box center [1188, 188] width 11 height 11
radio input "true"
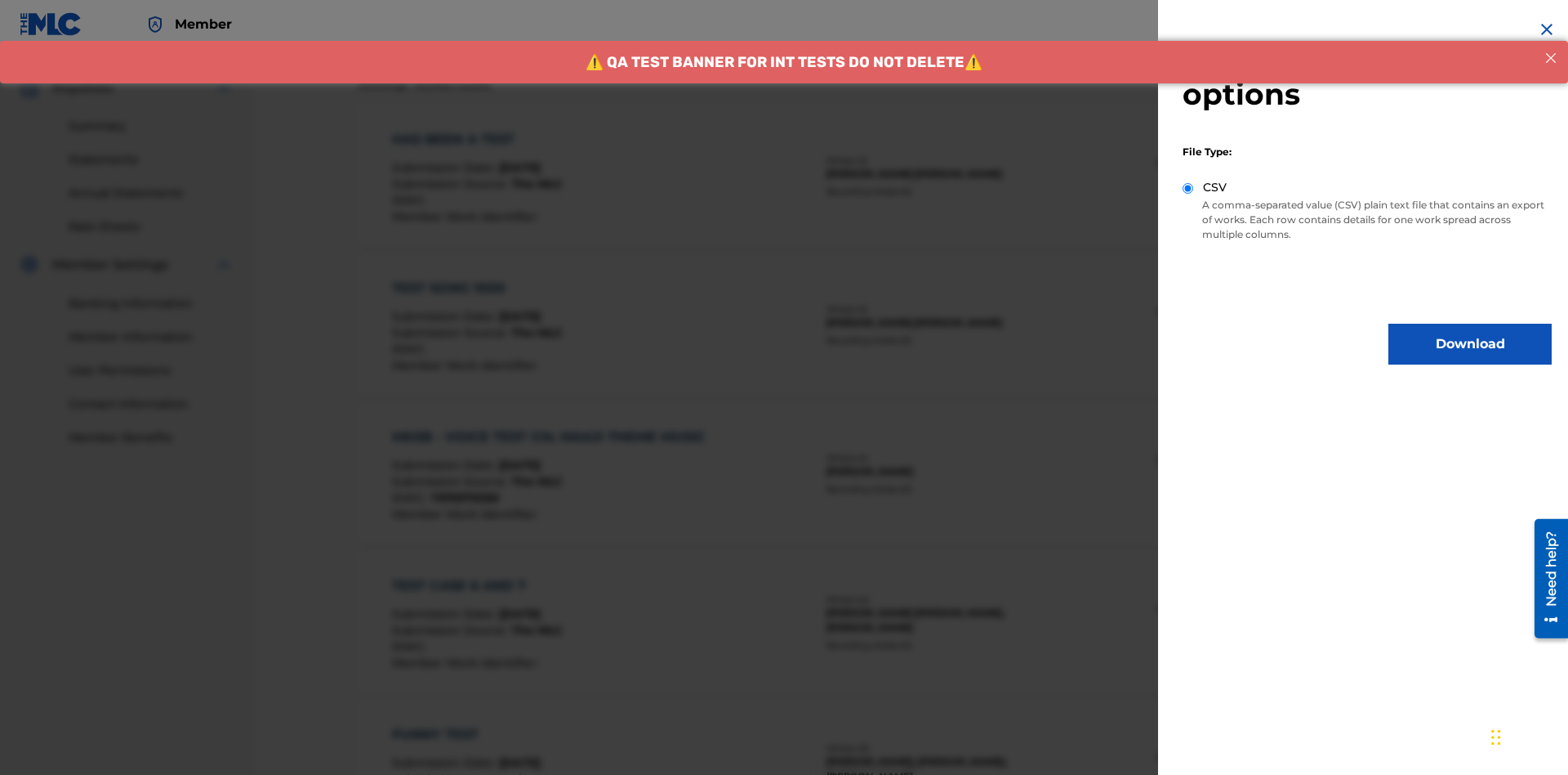
click at [1470, 344] on button "Download" at bounding box center [1470, 344] width 163 height 41
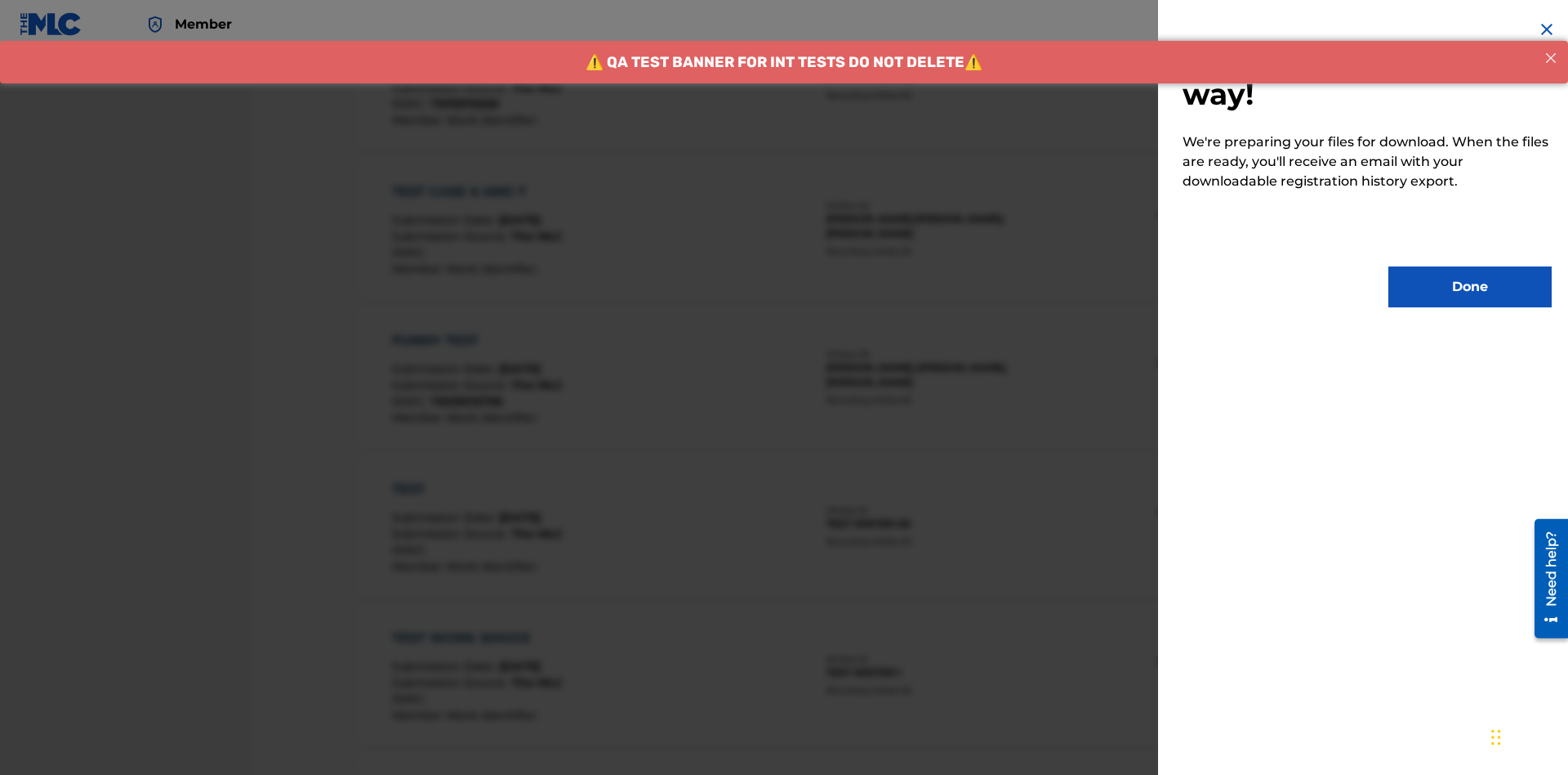
click at [1470, 287] on button "Done" at bounding box center [1470, 286] width 163 height 41
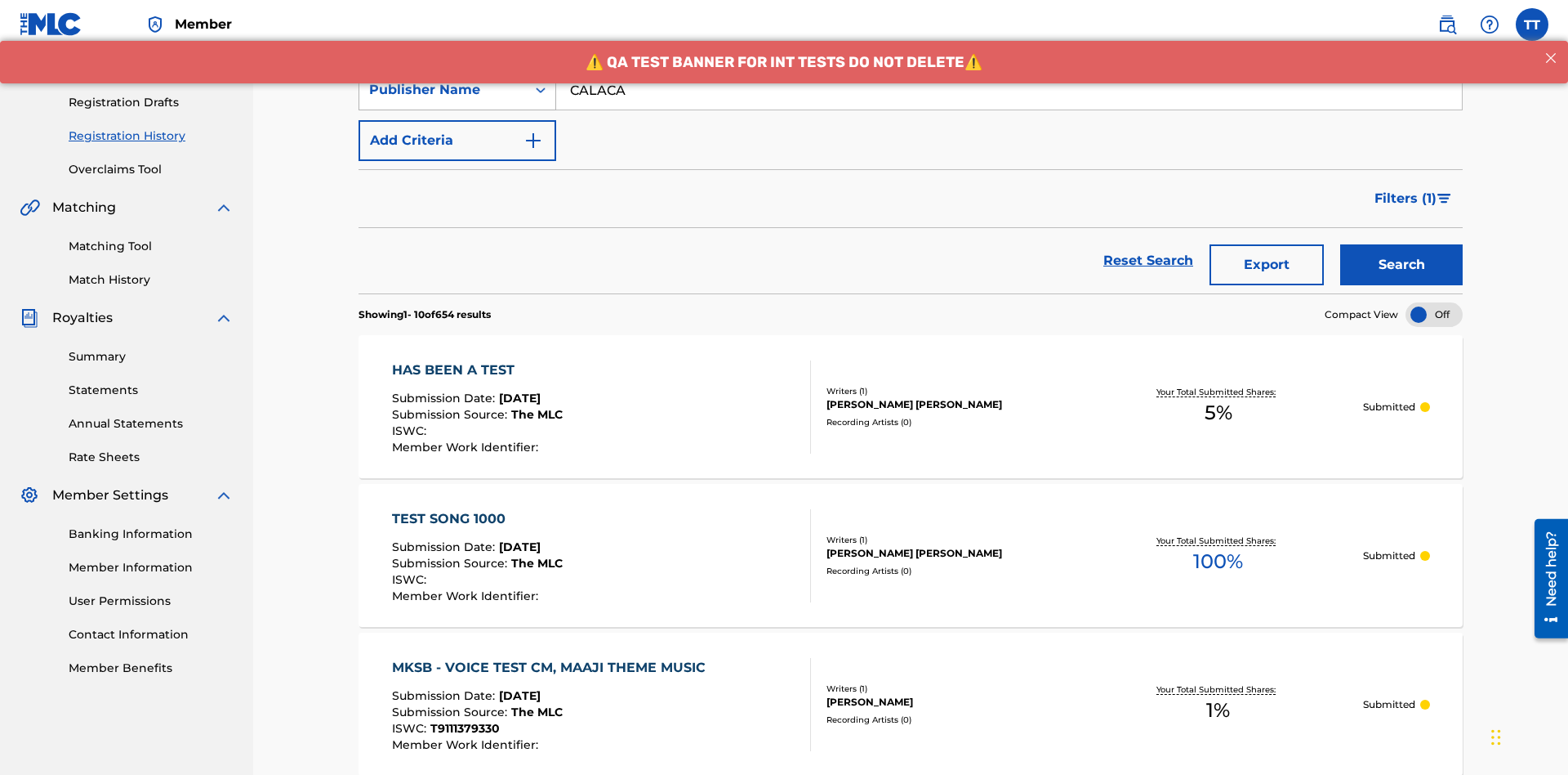
click at [443, 100] on div "Publisher Name" at bounding box center [443, 90] width 147 height 19
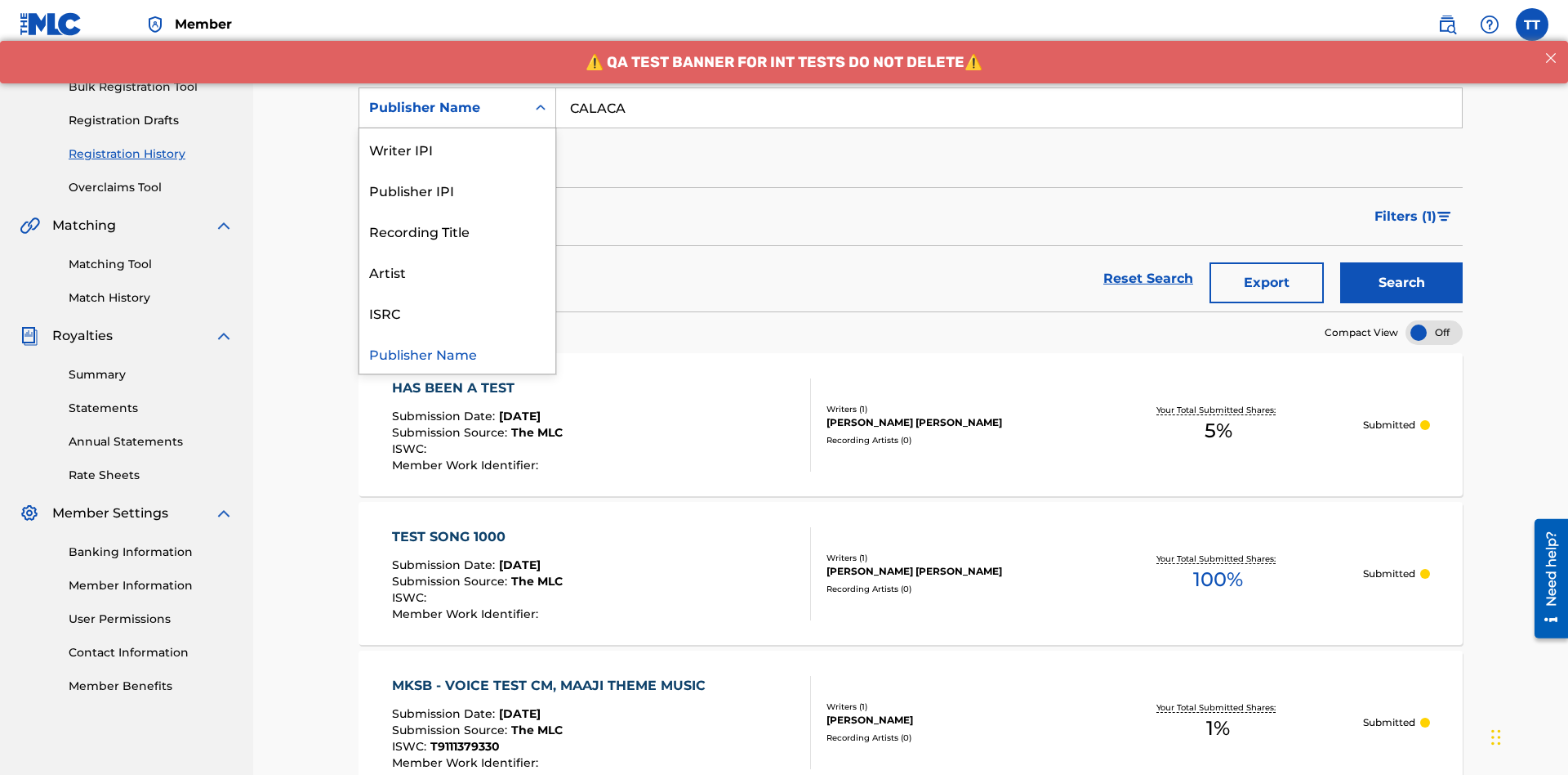
click at [458, 190] on div "Publisher IPI" at bounding box center [458, 189] width 196 height 41
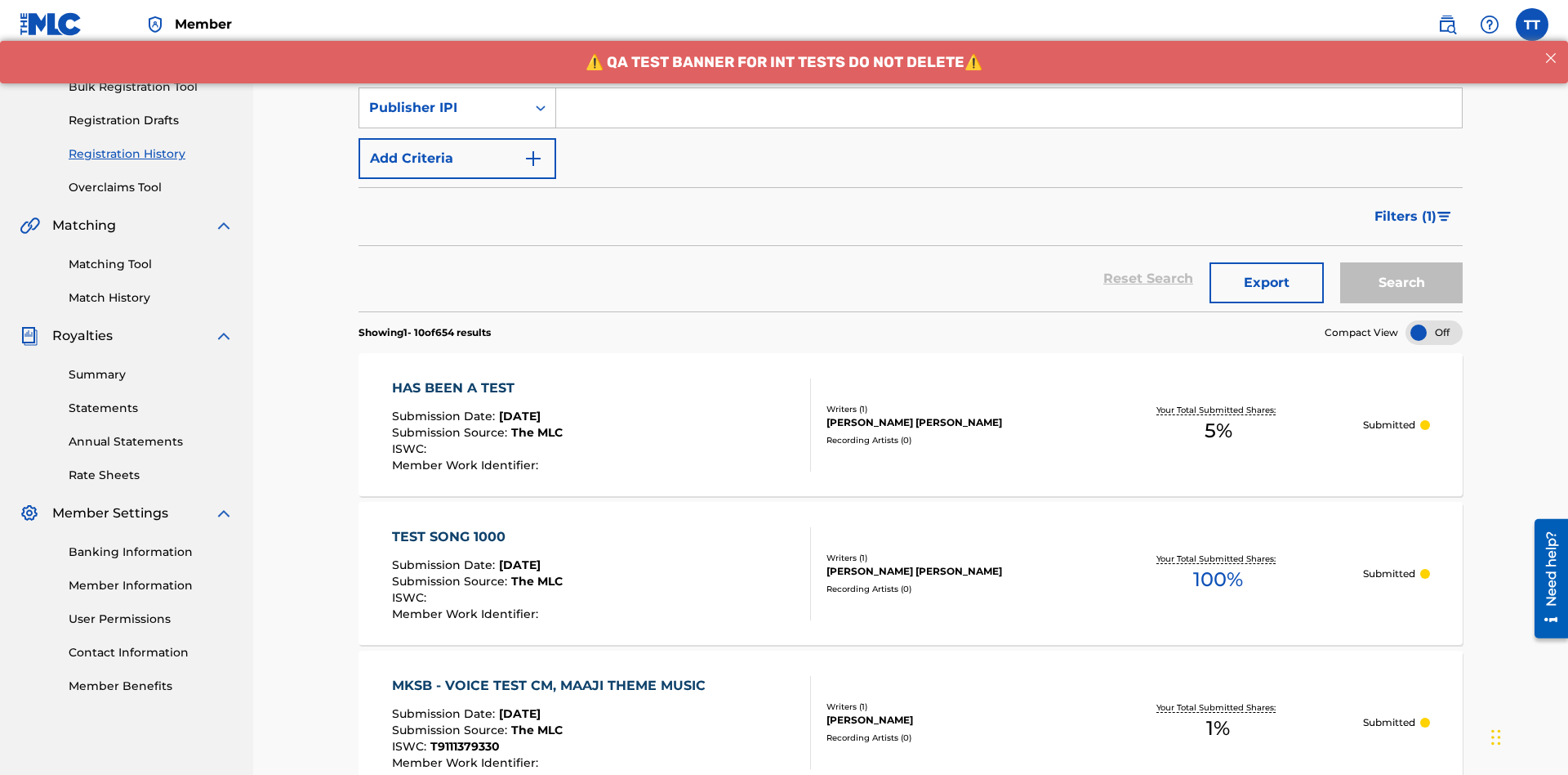
click at [1009, 118] on input "Search Form" at bounding box center [1009, 108] width 905 height 39
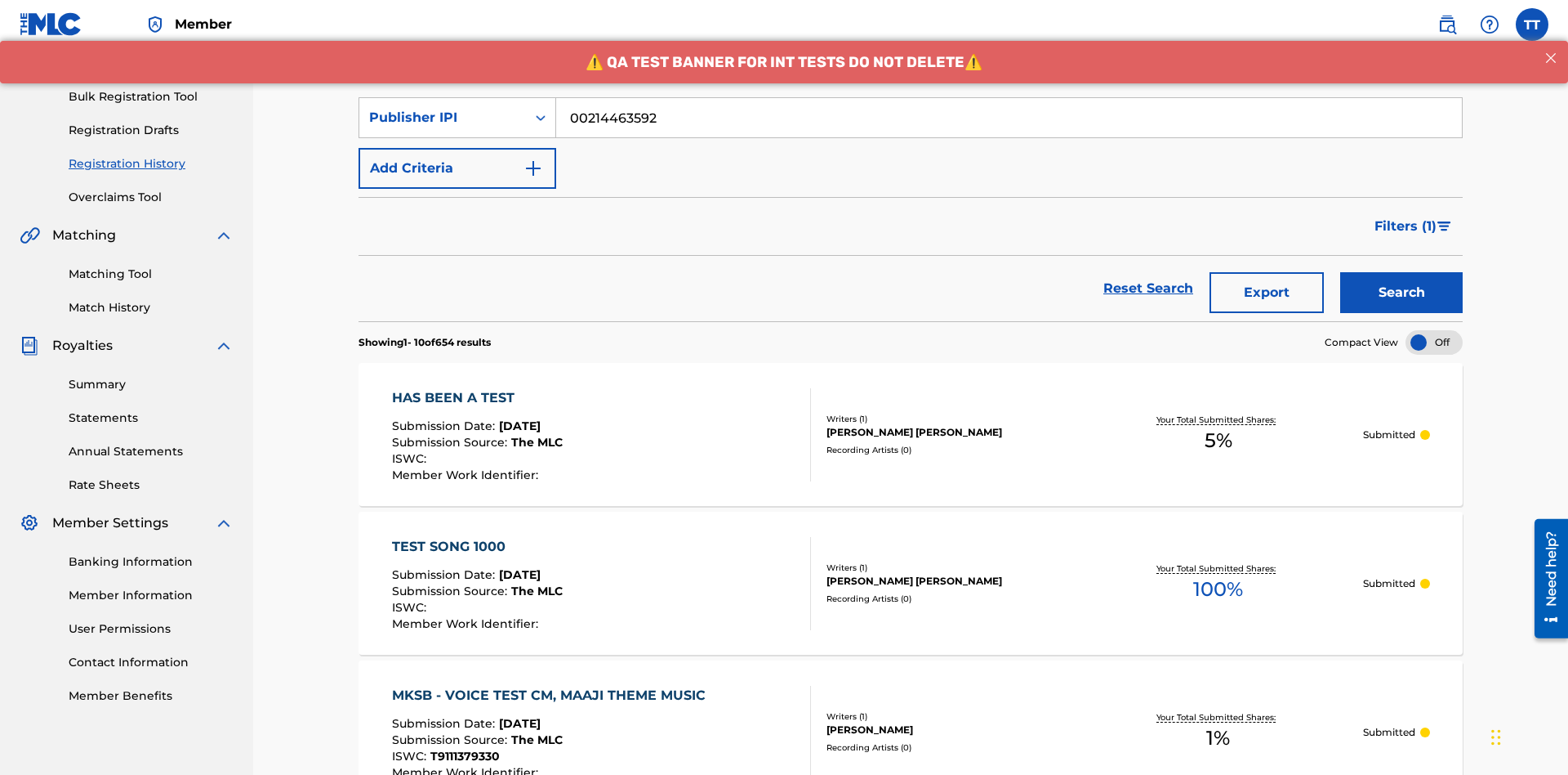
type input "00214463592"
click at [1402, 272] on button "Search" at bounding box center [1401, 293] width 123 height 41
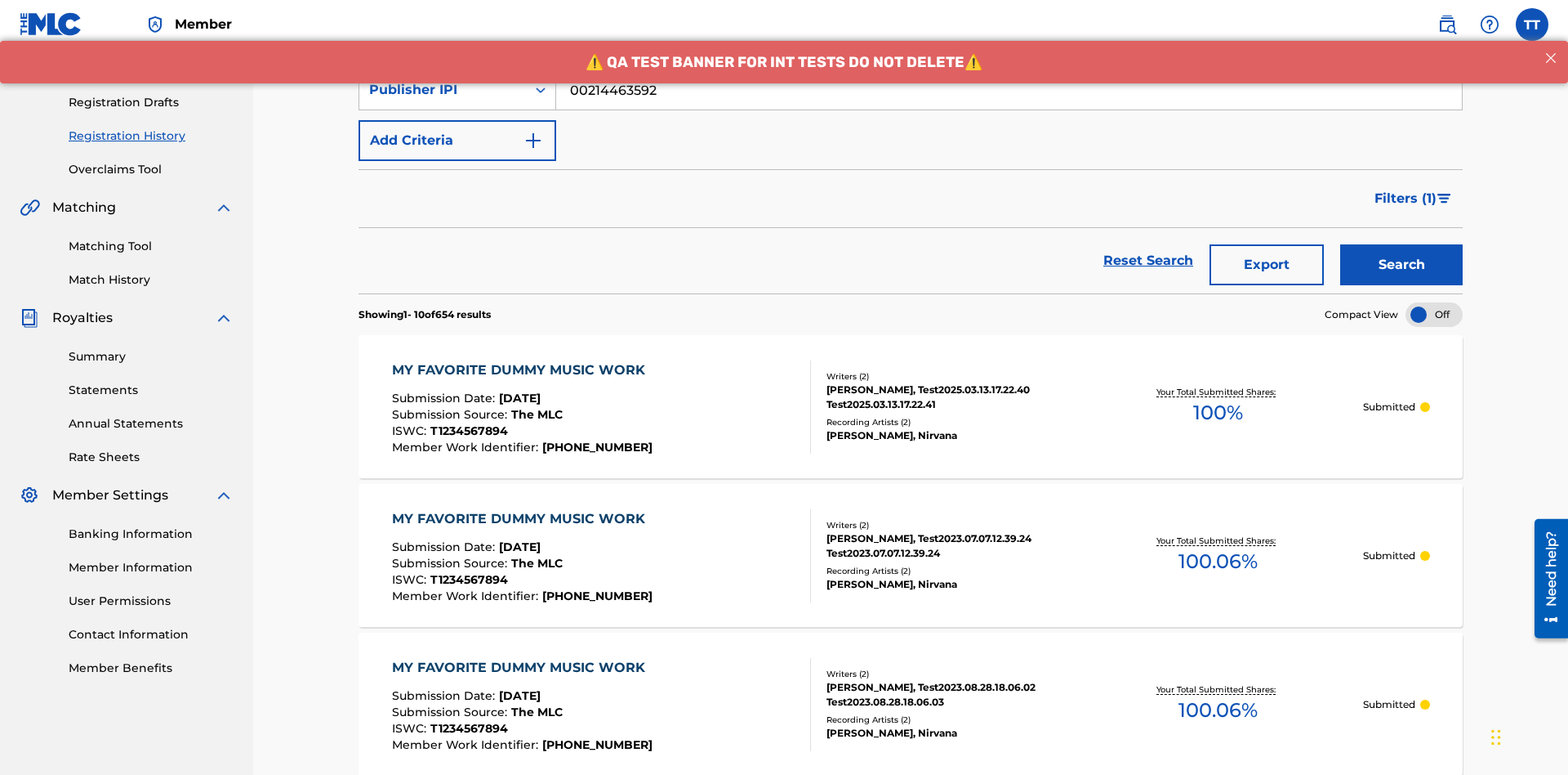
click at [1267, 244] on button "Export" at bounding box center [1266, 264] width 114 height 41
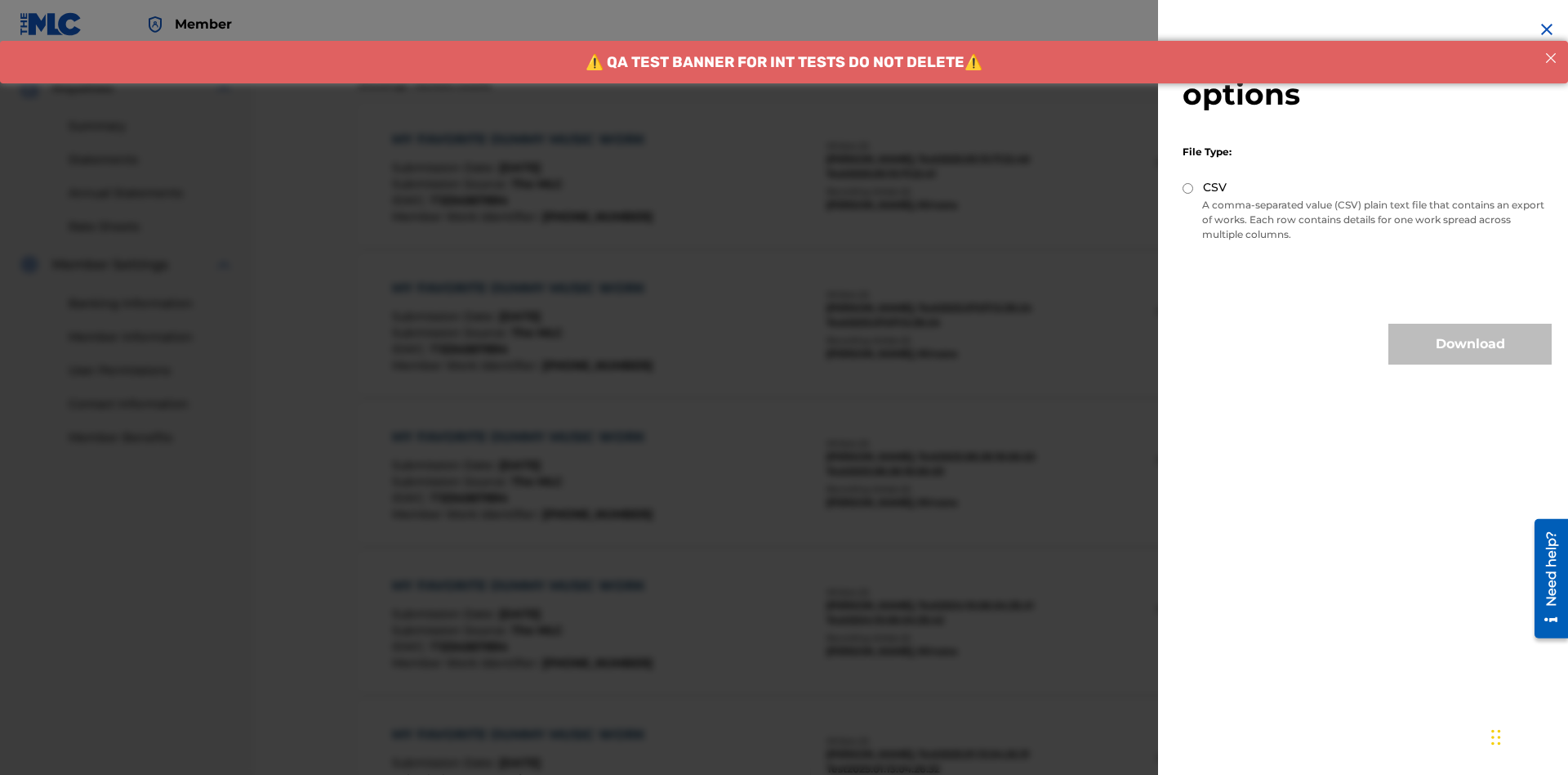
click at [1188, 188] on input "CSV" at bounding box center [1188, 188] width 11 height 11
radio input "true"
click at [1470, 344] on button "Download" at bounding box center [1470, 344] width 163 height 41
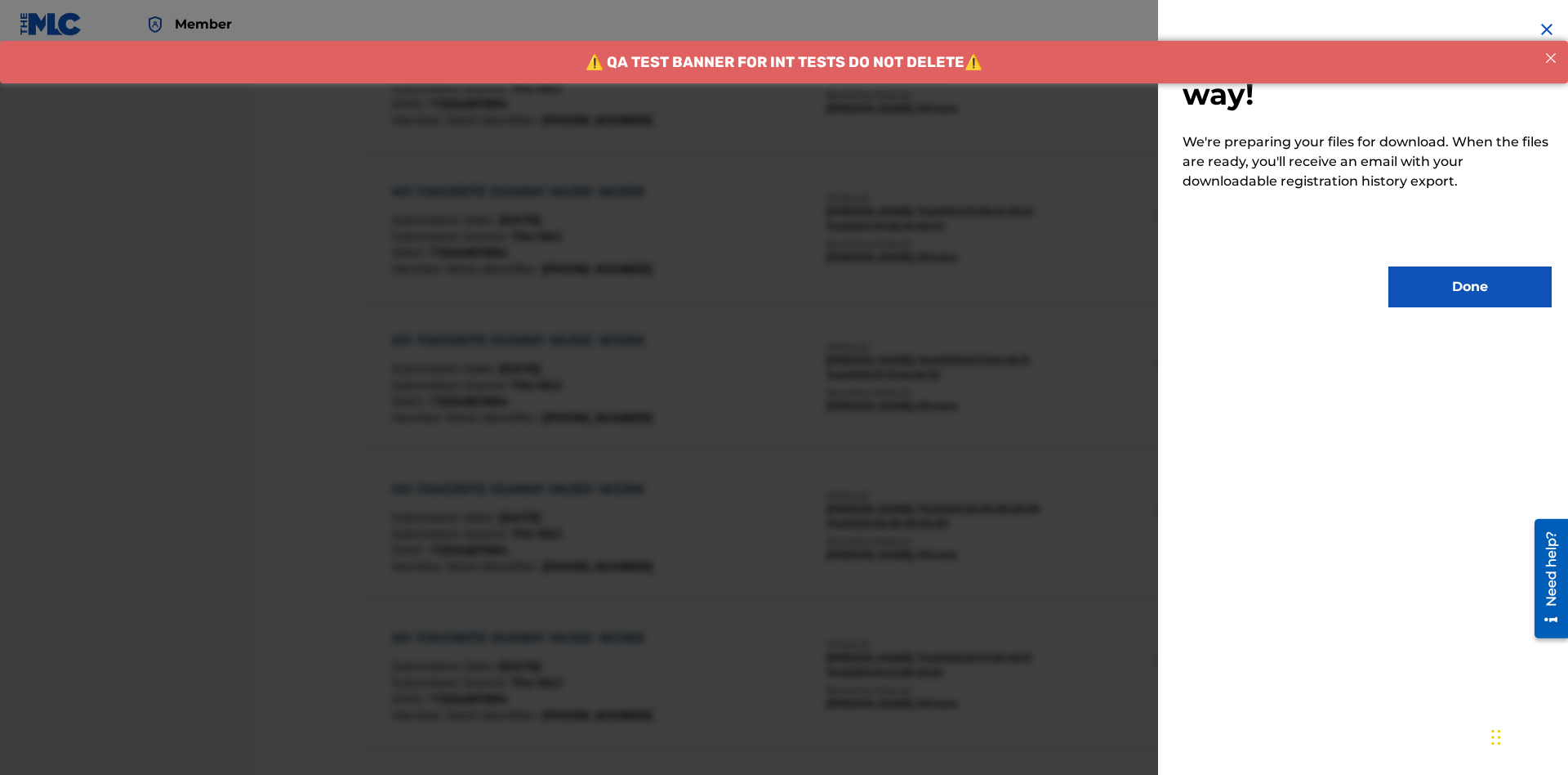
click at [1470, 287] on button "Done" at bounding box center [1470, 286] width 163 height 41
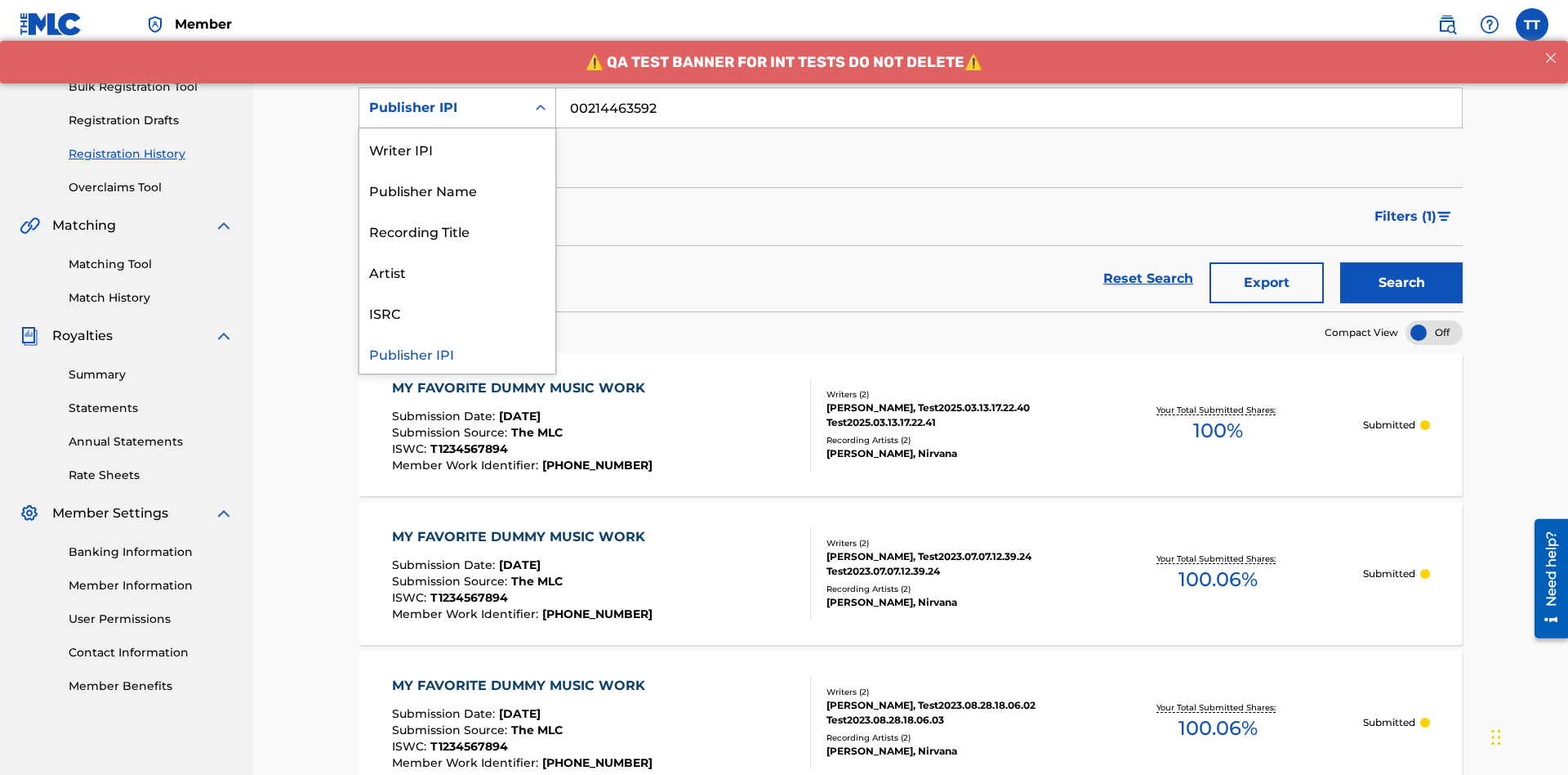
click at [458, 271] on div "Artist" at bounding box center [458, 271] width 196 height 41
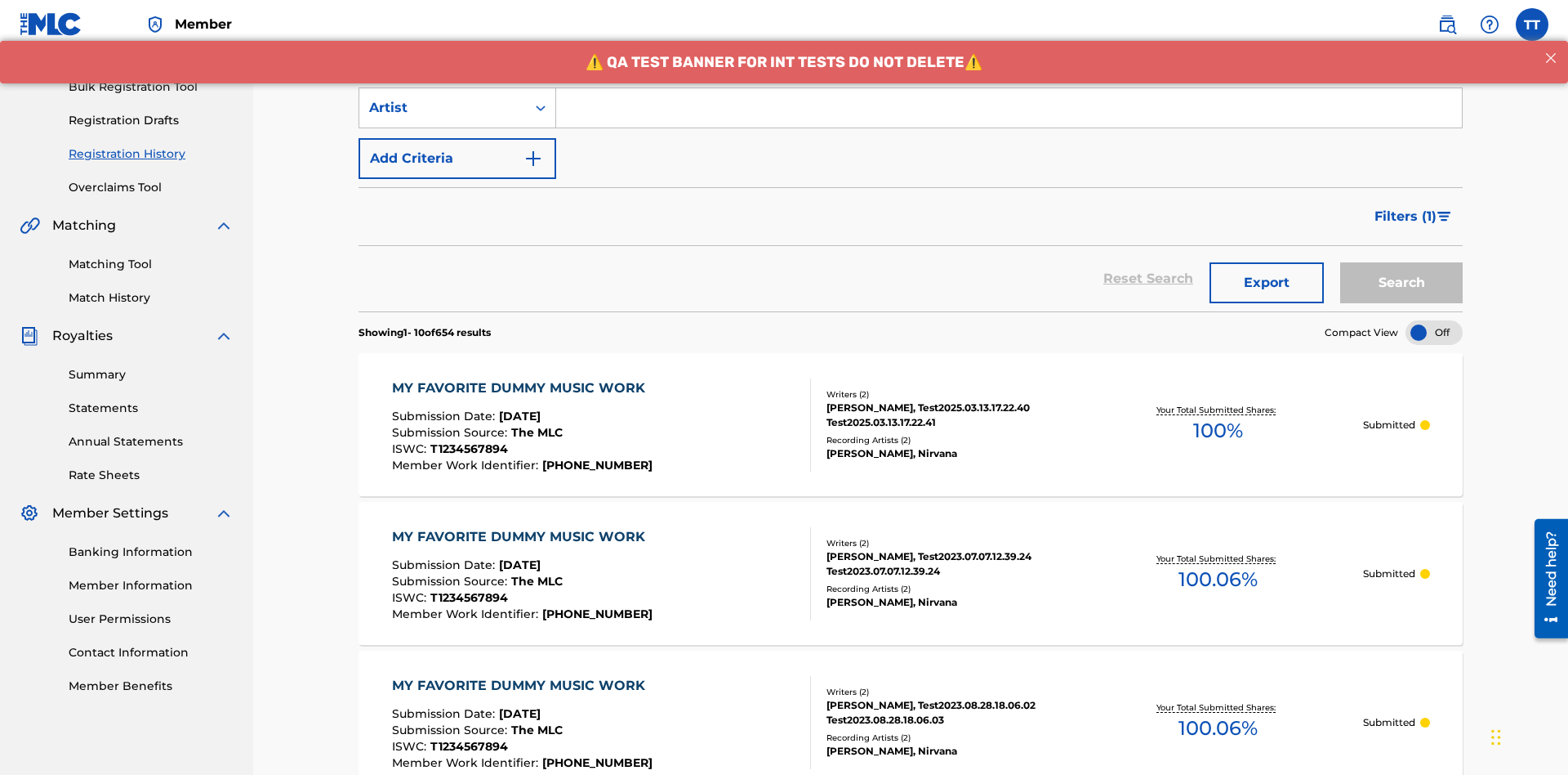
click at [1009, 118] on input "Search Form" at bounding box center [1009, 108] width 905 height 39
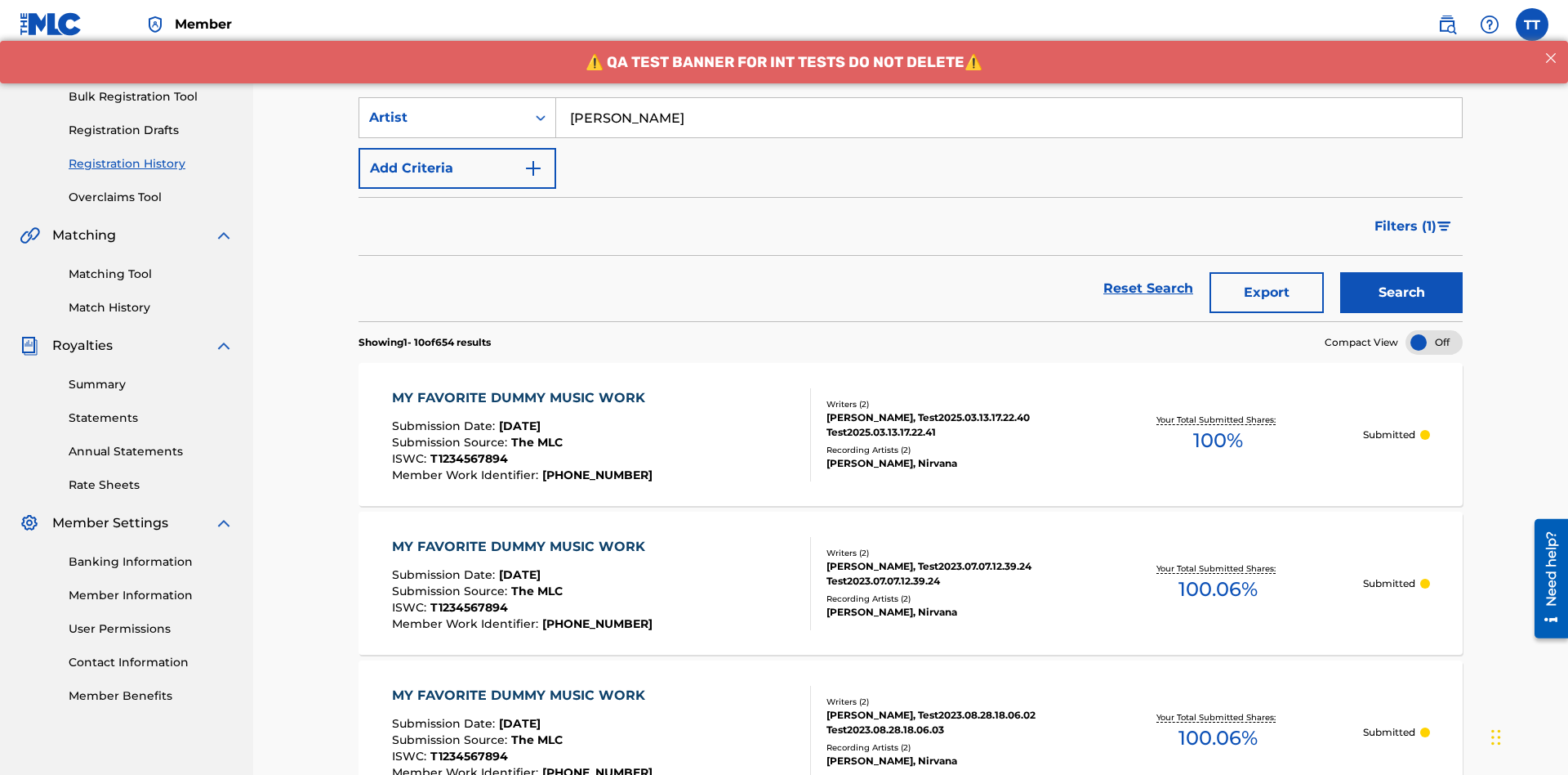
type input "Joe Lewis"
click at [1402, 272] on button "Search" at bounding box center [1401, 293] width 123 height 41
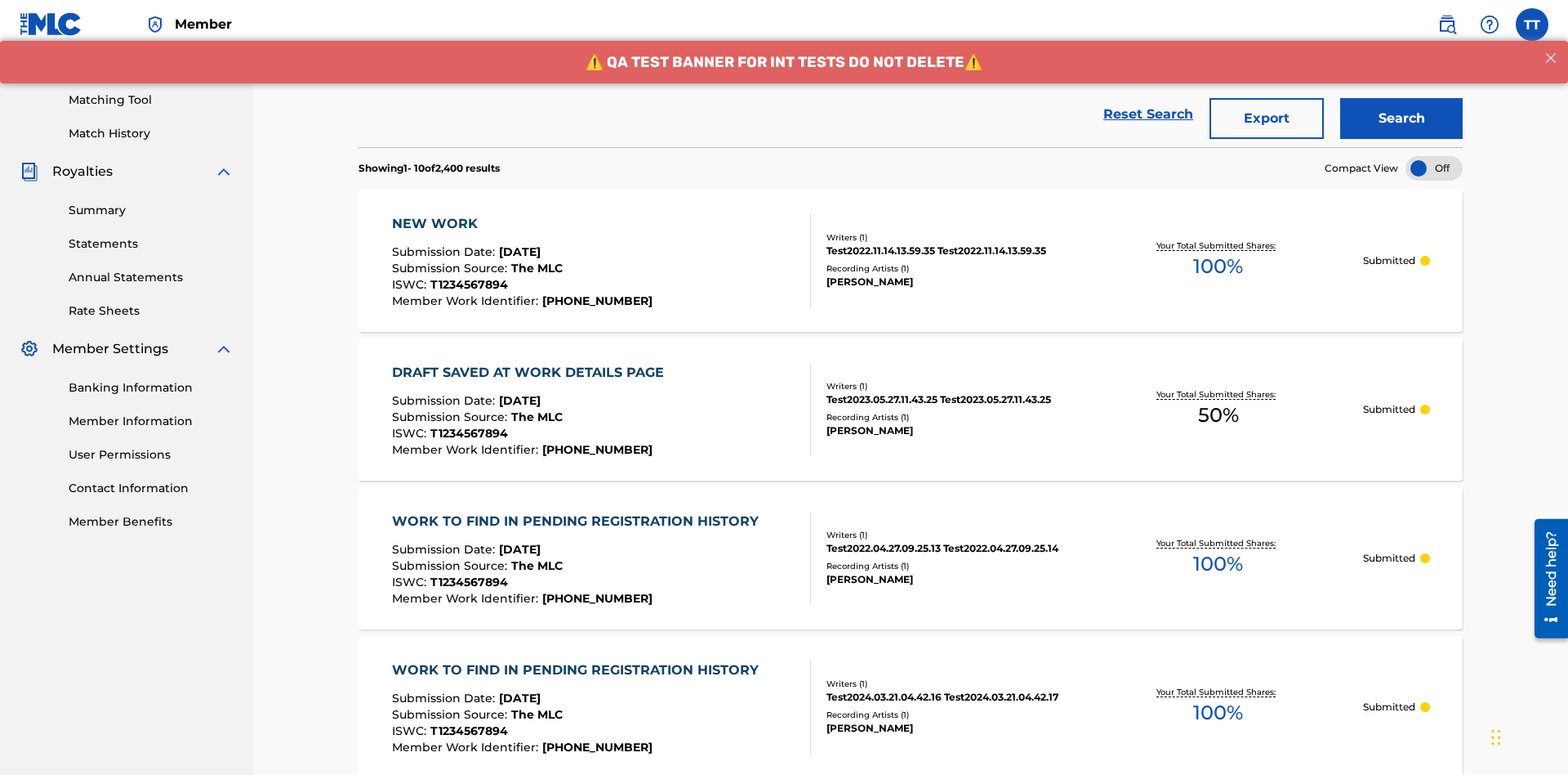
click at [1267, 118] on button "Export" at bounding box center [1266, 118] width 114 height 41
